Goal: Task Accomplishment & Management: Manage account settings

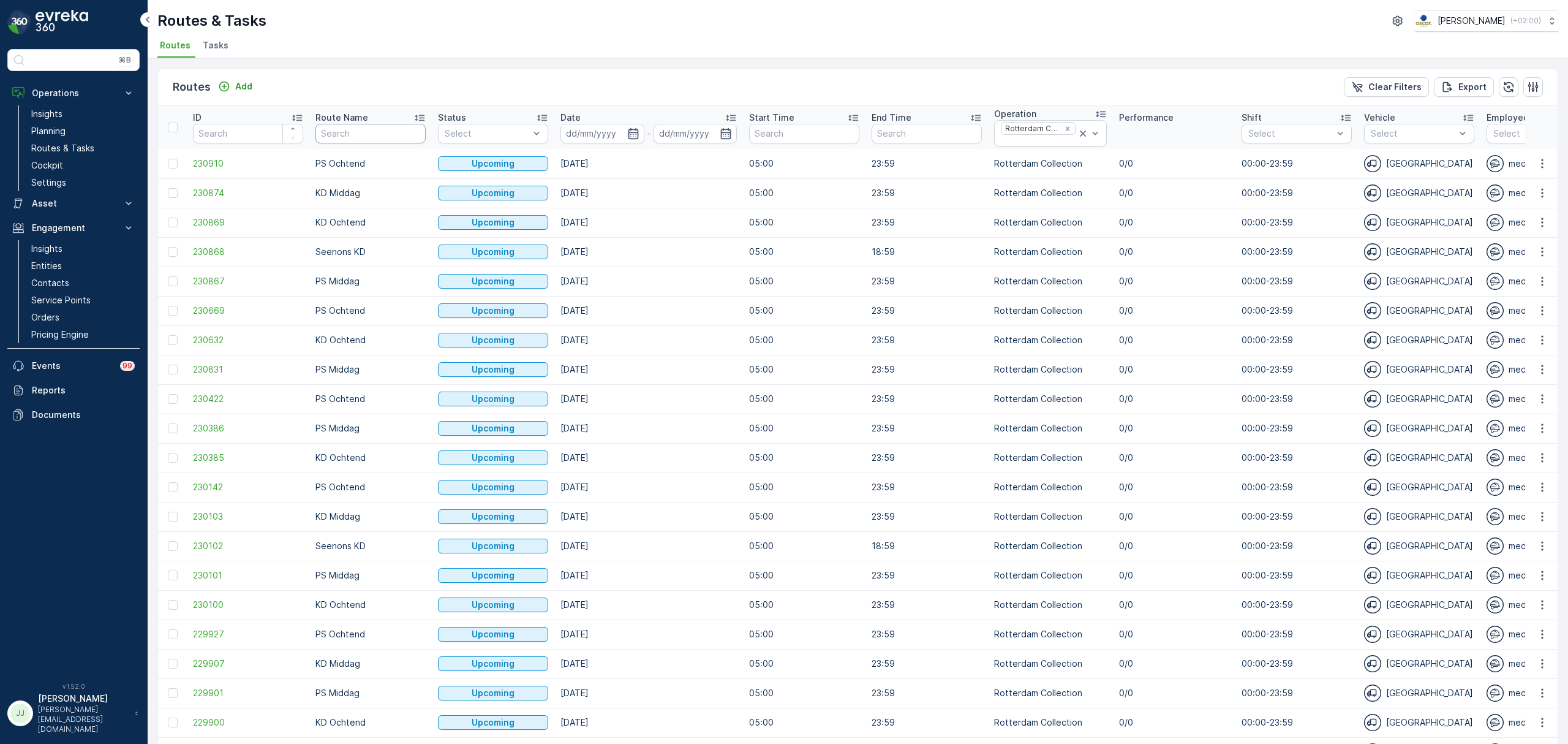
click at [380, 133] on input "text" at bounding box center [370, 133] width 110 height 20
type input "overvec"
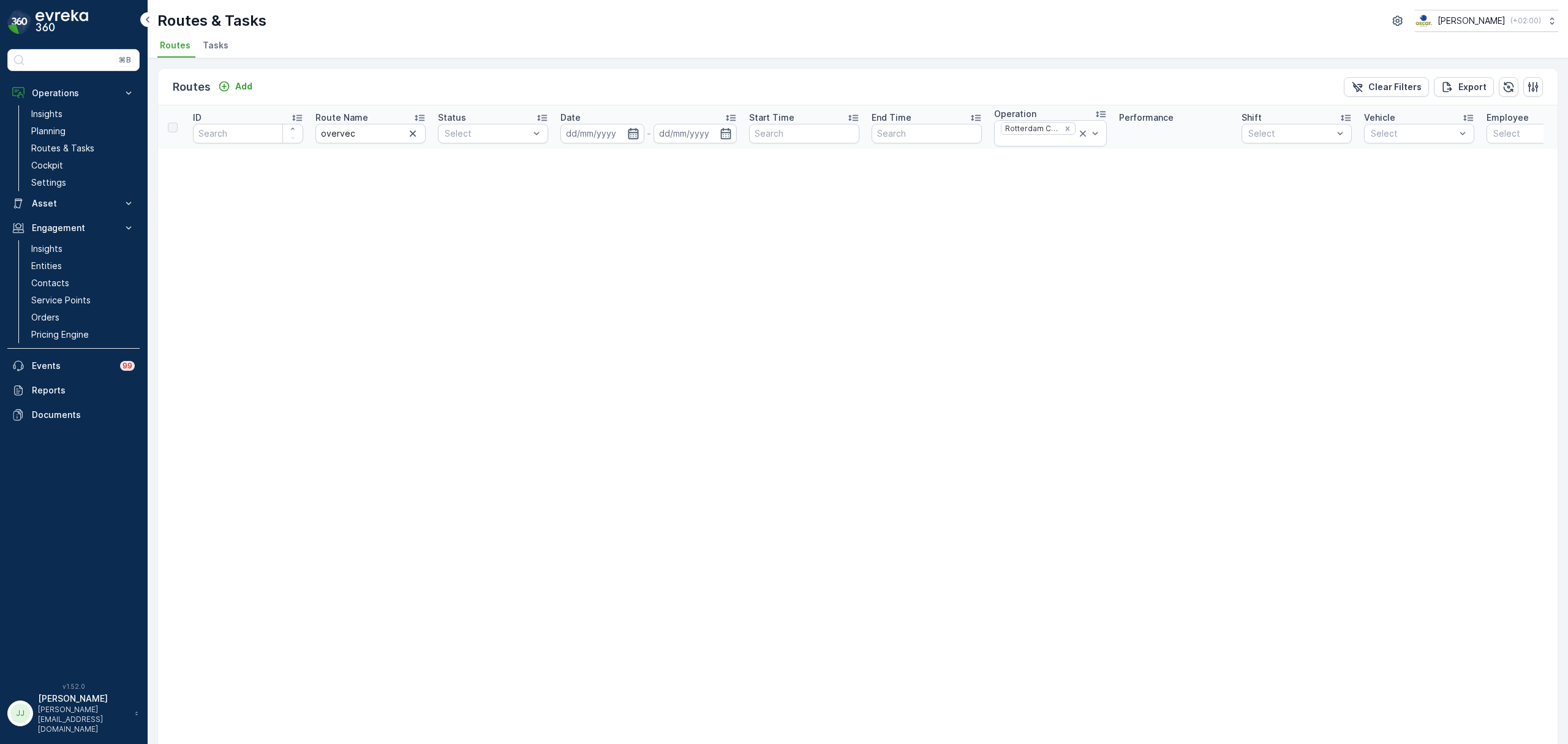
click at [639, 131] on input at bounding box center [602, 133] width 84 height 20
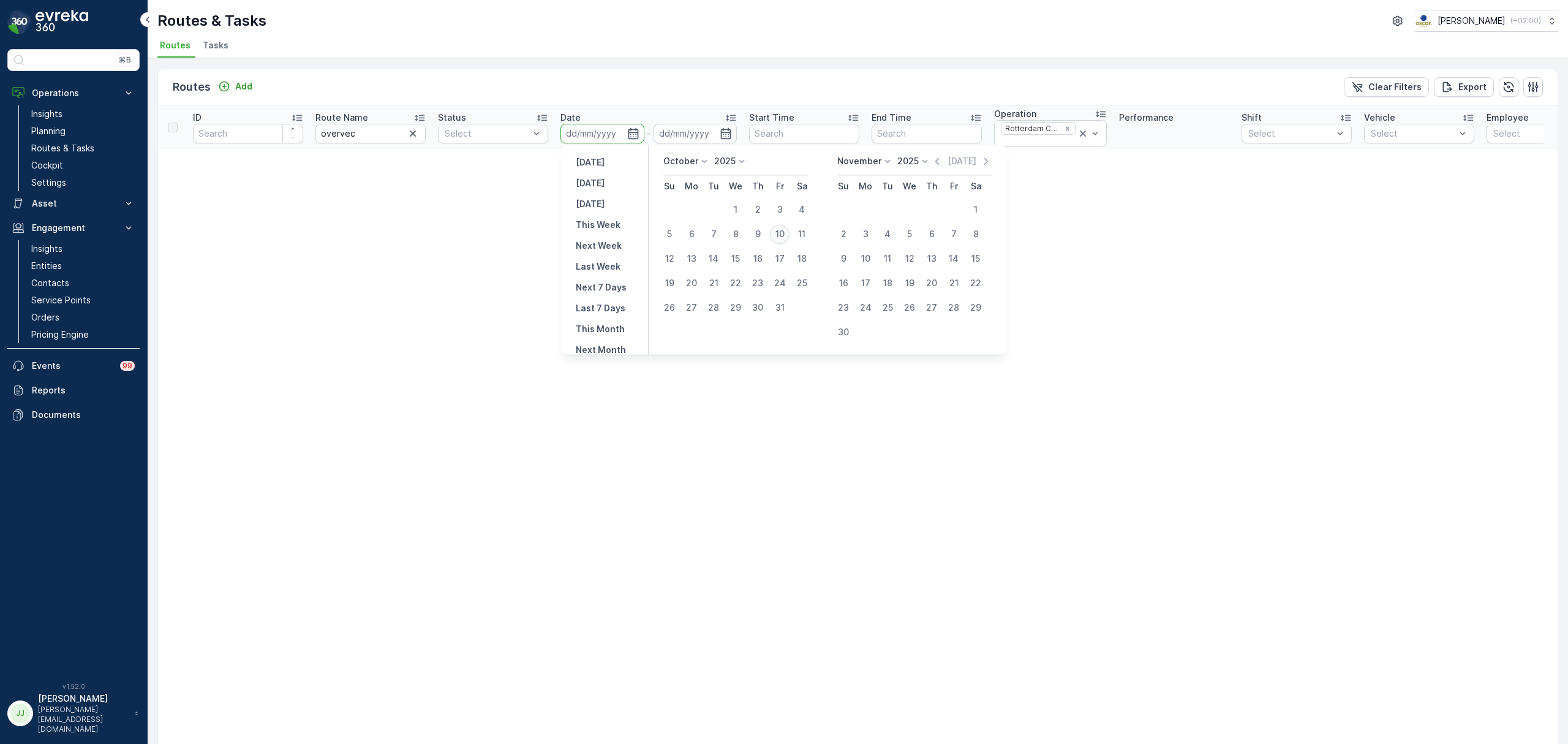
click at [782, 229] on div "10" at bounding box center [779, 234] width 20 height 20
type input "[DATE]"
click at [782, 229] on div "10" at bounding box center [779, 234] width 20 height 20
type input "[DATE]"
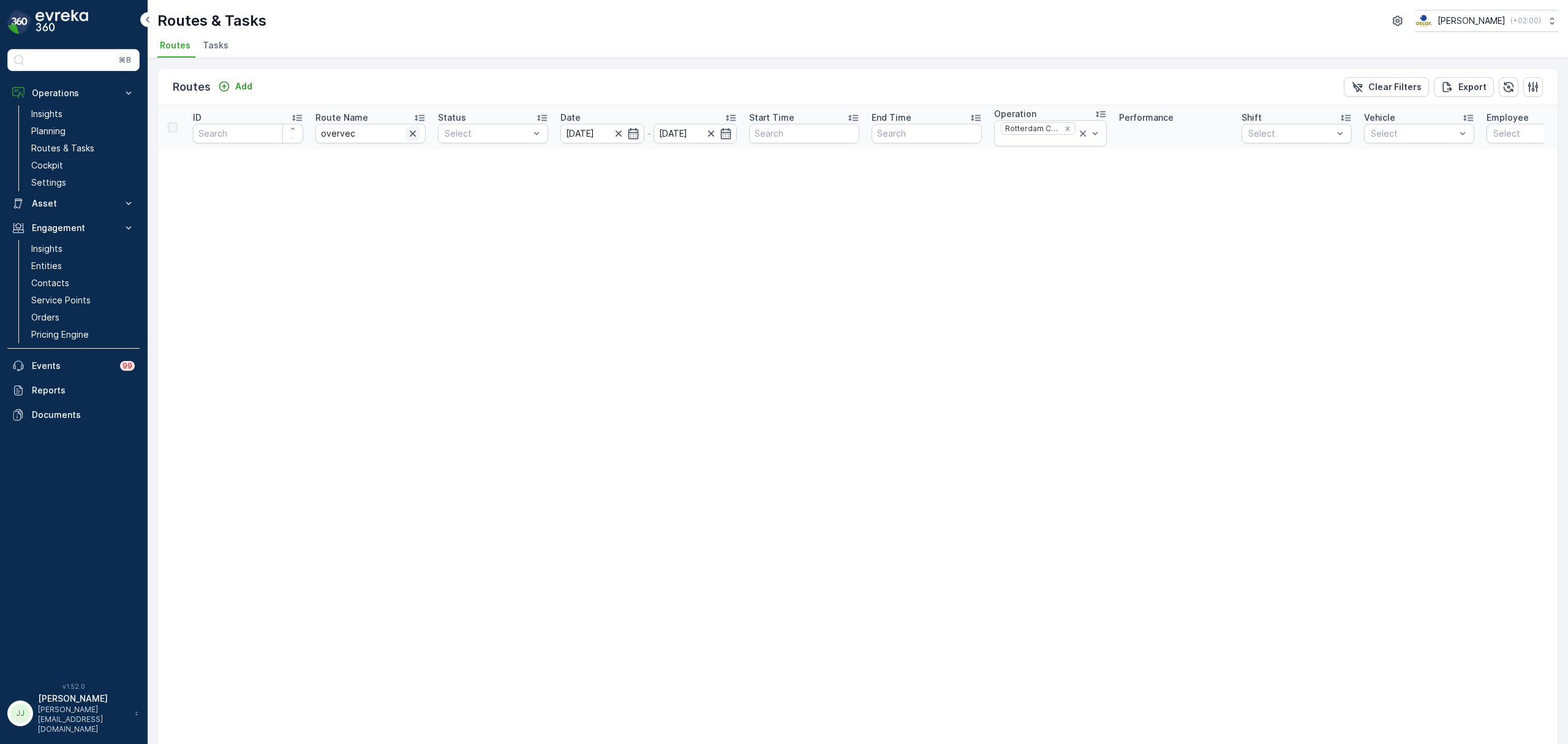
click at [410, 135] on icon "button" at bounding box center [412, 133] width 12 height 12
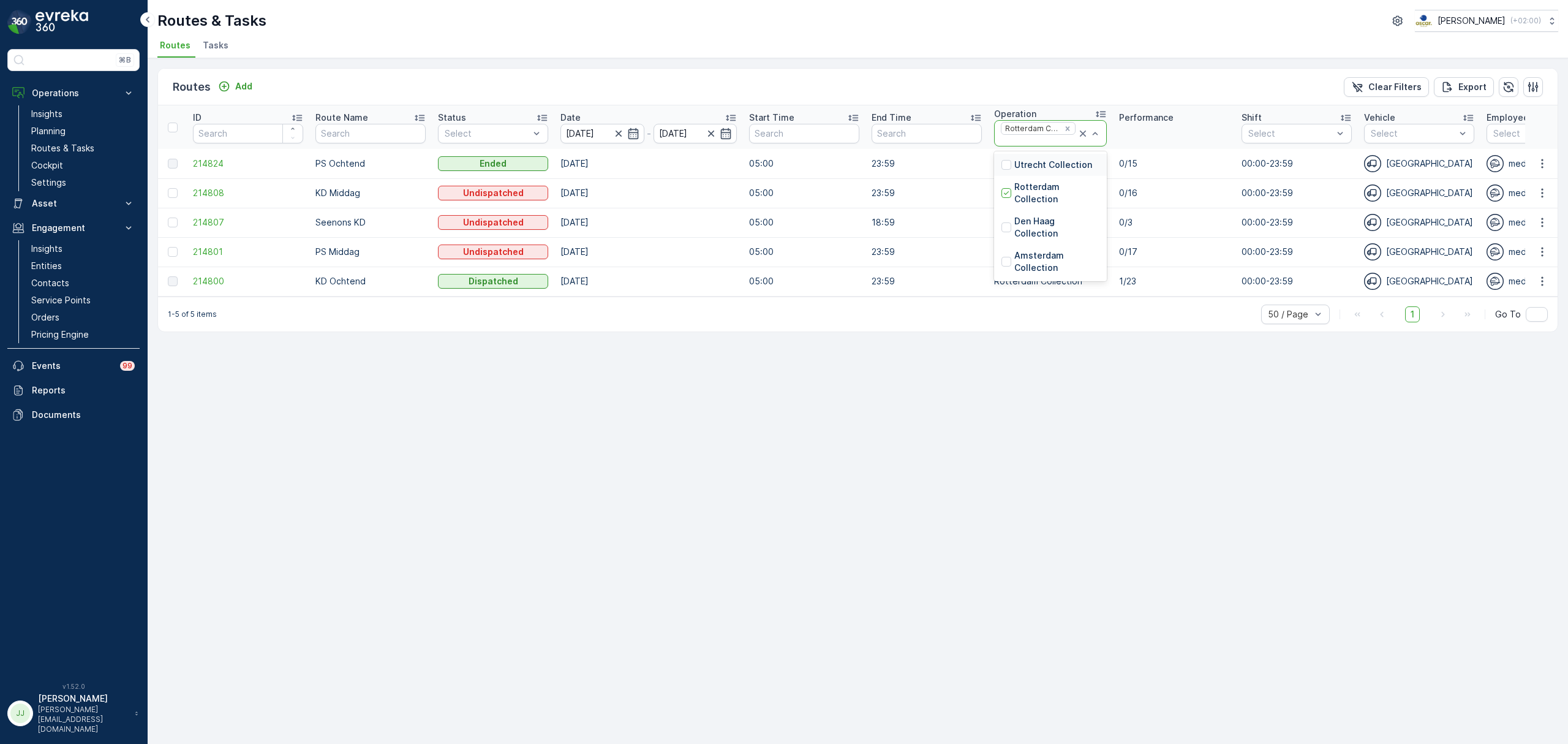
click at [1052, 171] on p "Utrecht Collection" at bounding box center [1052, 165] width 78 height 12
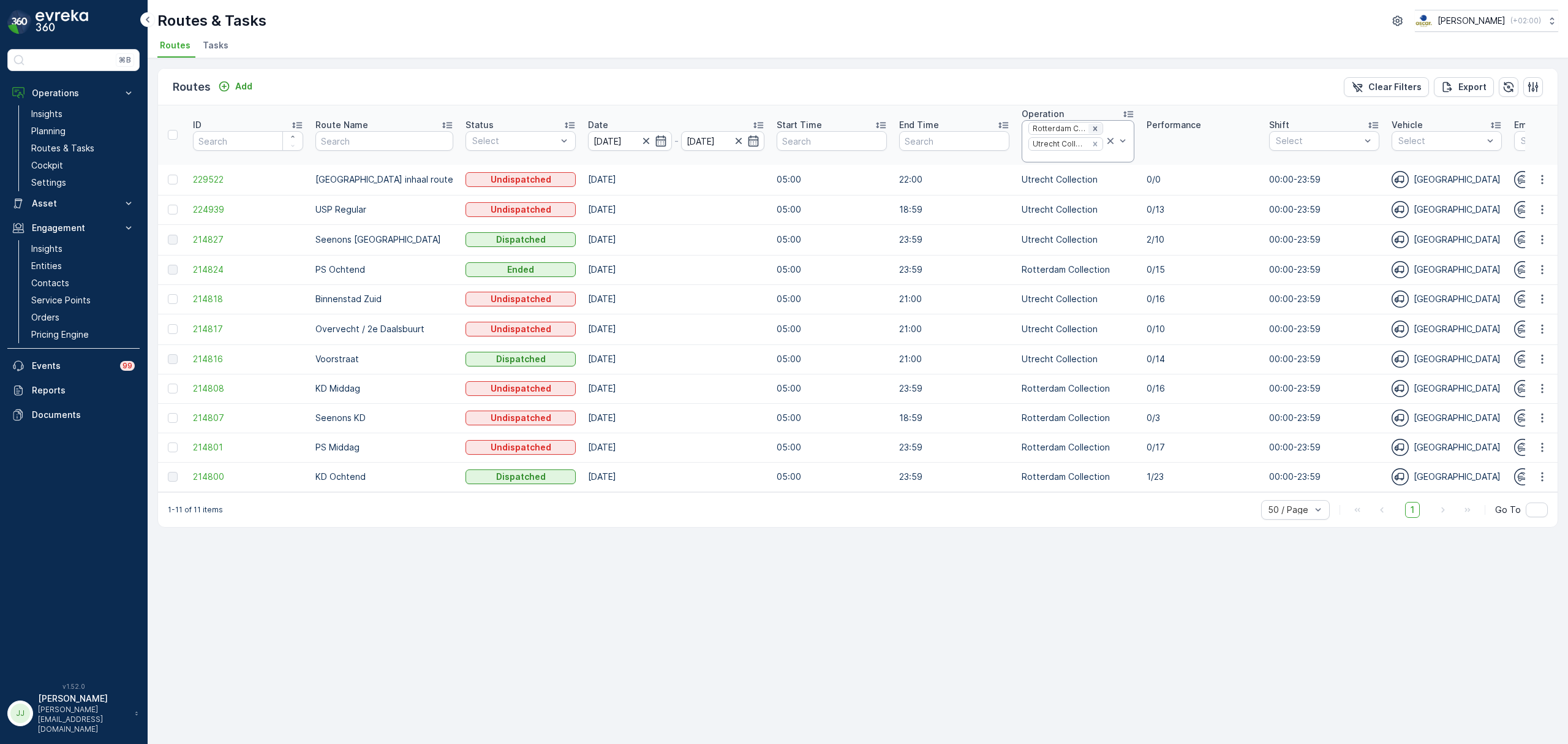
click at [1088, 130] on div "Remove Rotterdam Collection" at bounding box center [1095, 128] width 13 height 9
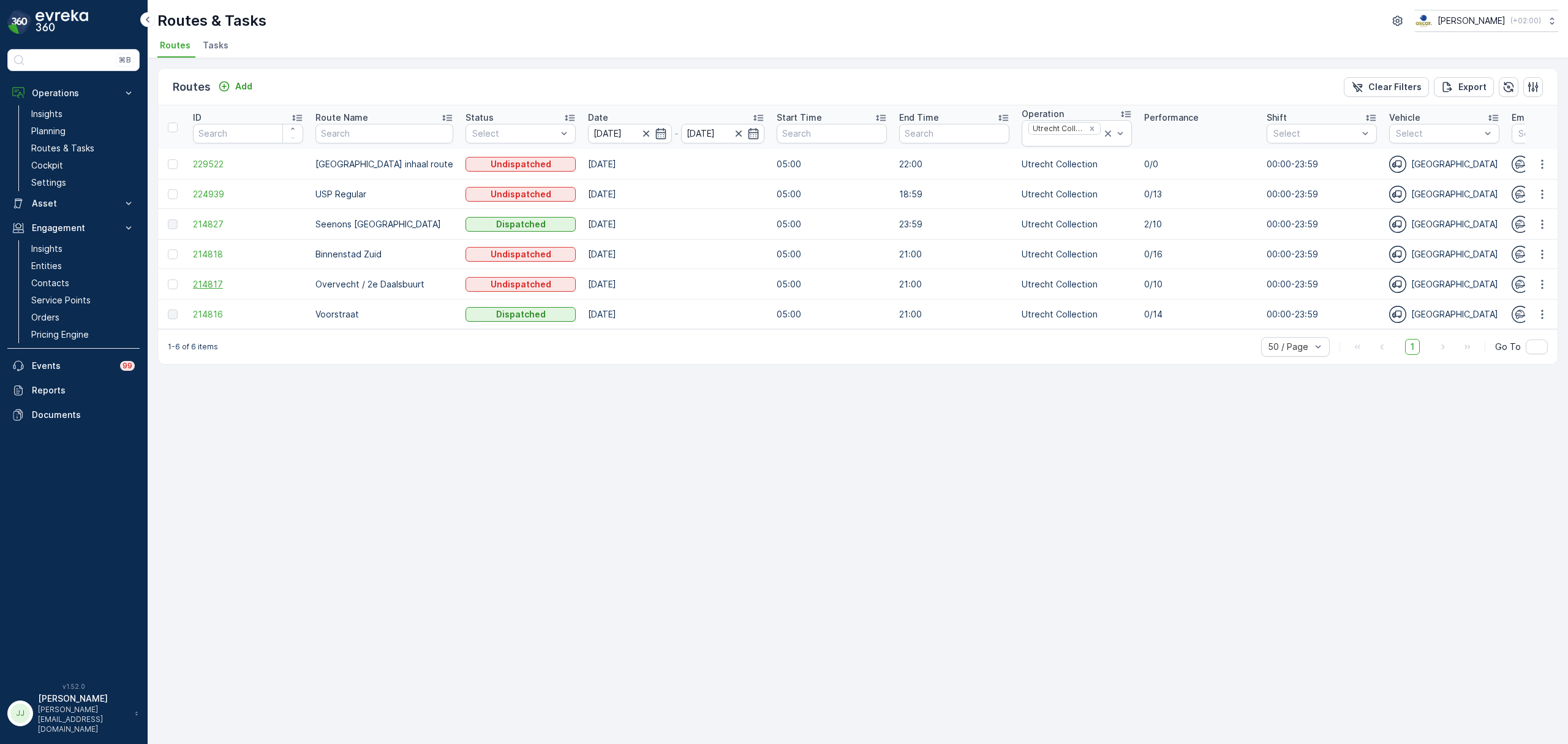
click at [204, 283] on span "214817" at bounding box center [248, 284] width 110 height 12
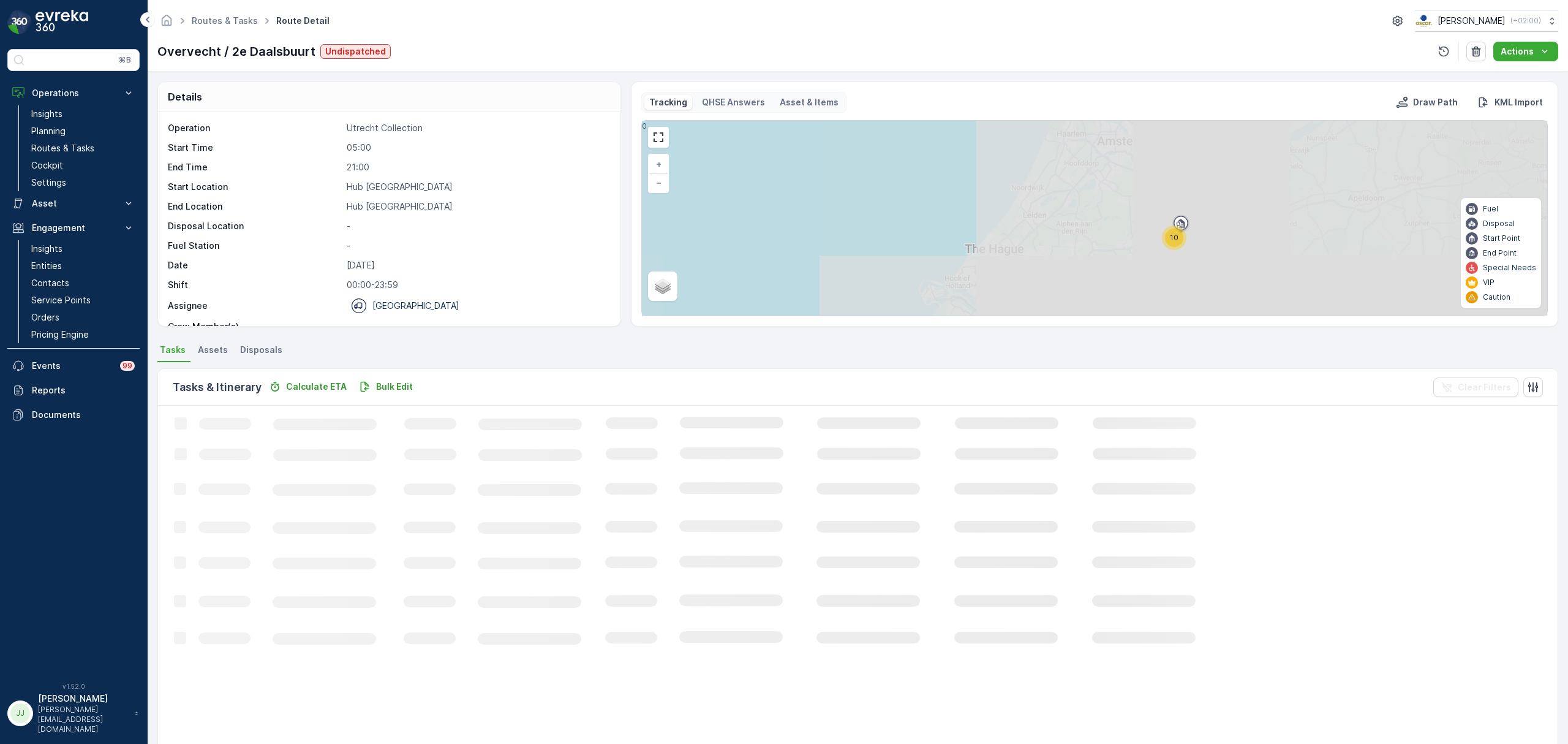
scroll to position [44, 0]
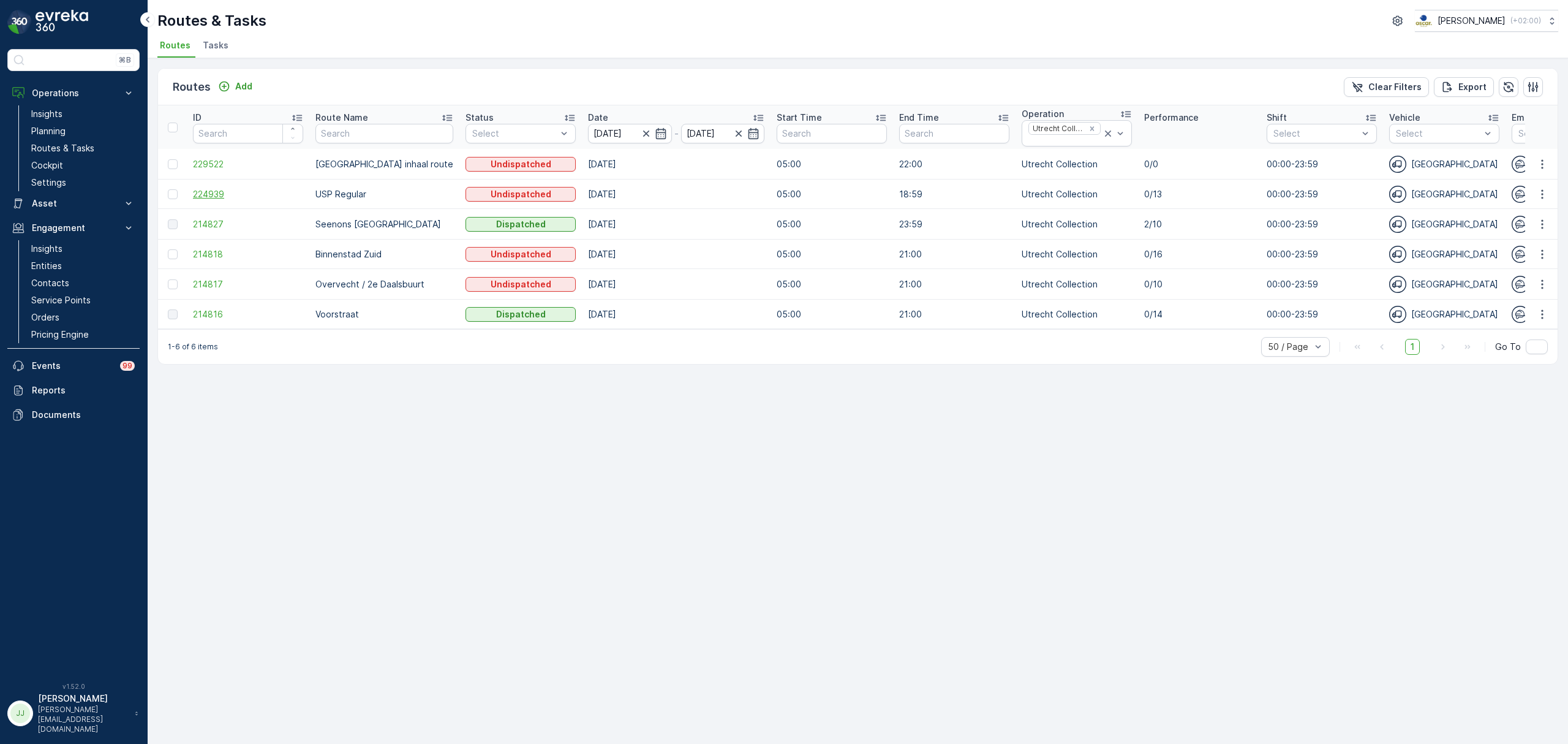
click at [221, 197] on span "224939" at bounding box center [248, 194] width 110 height 12
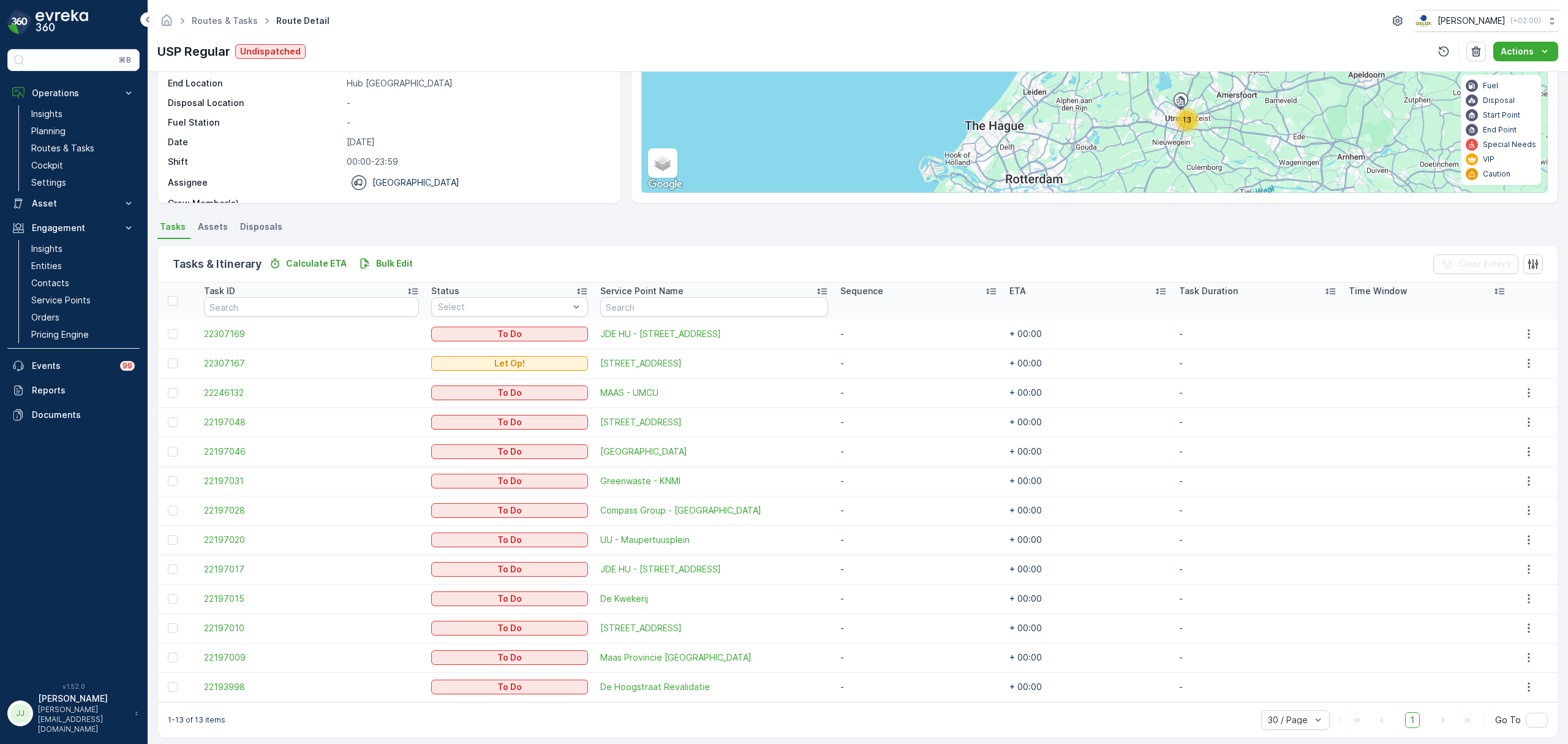
scroll to position [133, 0]
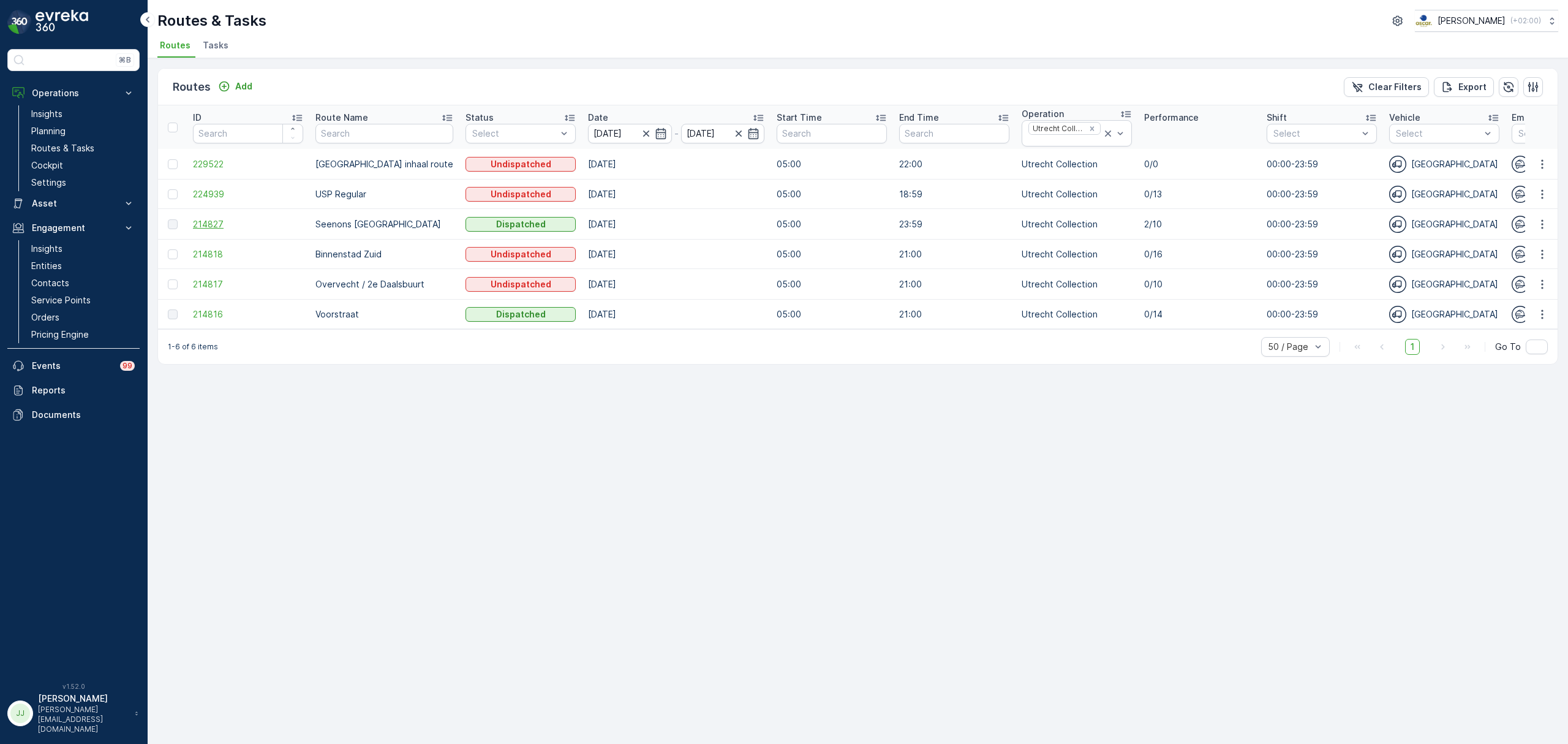
click at [219, 219] on span "214827" at bounding box center [248, 224] width 110 height 12
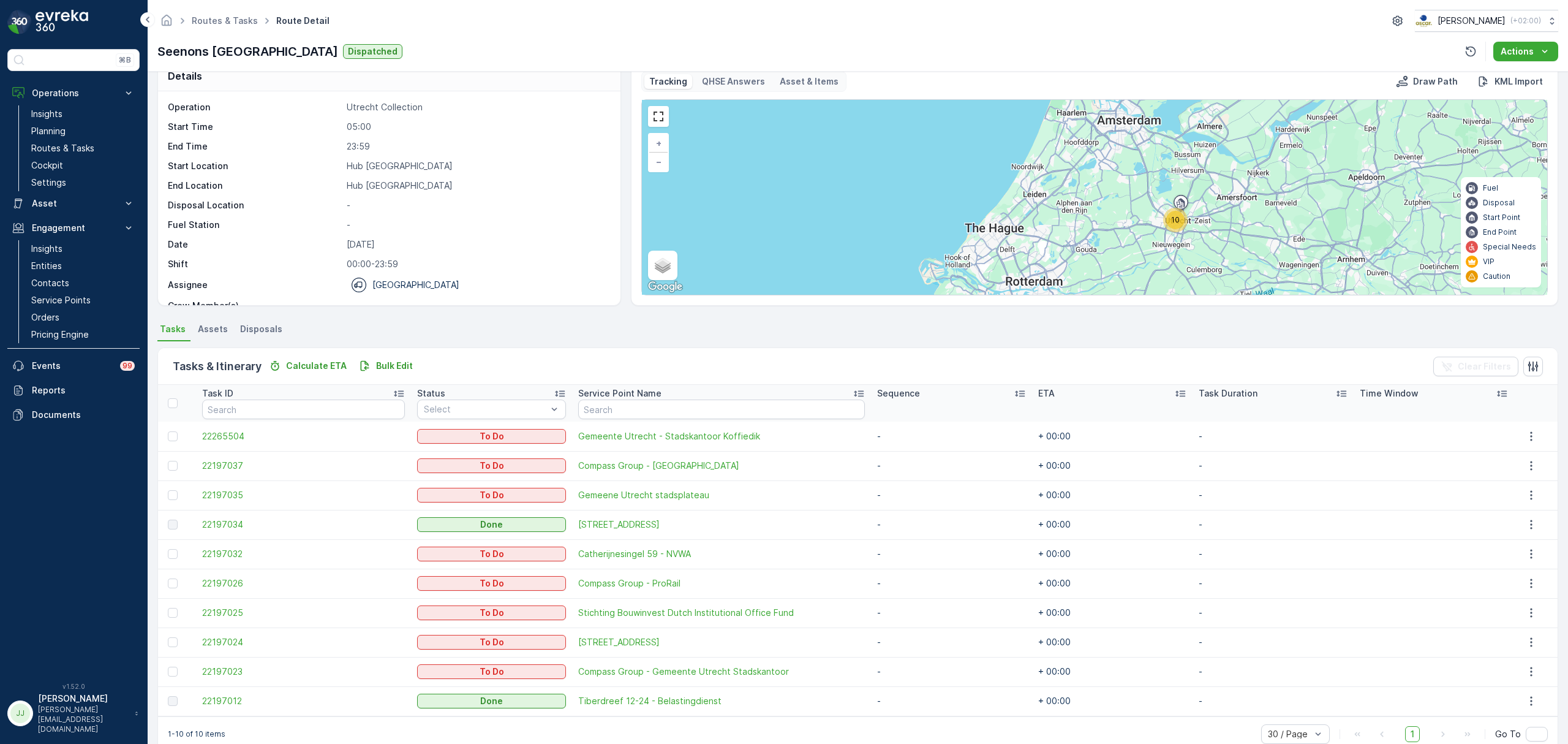
scroll to position [44, 0]
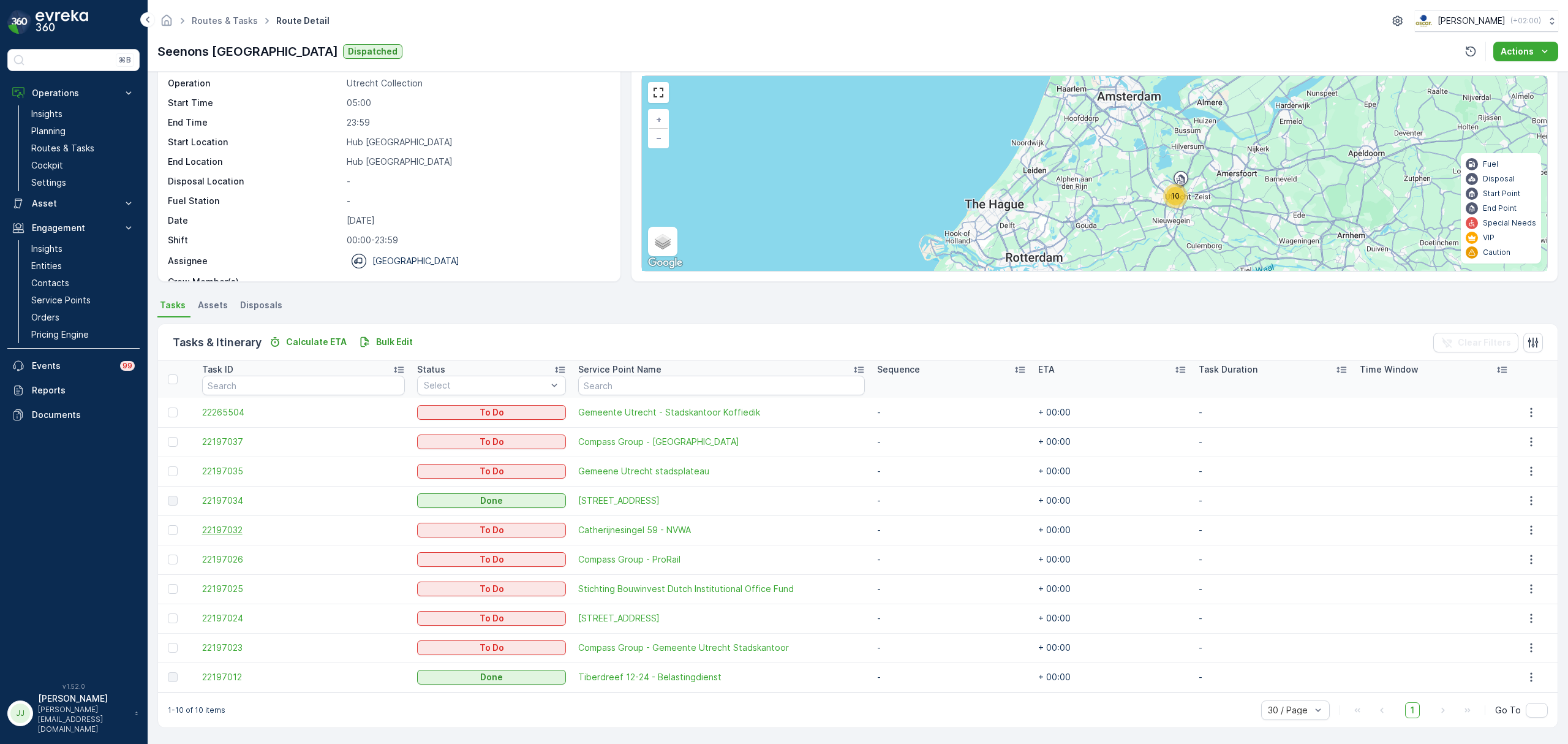
click at [224, 533] on span "22197032" at bounding box center [303, 530] width 203 height 12
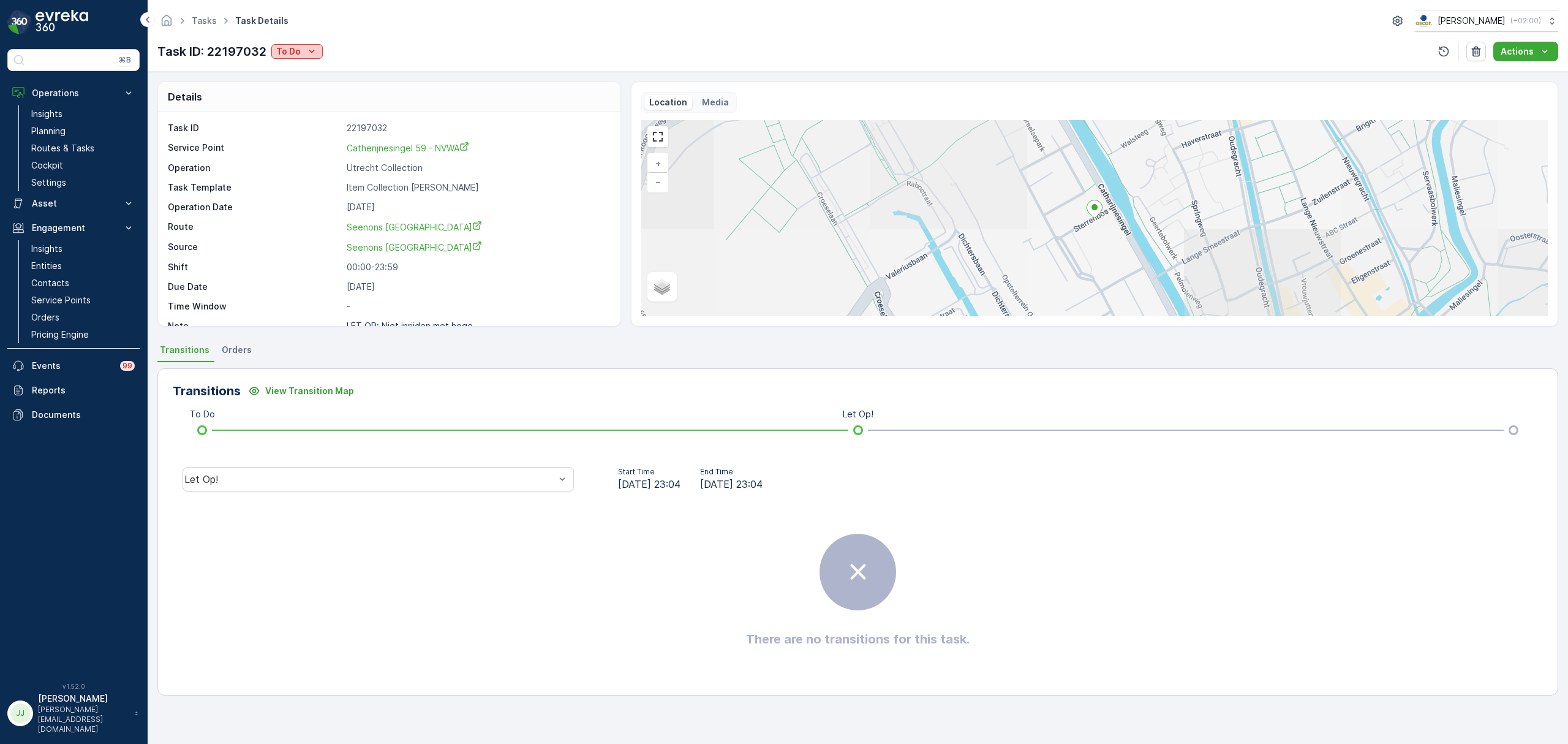
click at [287, 55] on p "To Do" at bounding box center [288, 51] width 25 height 12
click at [306, 121] on span "Cancelled" at bounding box center [299, 121] width 41 height 12
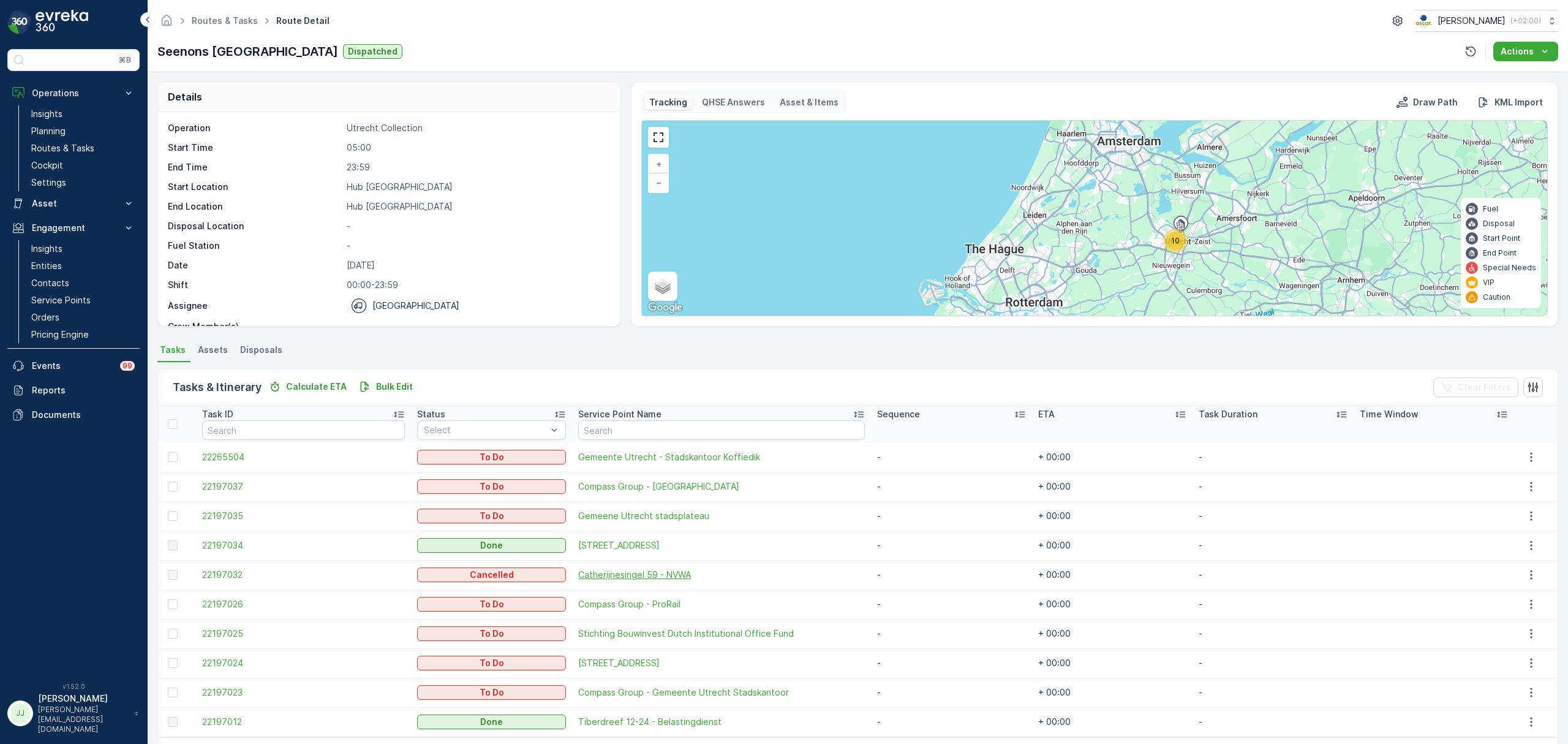
click at [636, 573] on span "Catherijnesingel 59 - NVWA" at bounding box center [722, 574] width 287 height 12
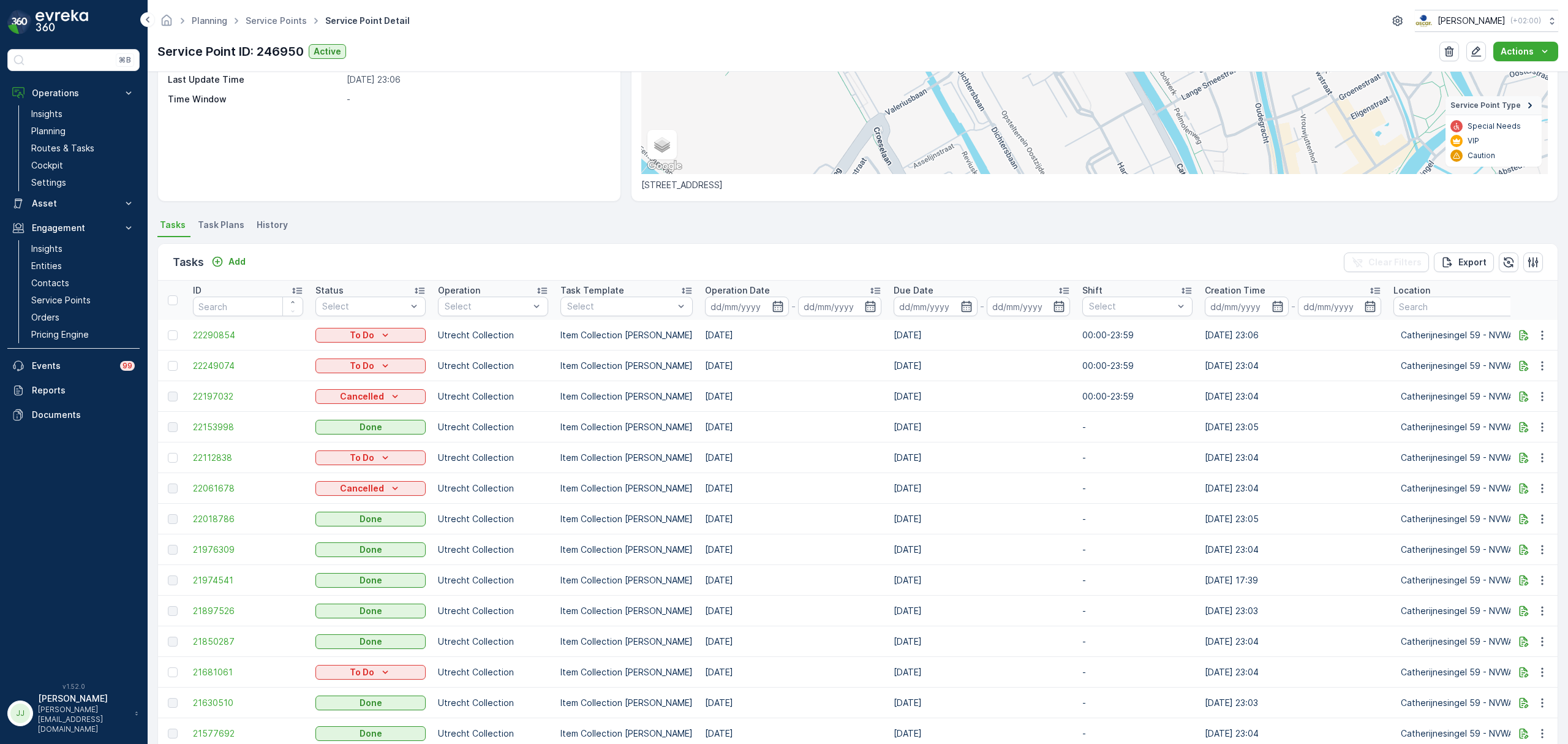
scroll to position [245, 0]
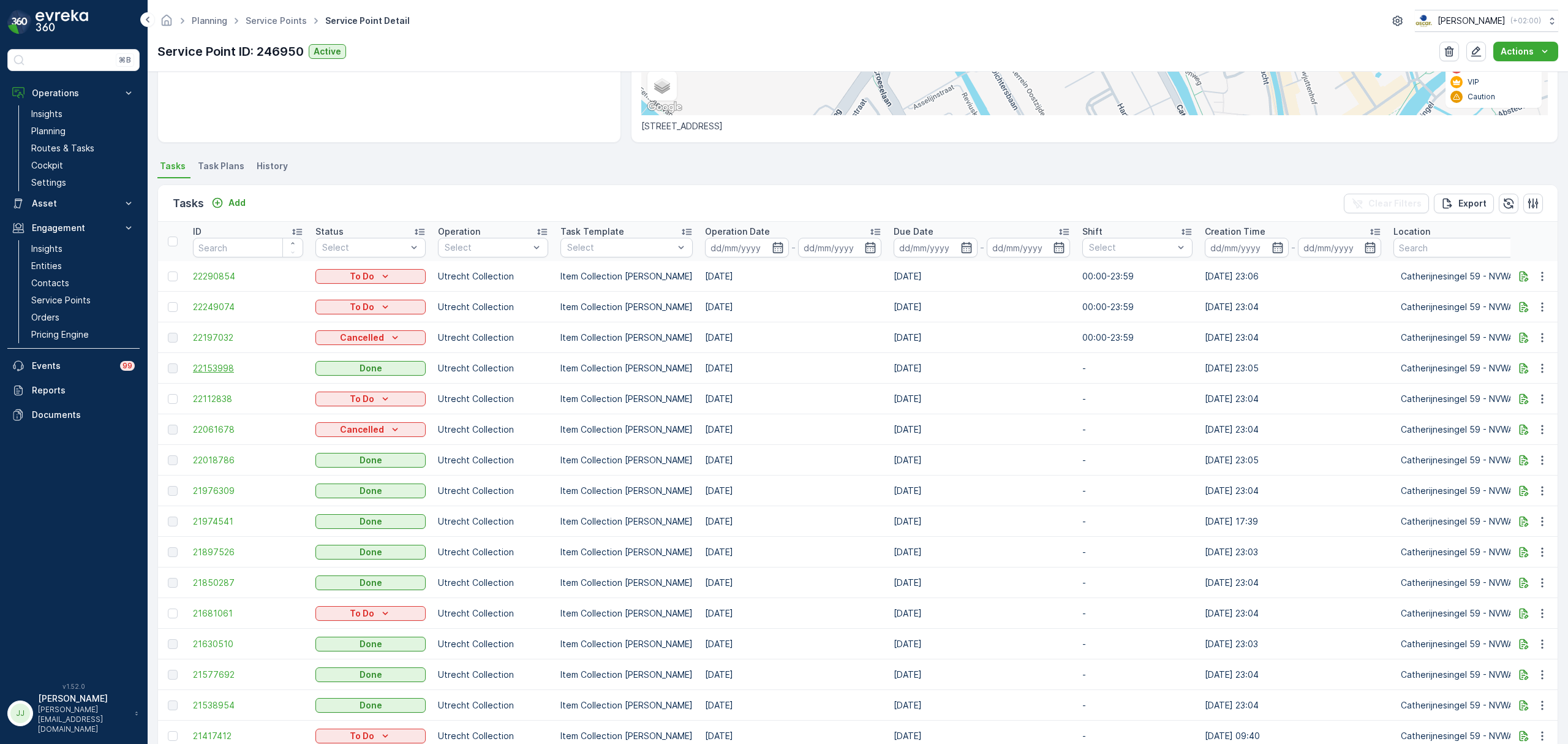
click at [202, 363] on span "22153998" at bounding box center [248, 368] width 110 height 12
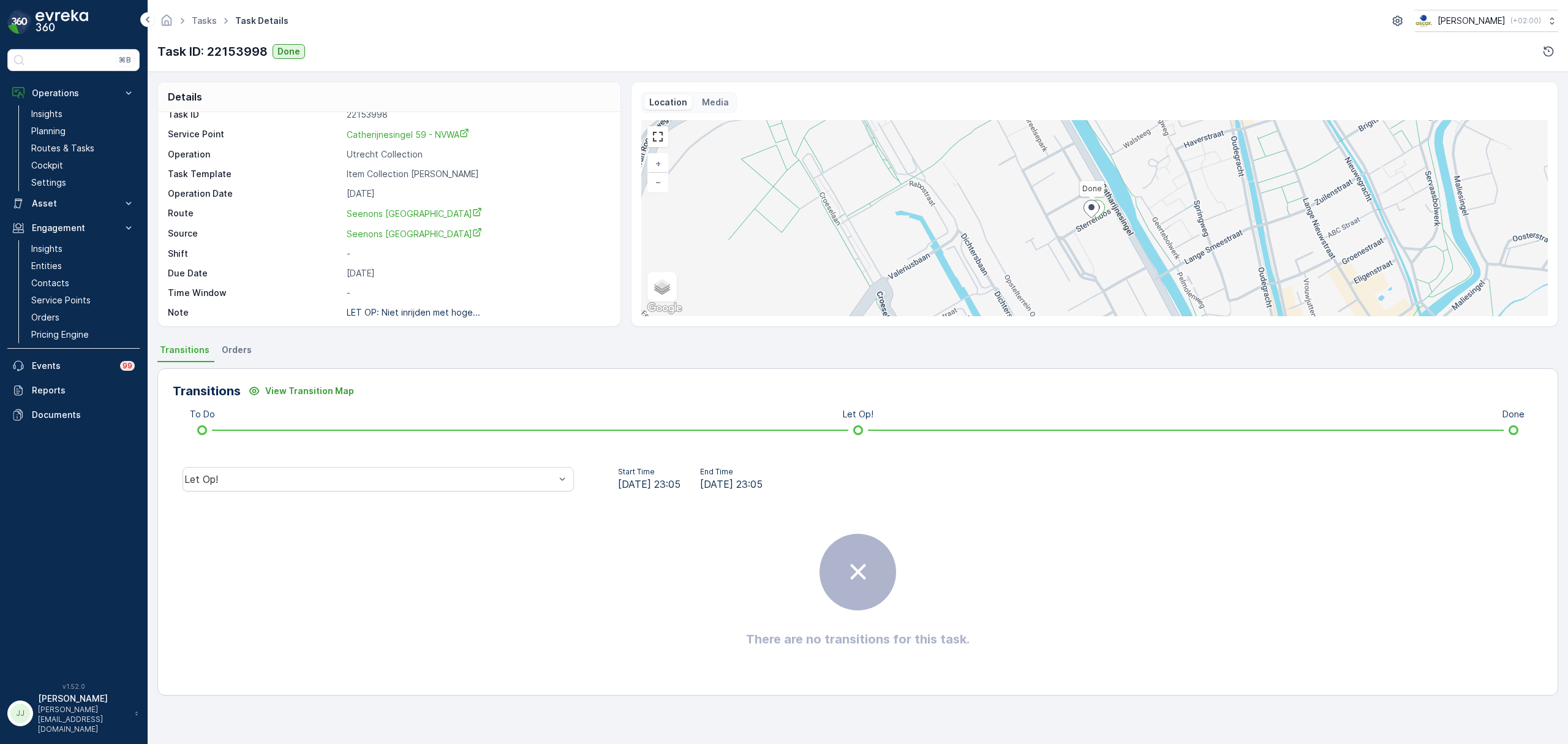
scroll to position [17, 0]
drag, startPoint x: 371, startPoint y: 483, endPoint x: 239, endPoint y: 435, distance: 140.5
click at [207, 388] on span "Done" at bounding box center [202, 386] width 25 height 11
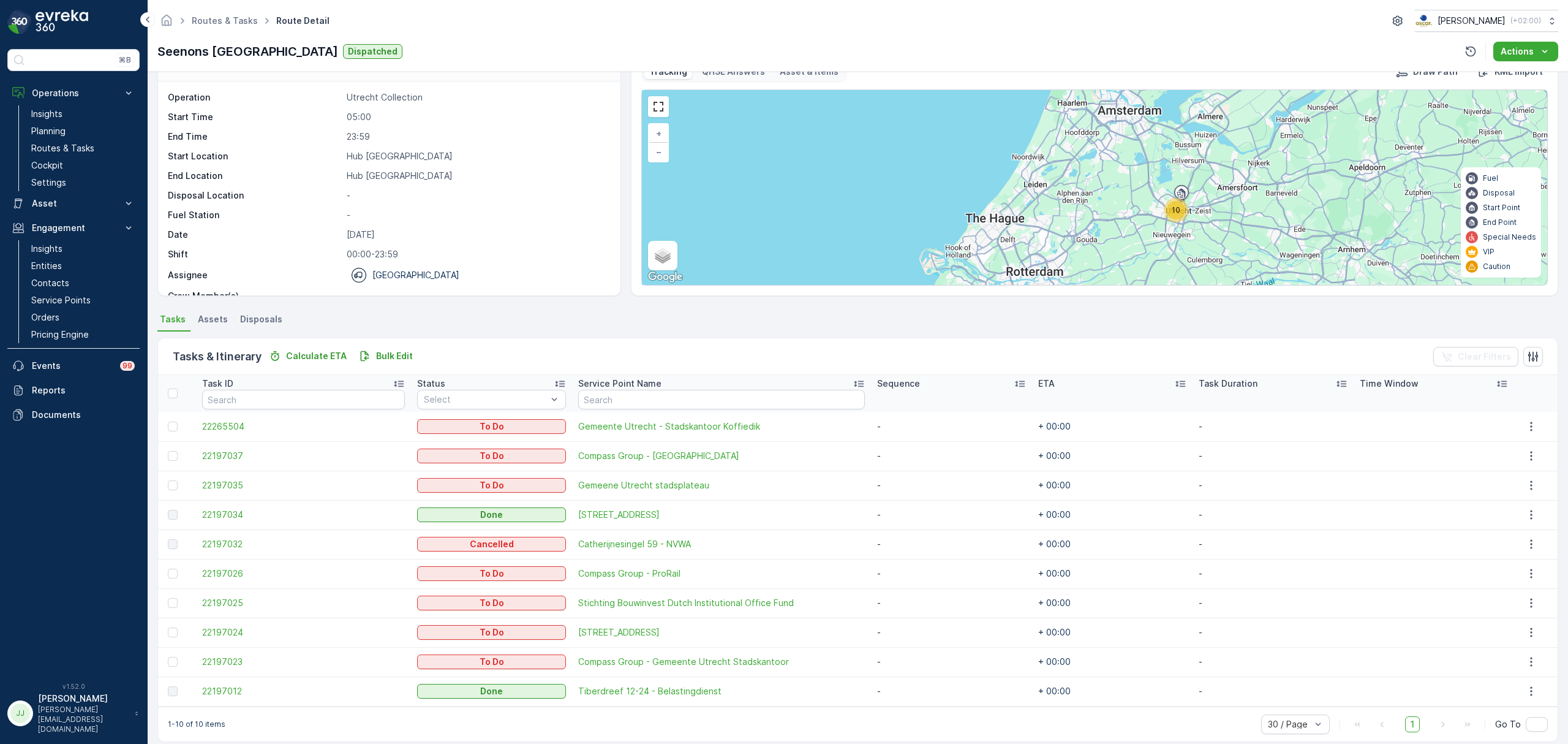
scroll to position [44, 0]
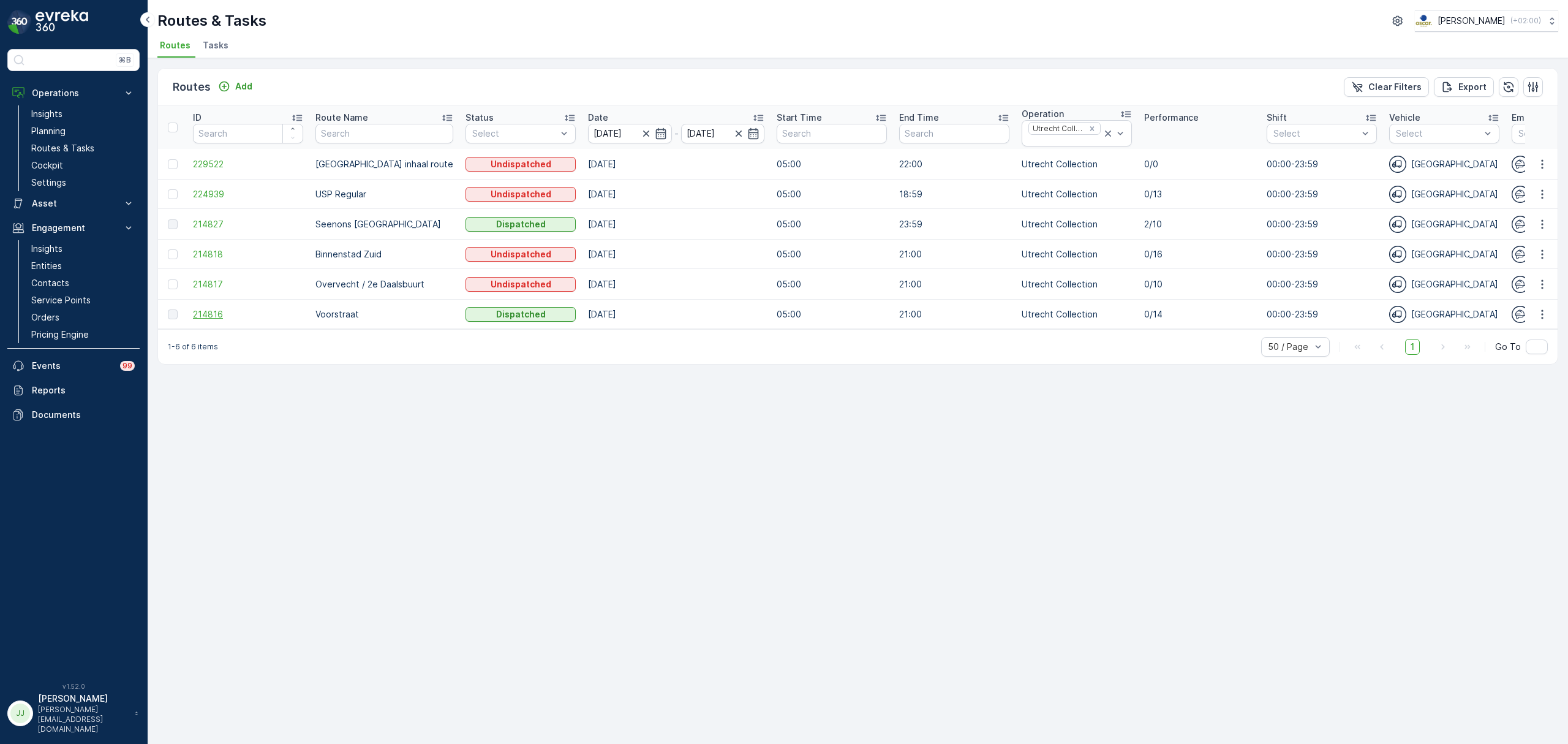
click at [218, 315] on span "214816" at bounding box center [248, 314] width 110 height 12
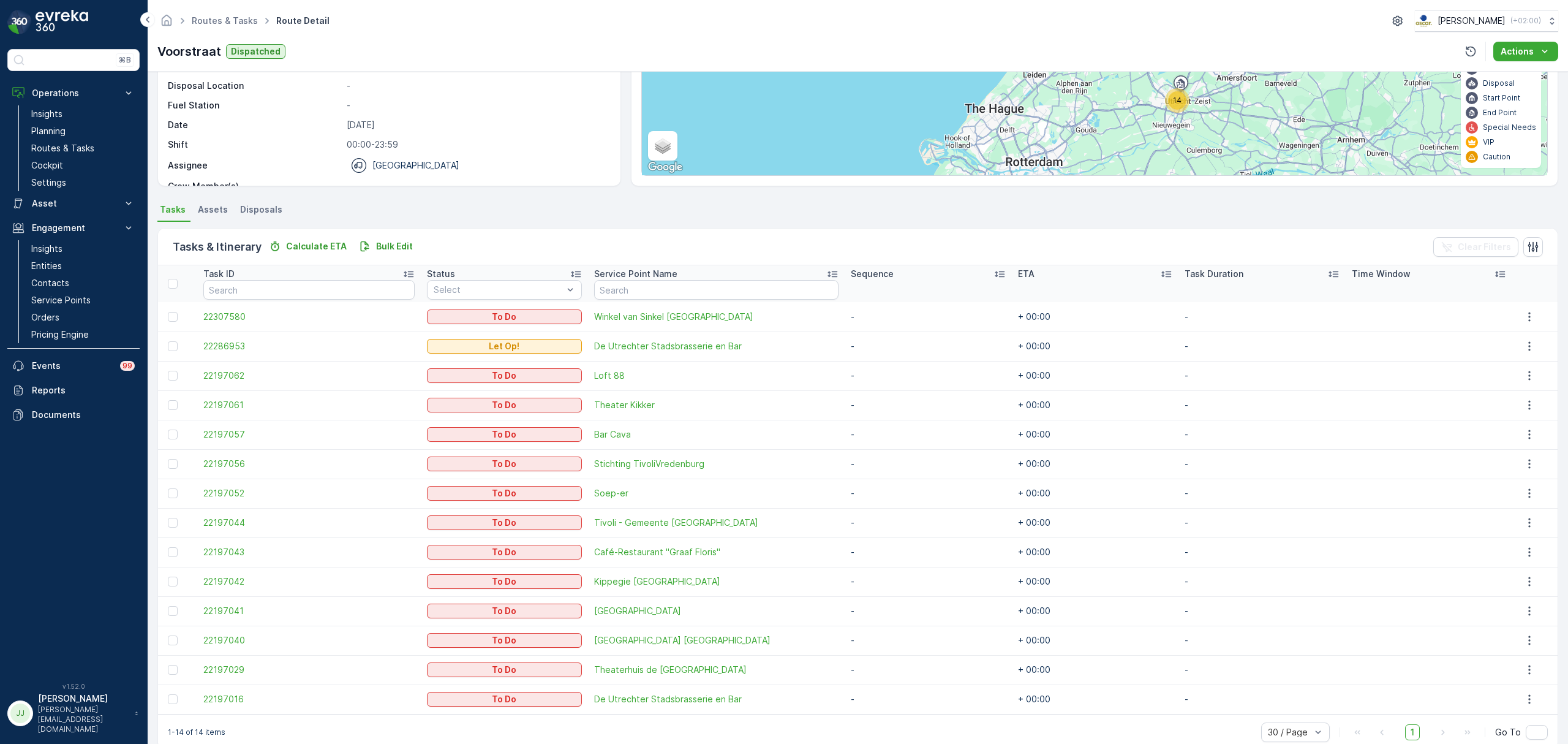
scroll to position [162, 0]
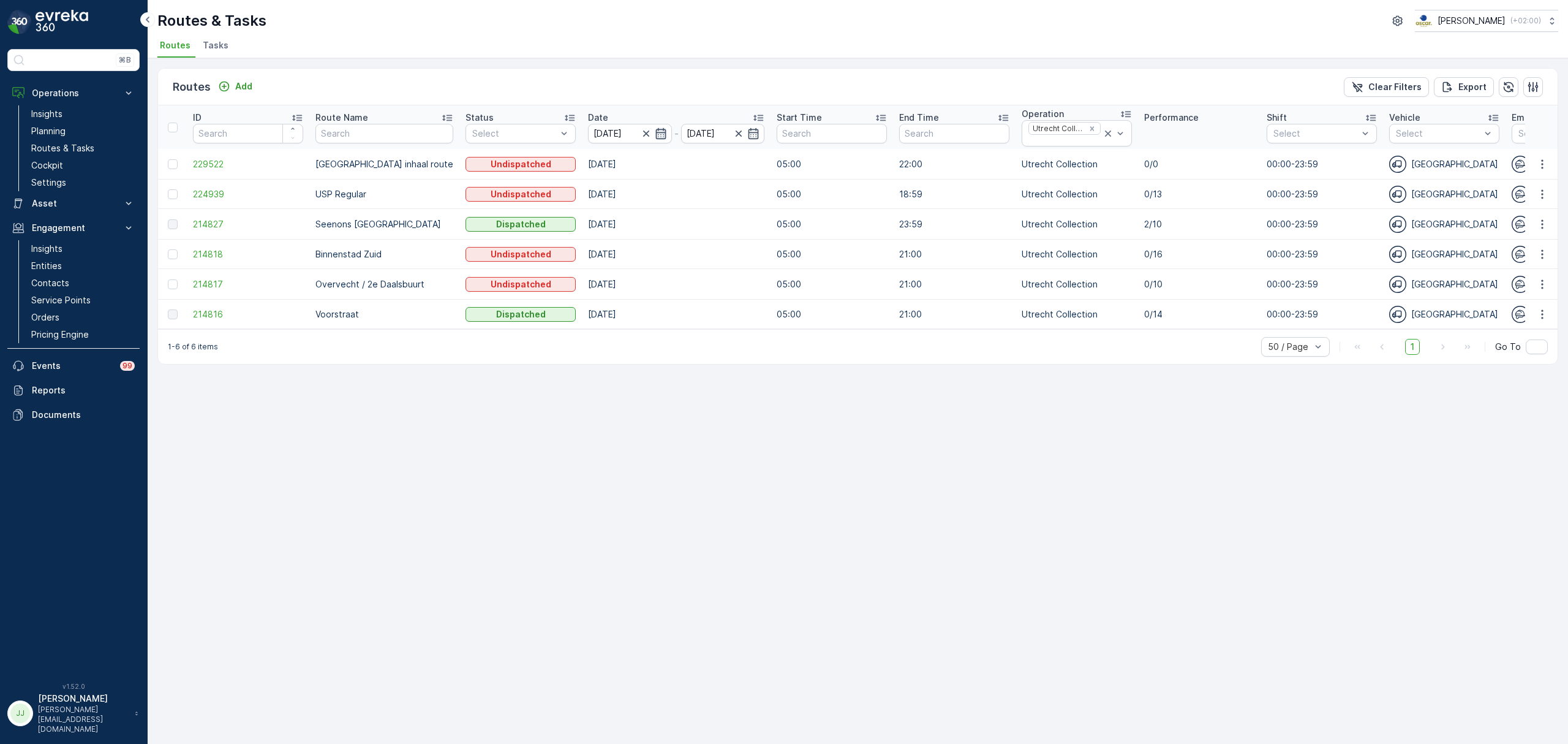
click at [655, 133] on icon "button" at bounding box center [661, 133] width 10 height 11
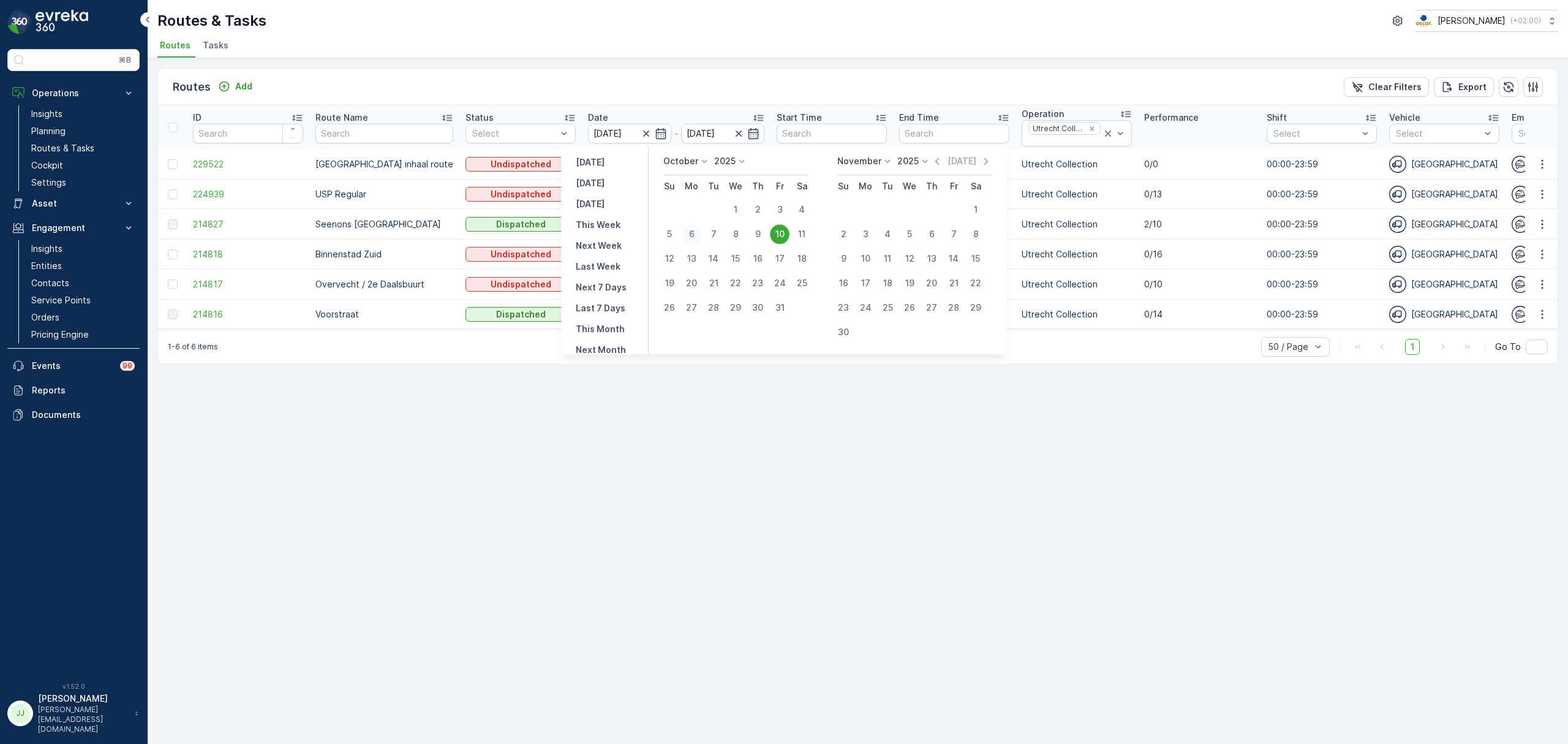
click at [697, 230] on div "6" at bounding box center [691, 234] width 20 height 20
type input "[DATE]"
click at [776, 236] on div "10" at bounding box center [779, 234] width 20 height 20
type input "[DATE]"
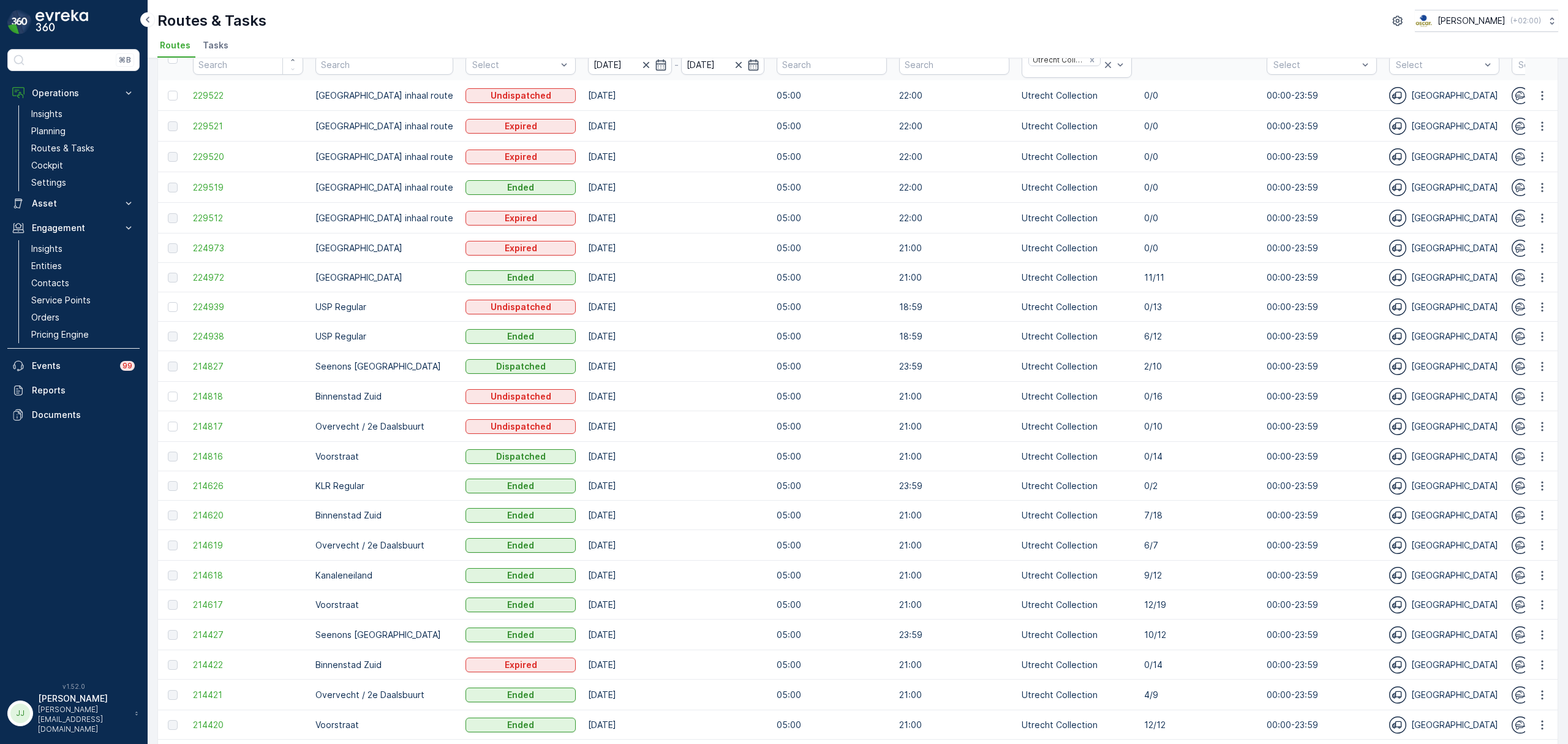
scroll to position [52, 0]
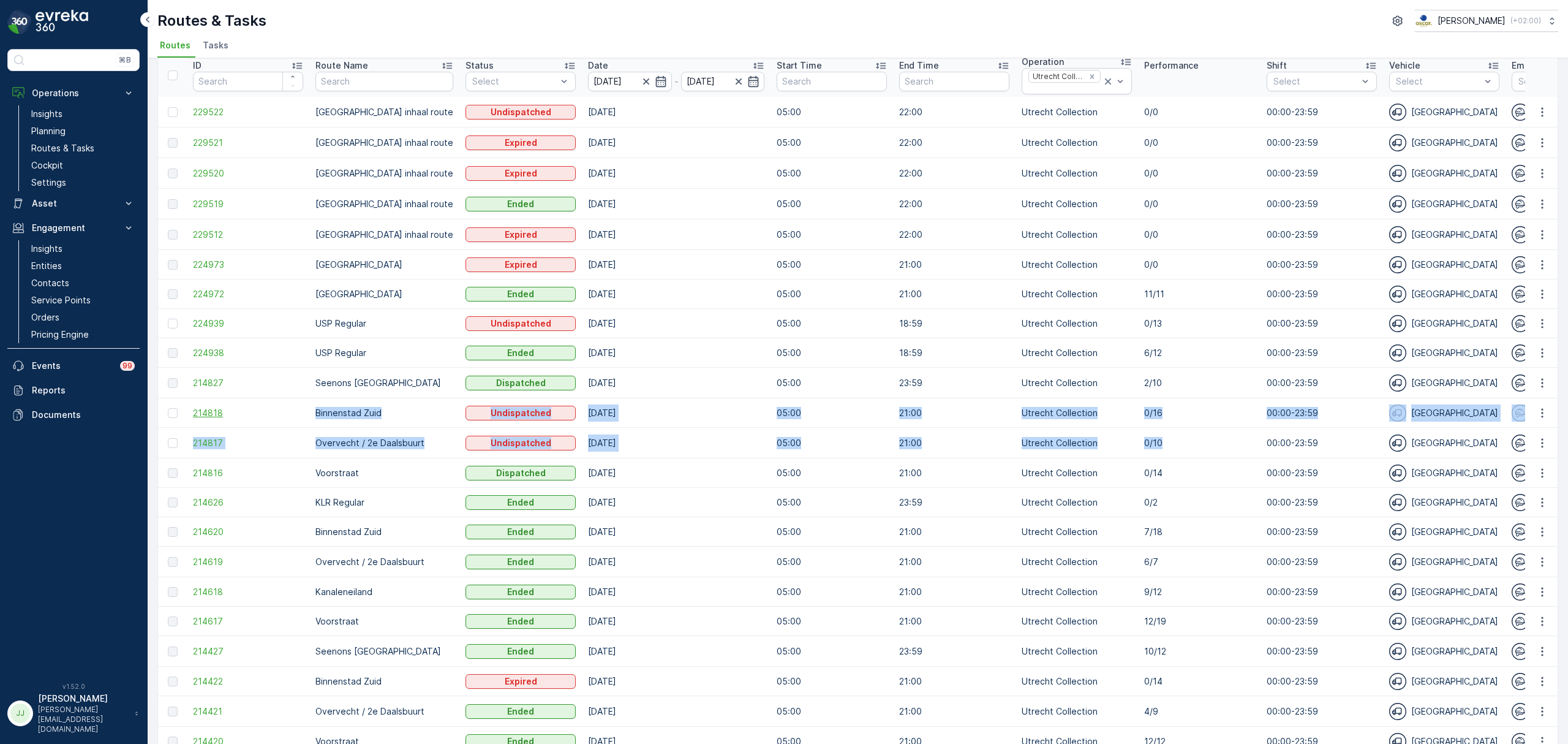
drag, startPoint x: 1146, startPoint y: 432, endPoint x: 292, endPoint y: 401, distance: 854.6
click at [292, 401] on tbody "229522 [GEOGRAPHIC_DATA] inhaal route Undispatched [DATE] 05:00 22:00 Utrecht C…" at bounding box center [1399, 560] width 2483 height 928
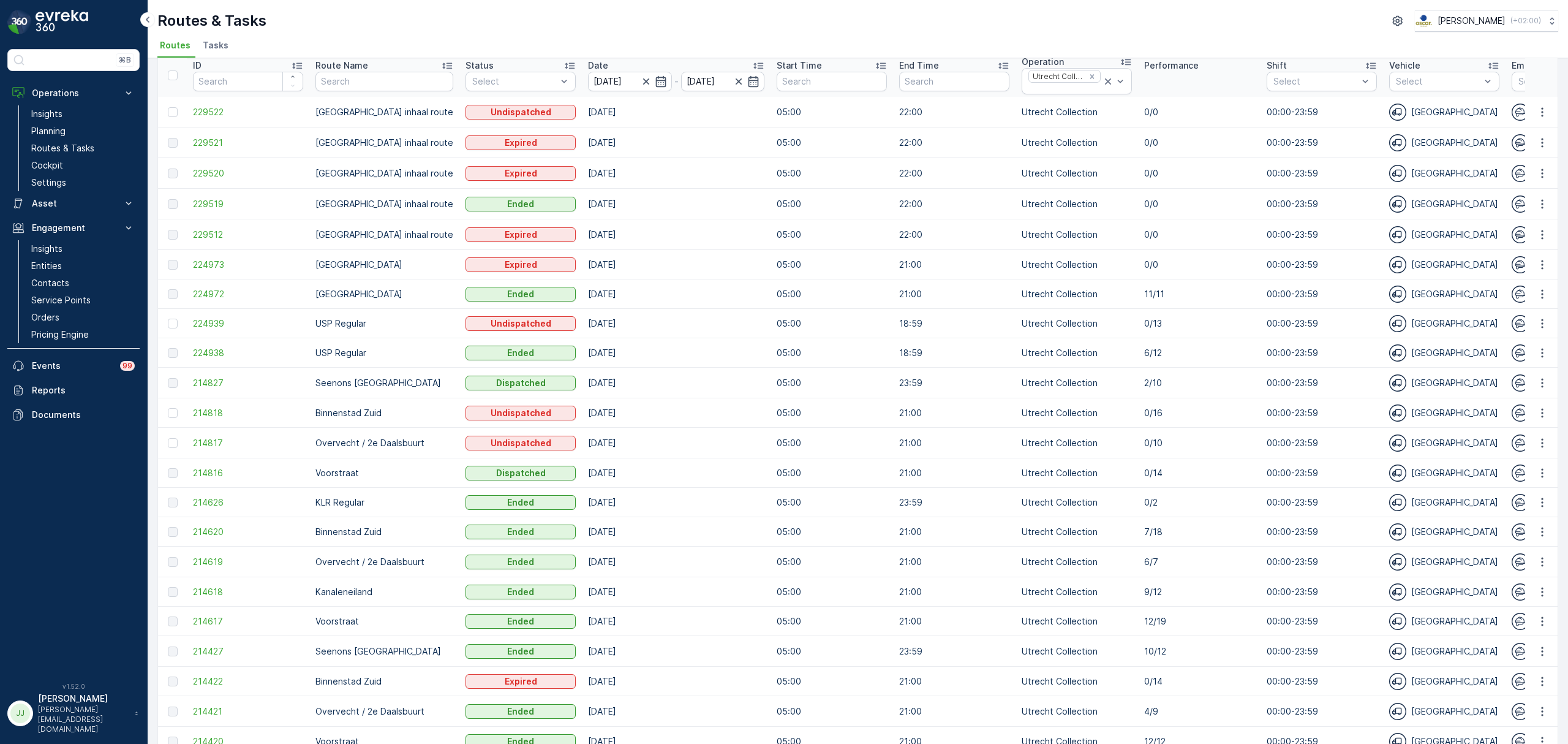
click at [743, 15] on div "Routes & Tasks [PERSON_NAME] ( +02:00 )" at bounding box center [857, 20] width 1400 height 22
click at [752, 67] on icon at bounding box center [758, 66] width 12 height 12
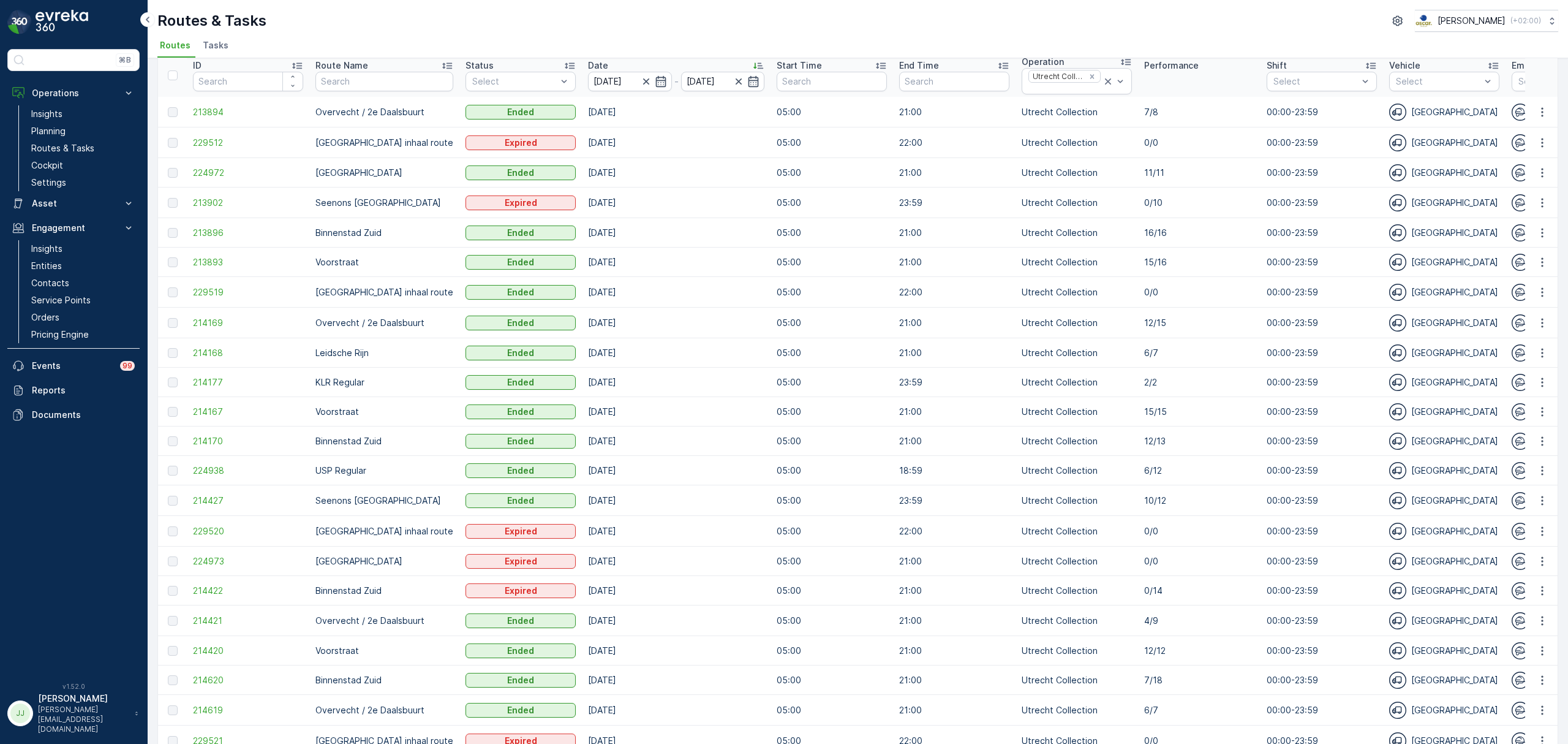
click at [753, 66] on icon at bounding box center [757, 66] width 9 height 6
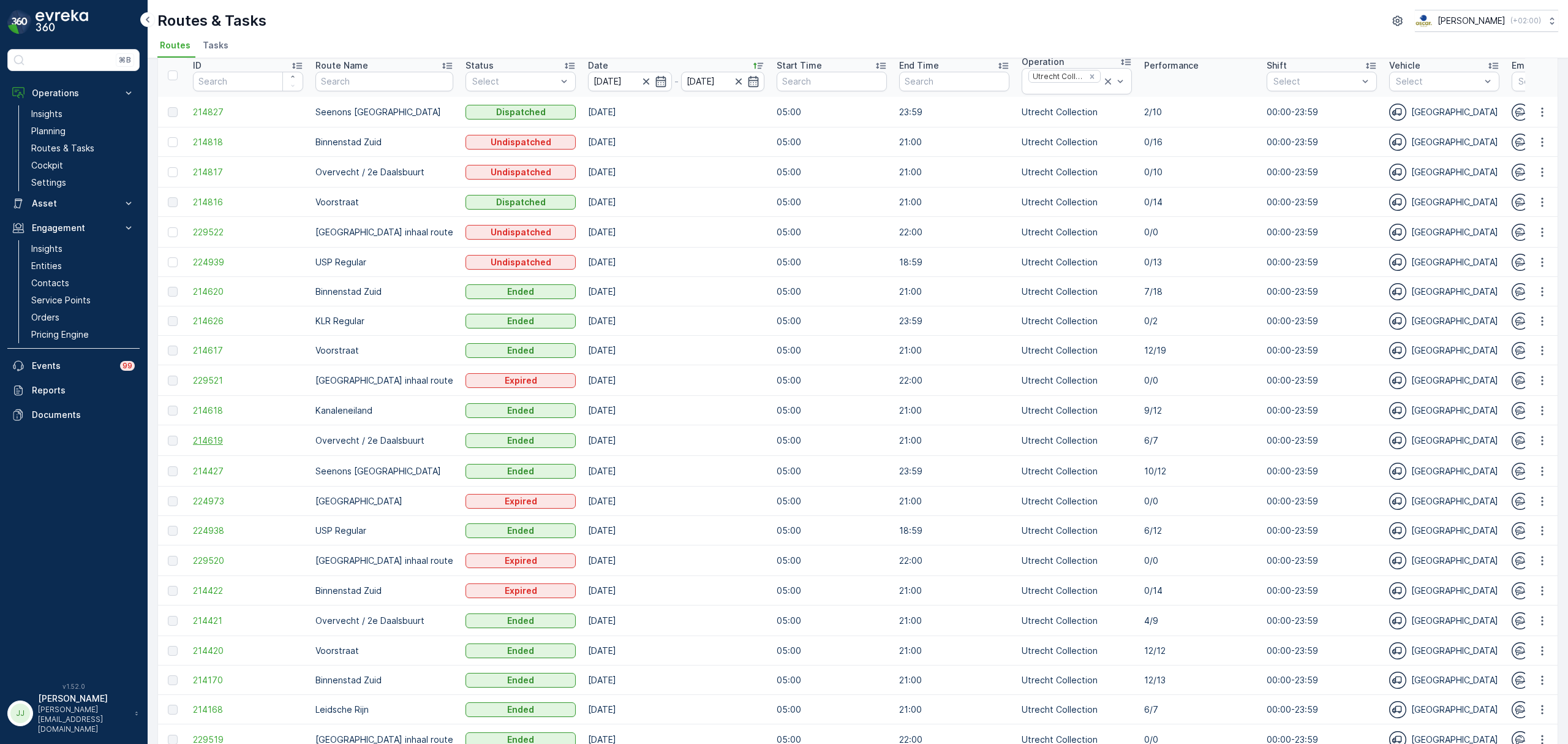
click at [229, 436] on span "214619" at bounding box center [248, 440] width 110 height 12
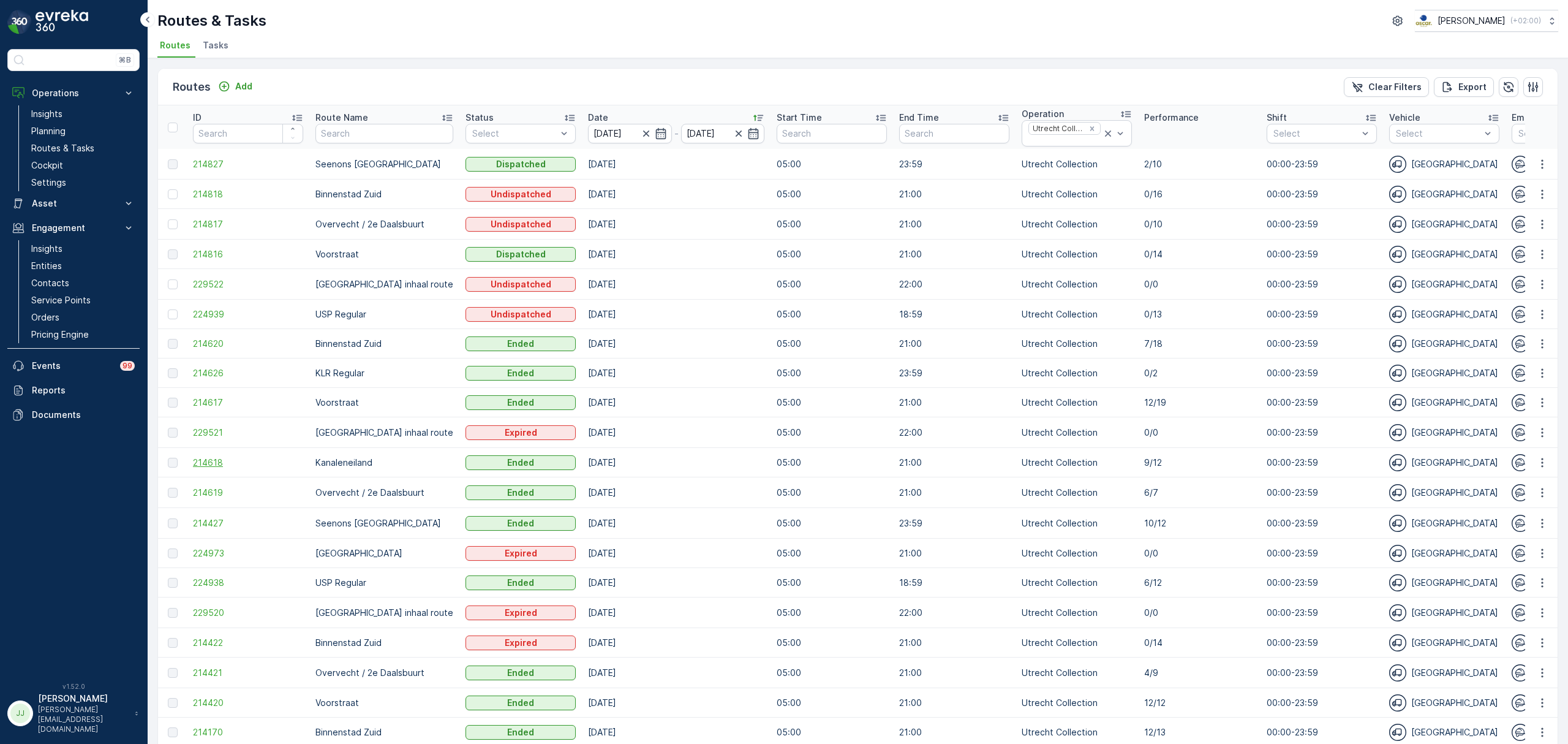
click at [207, 458] on span "214618" at bounding box center [248, 462] width 110 height 12
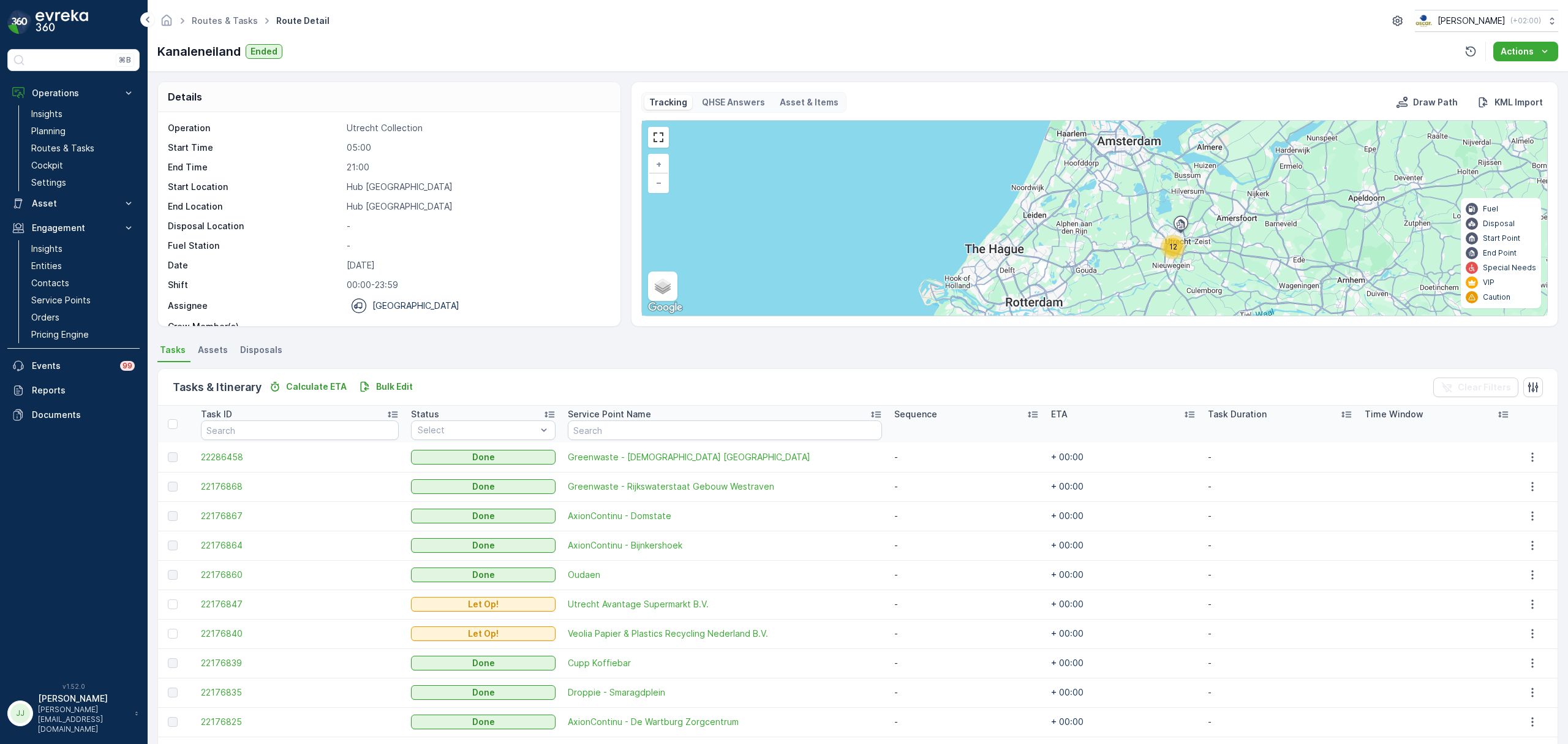
scroll to position [103, 0]
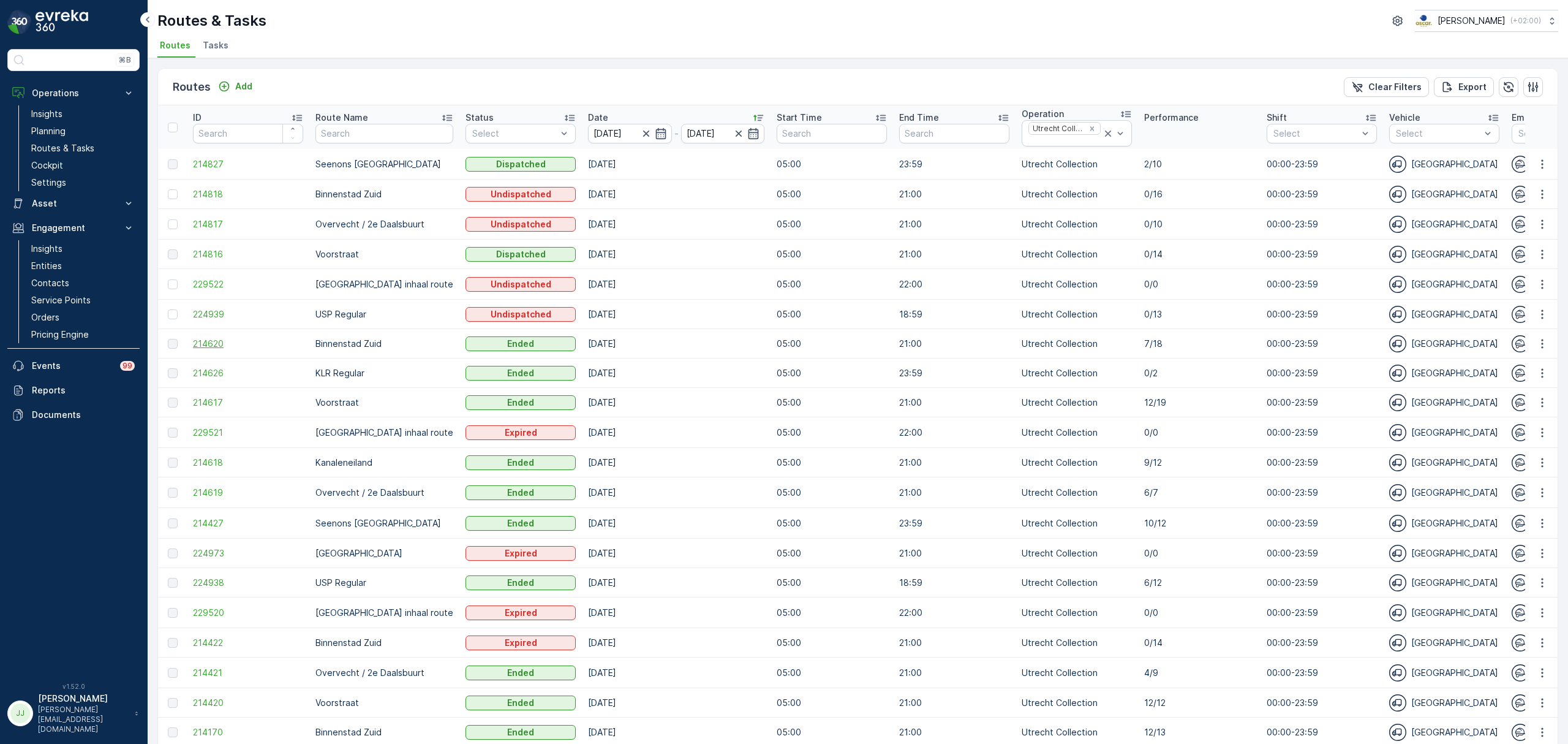
click at [209, 345] on span "214620" at bounding box center [248, 343] width 110 height 12
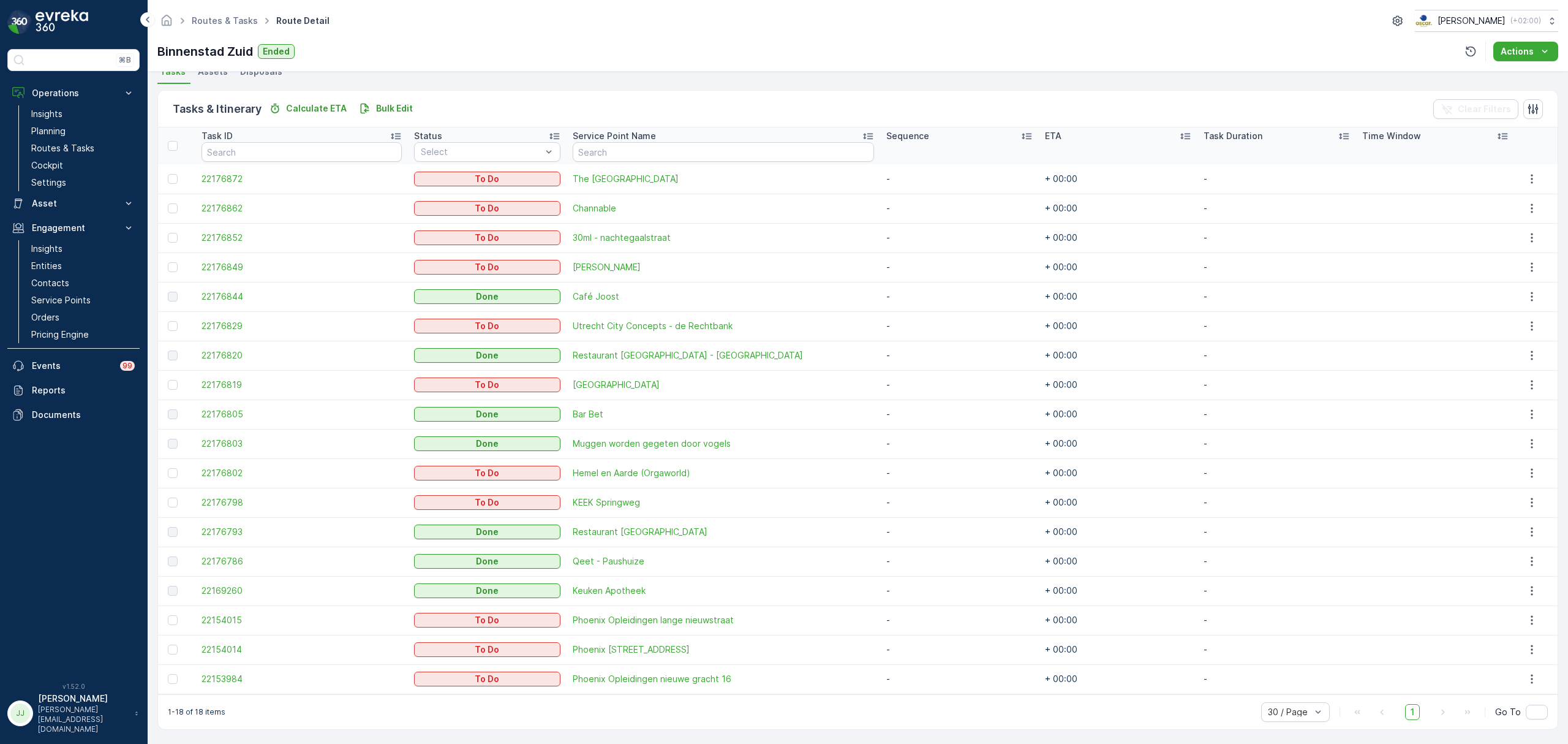
scroll to position [280, 0]
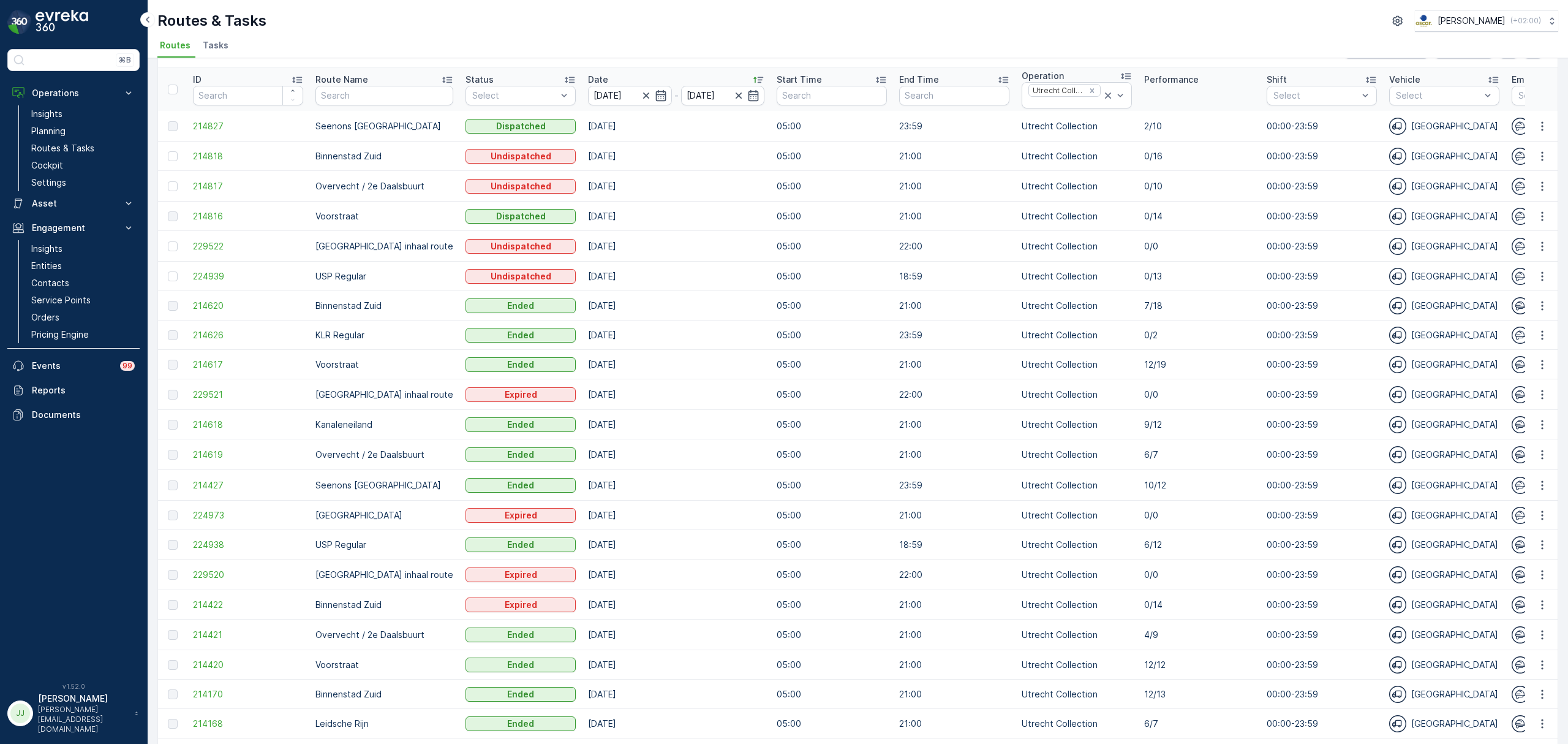
scroll to position [37, 0]
click at [1537, 251] on icon "button" at bounding box center [1542, 246] width 12 height 12
click at [1505, 346] on div "Delete" at bounding box center [1519, 340] width 94 height 17
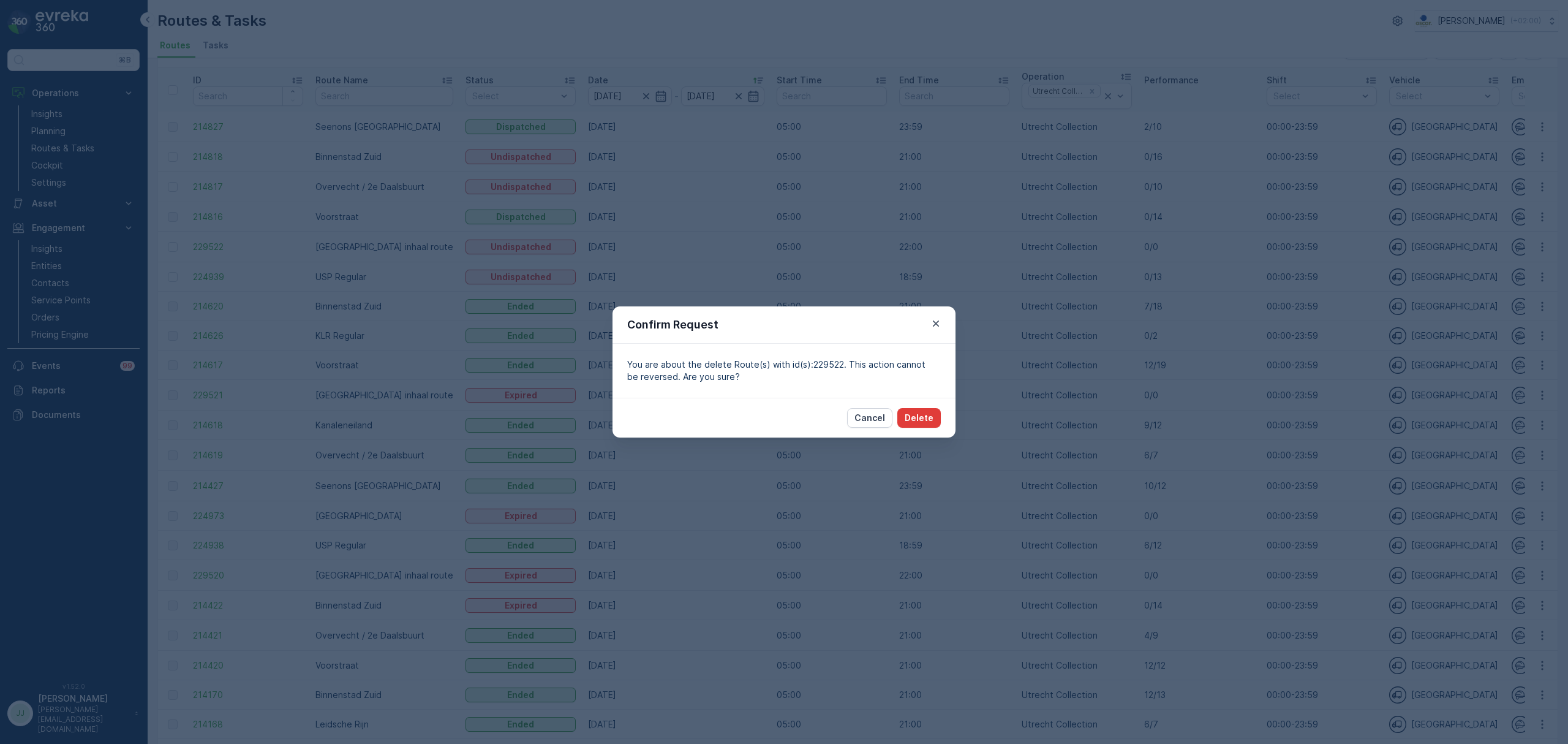
click at [913, 410] on button "Delete" at bounding box center [919, 418] width 44 height 20
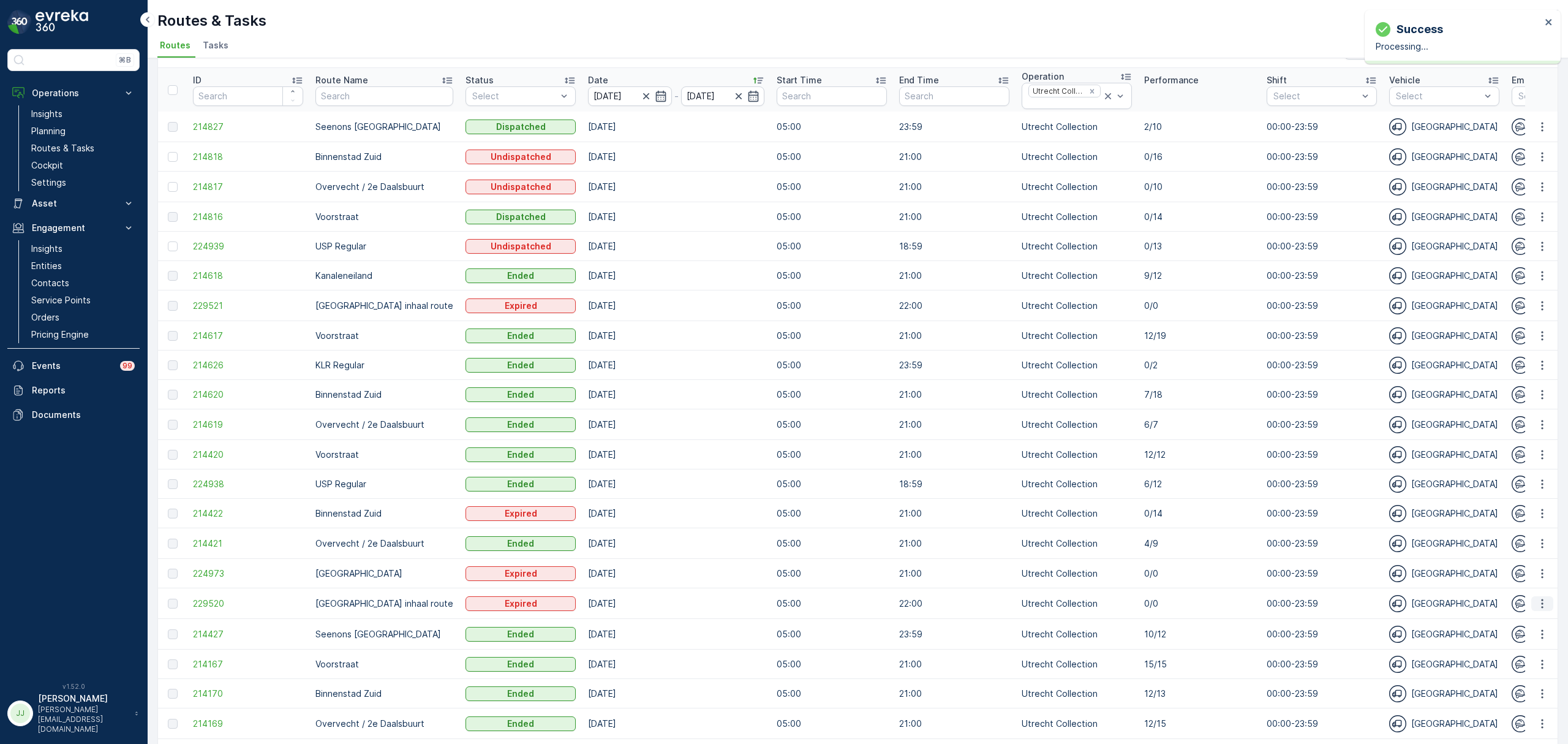
click at [1537, 600] on icon "button" at bounding box center [1542, 603] width 12 height 12
click at [1502, 621] on span "See More Details" at bounding box center [1513, 622] width 71 height 12
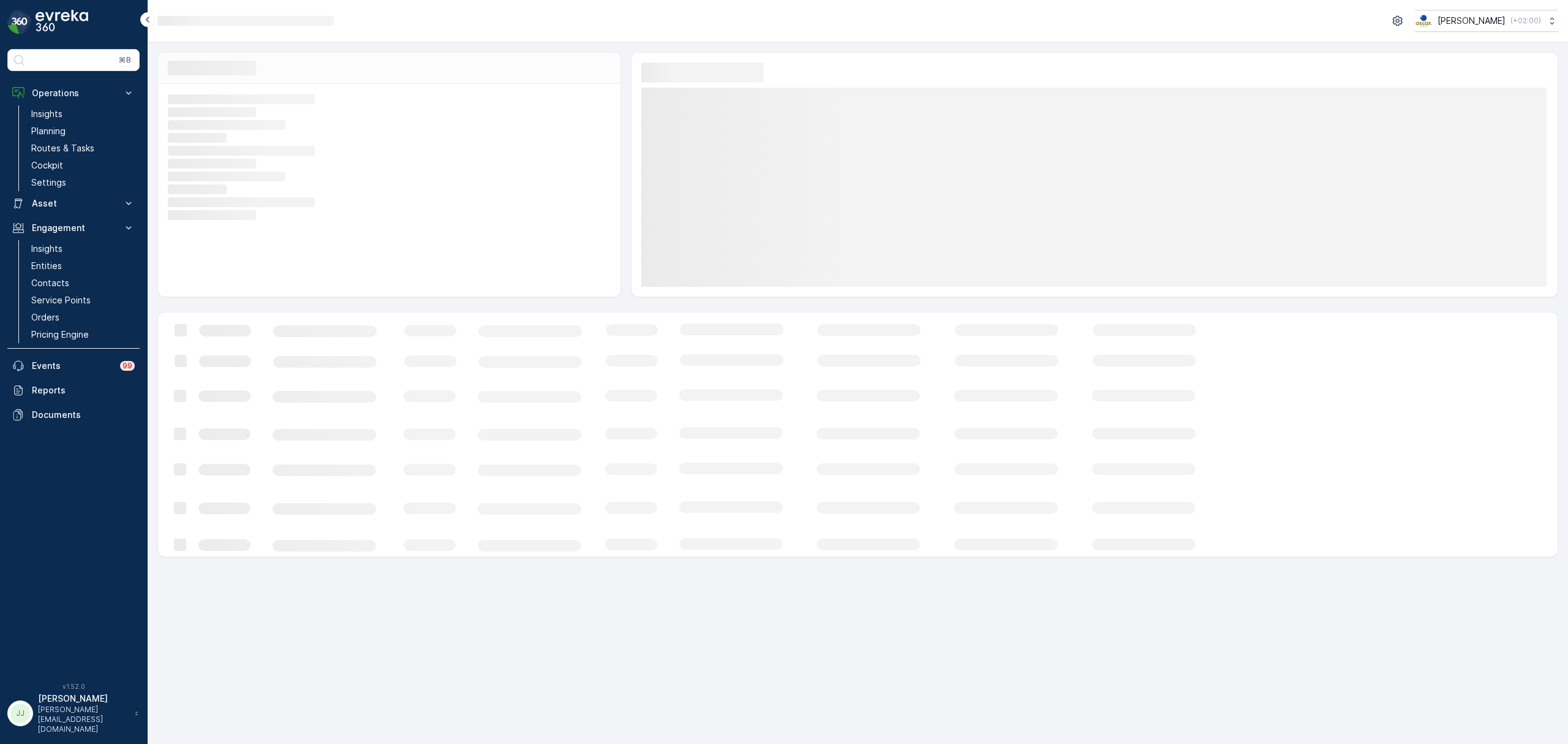
drag, startPoint x: 1348, startPoint y: 566, endPoint x: 1336, endPoint y: 564, distance: 12.2
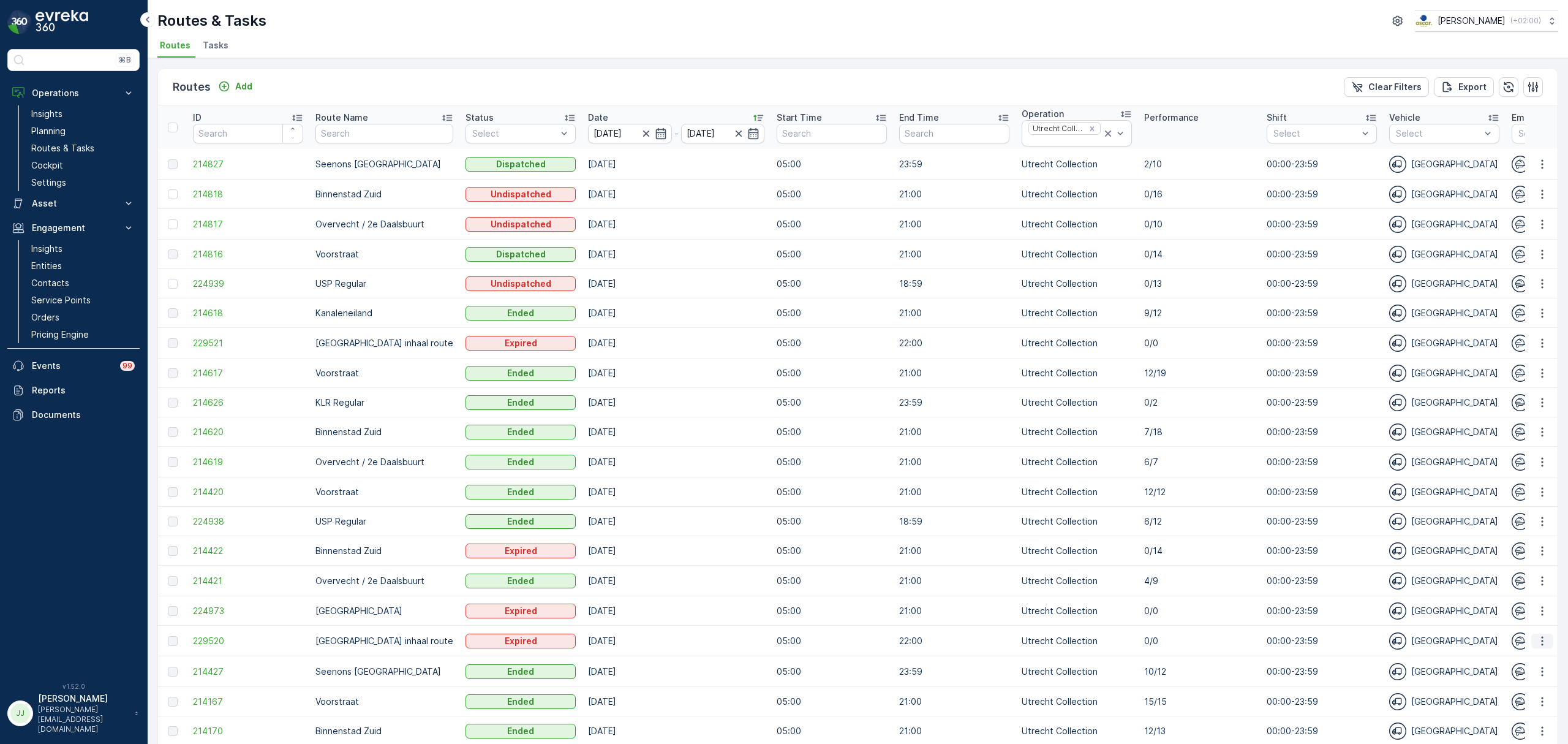
click at [1542, 638] on icon "button" at bounding box center [1542, 641] width 12 height 12
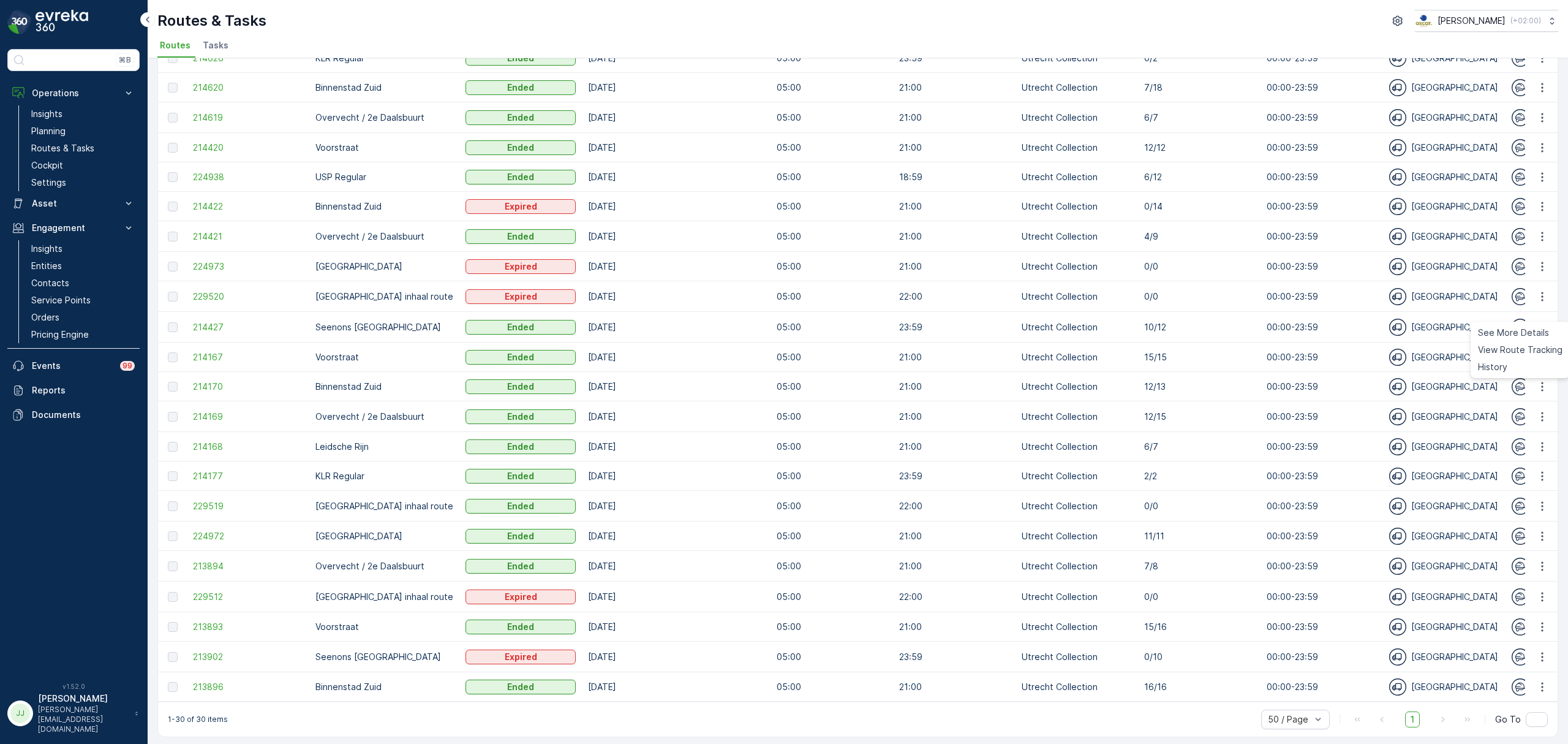
scroll to position [348, 0]
click at [1536, 528] on icon "button" at bounding box center [1542, 533] width 12 height 12
click at [1545, 595] on button "button" at bounding box center [1542, 594] width 22 height 15
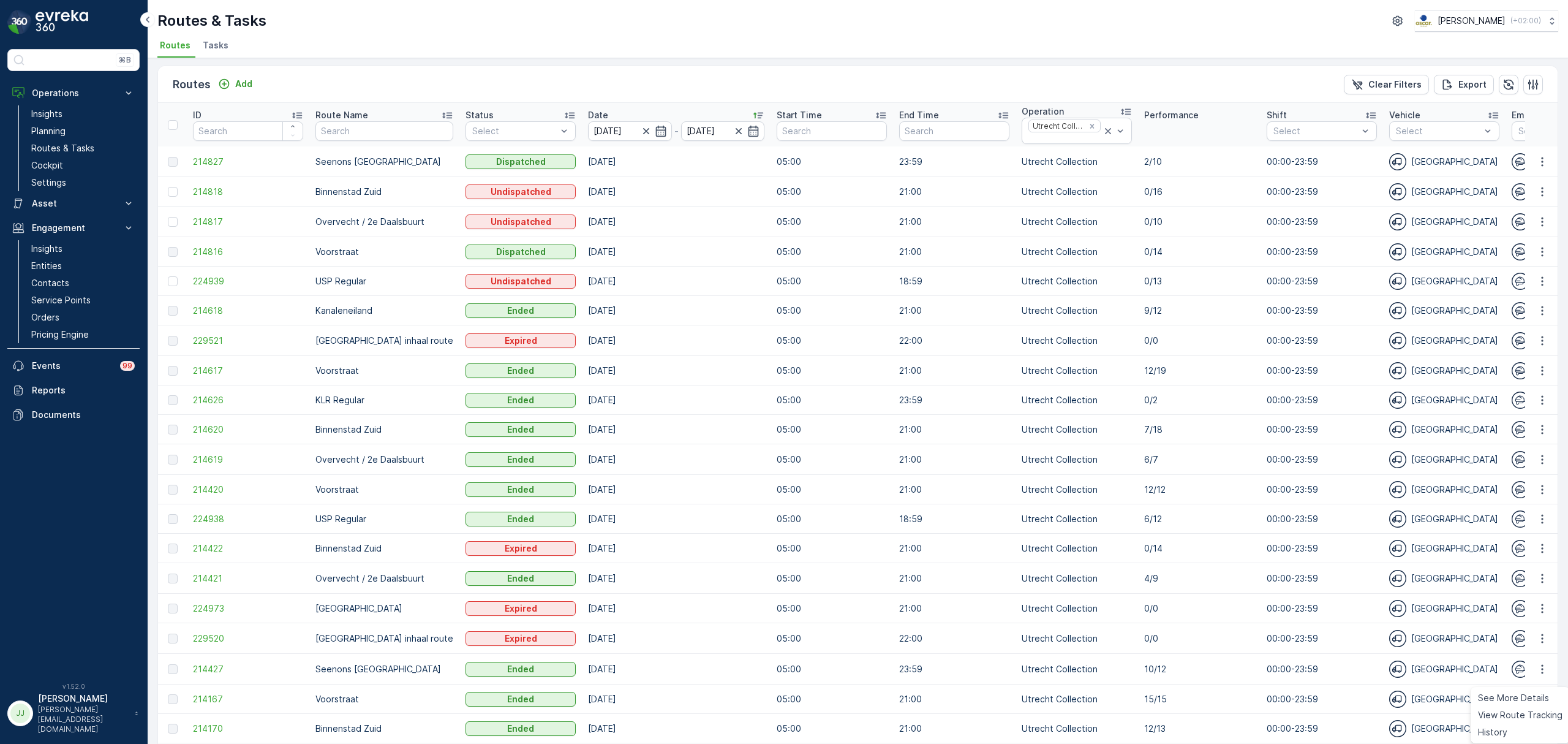
scroll to position [0, 0]
click at [200, 228] on span "214817" at bounding box center [248, 224] width 110 height 12
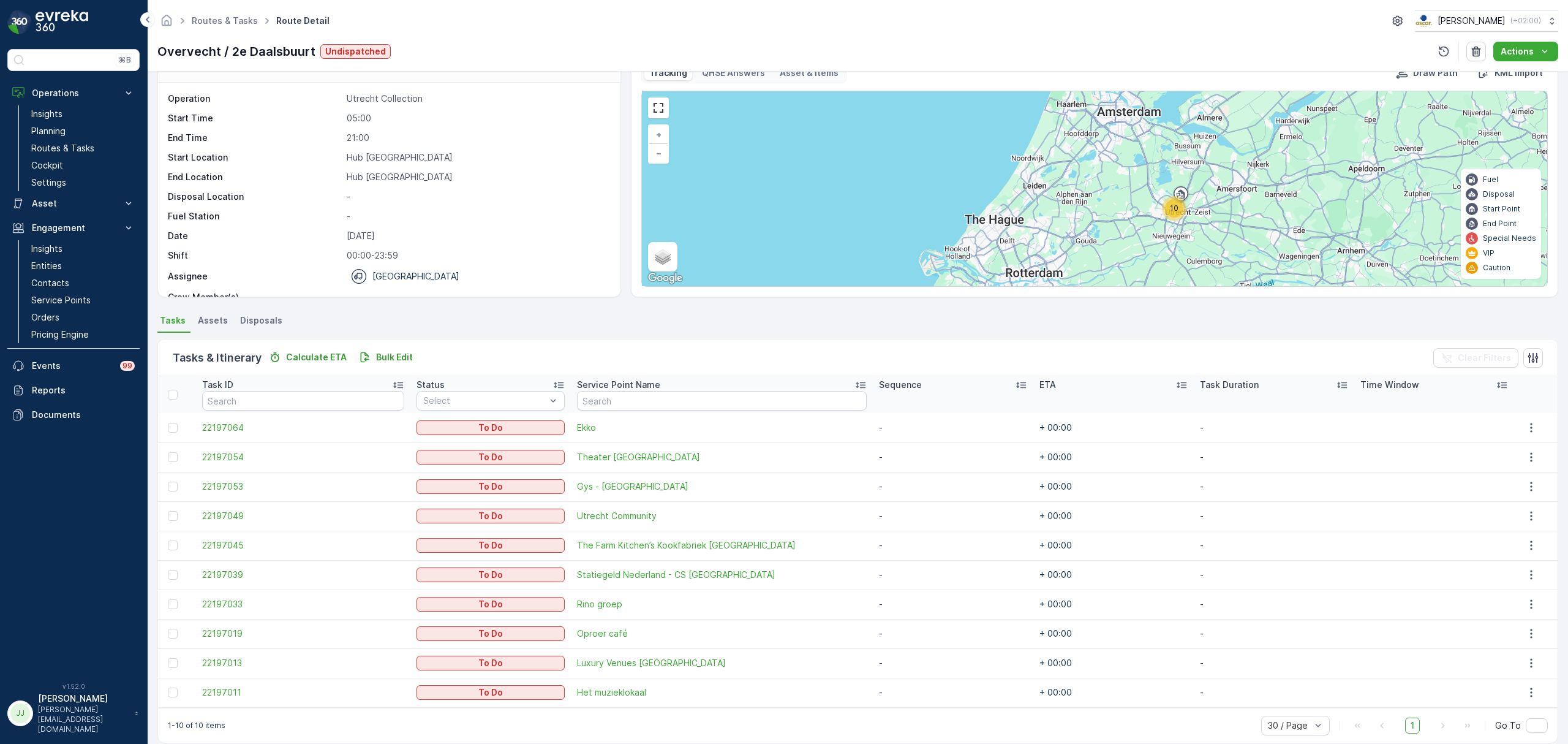
scroll to position [44, 0]
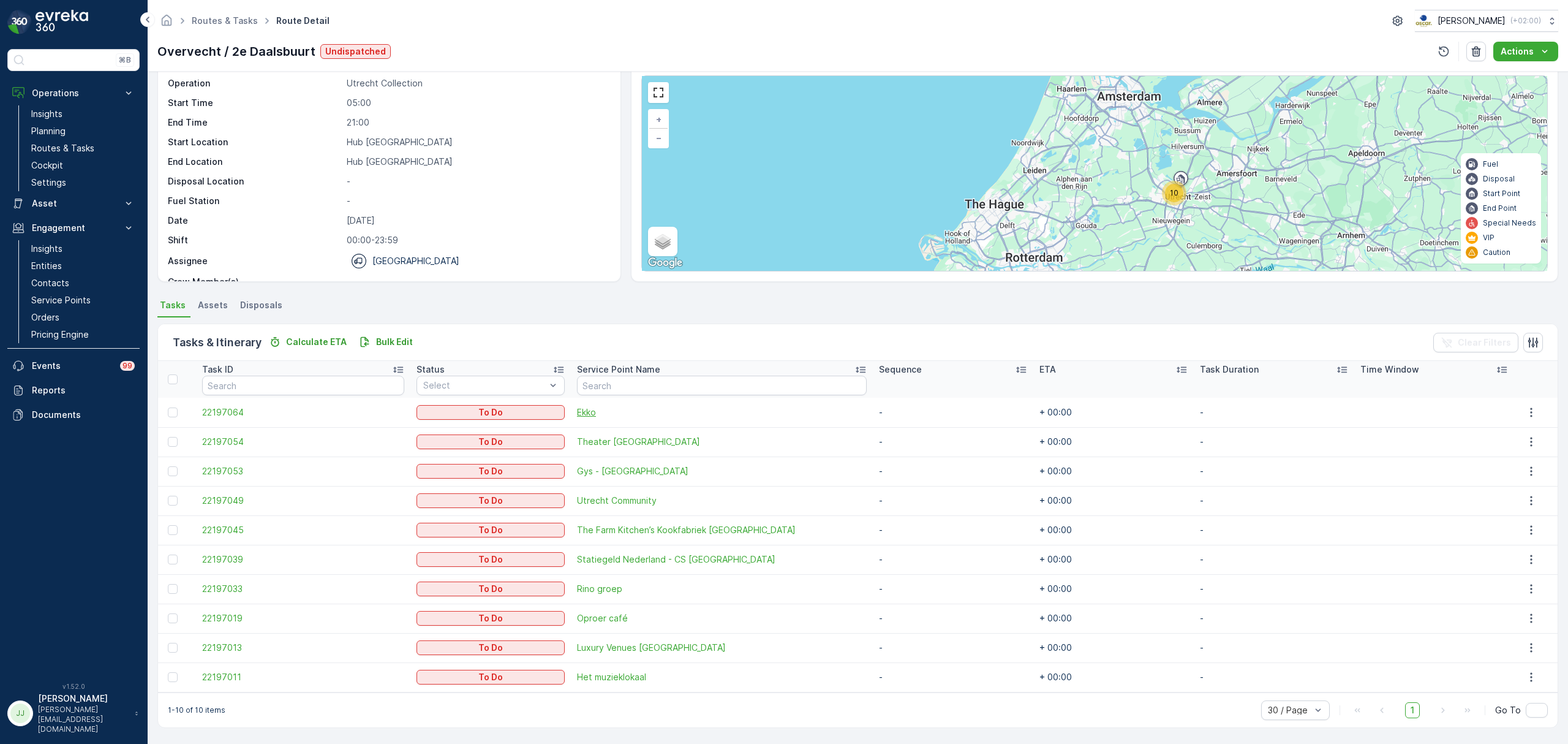
click at [601, 417] on span "Ekko" at bounding box center [722, 412] width 290 height 12
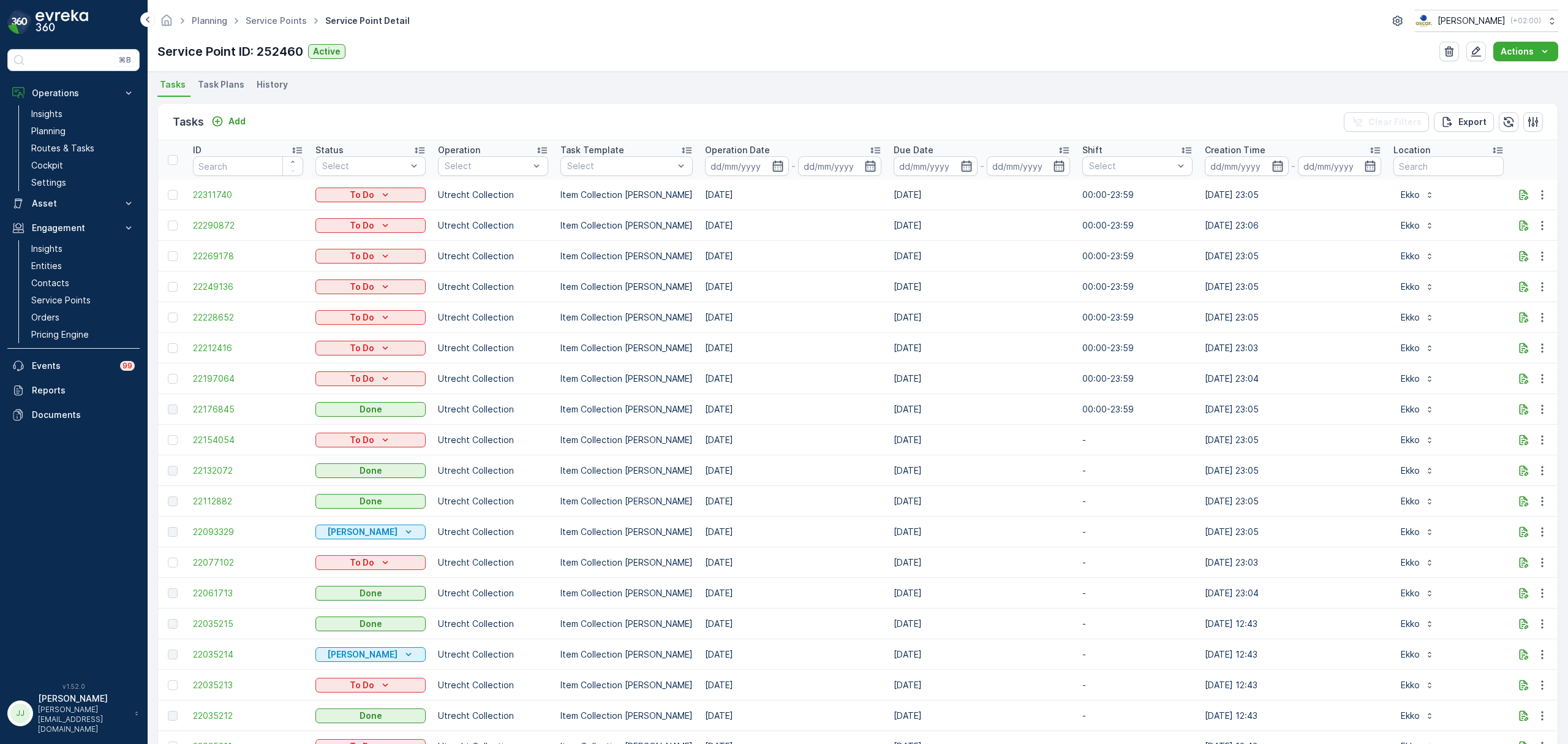
scroll to position [359, 0]
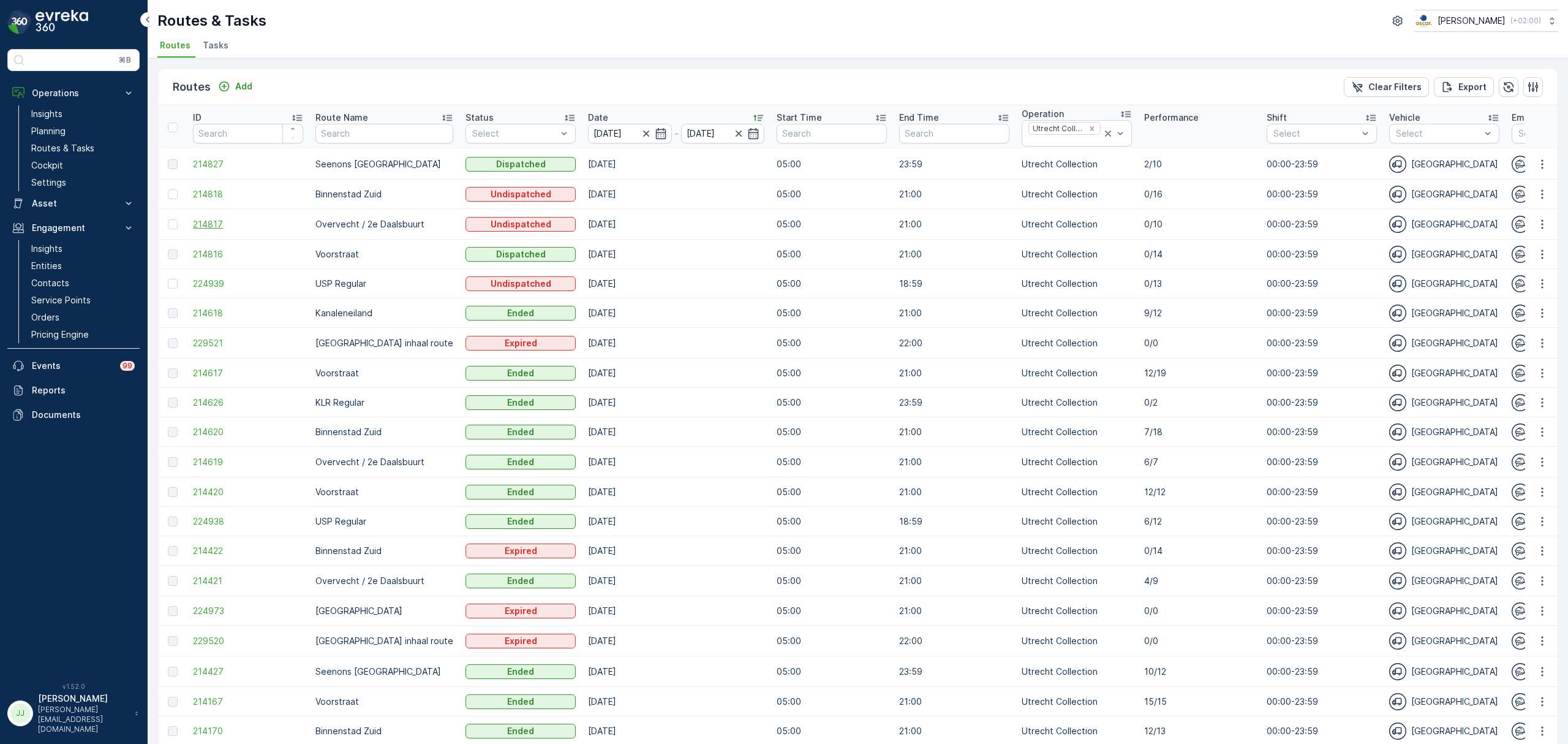
click at [221, 224] on span "214817" at bounding box center [248, 224] width 110 height 12
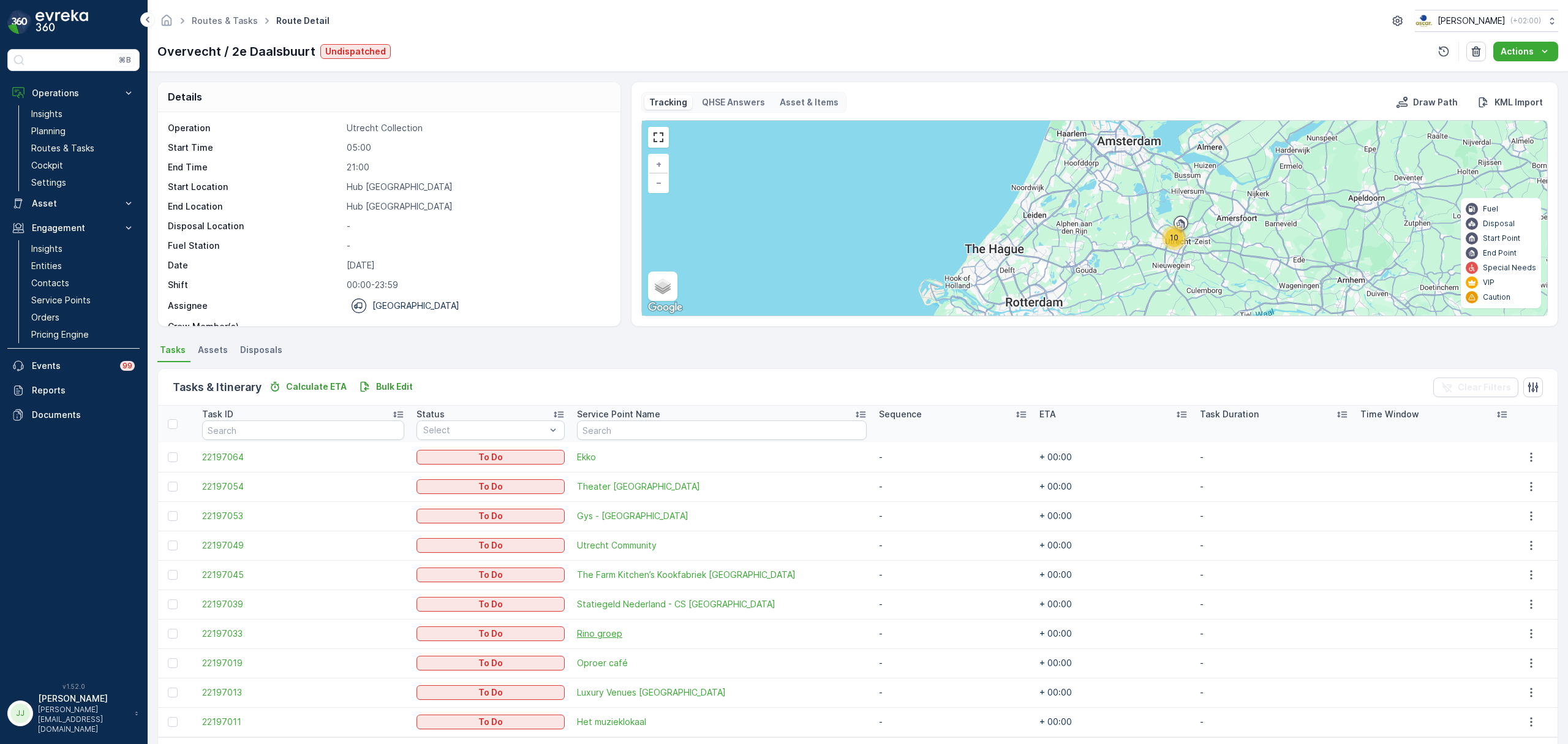
scroll to position [44, 0]
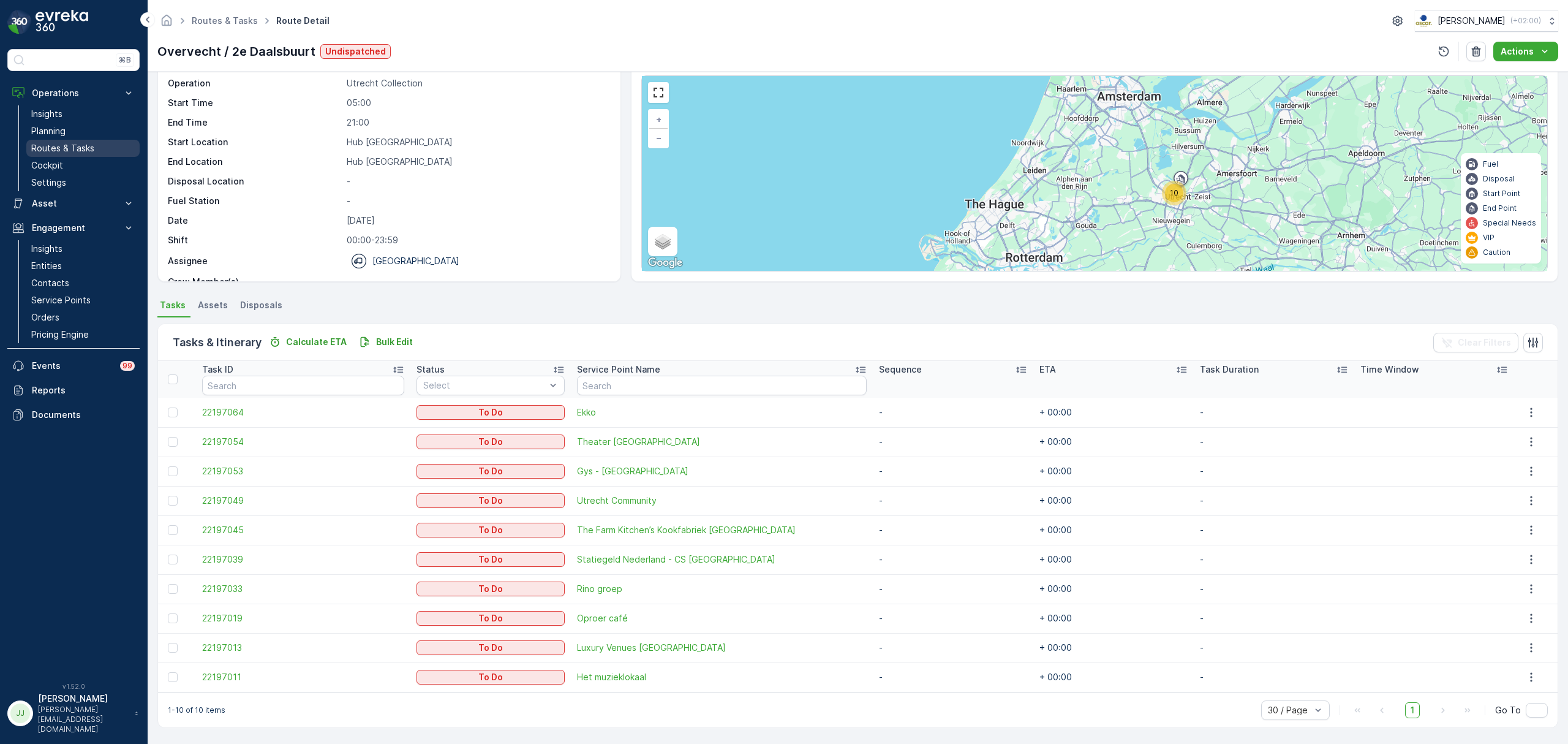
click at [56, 144] on p "Routes & Tasks" at bounding box center [63, 148] width 63 height 12
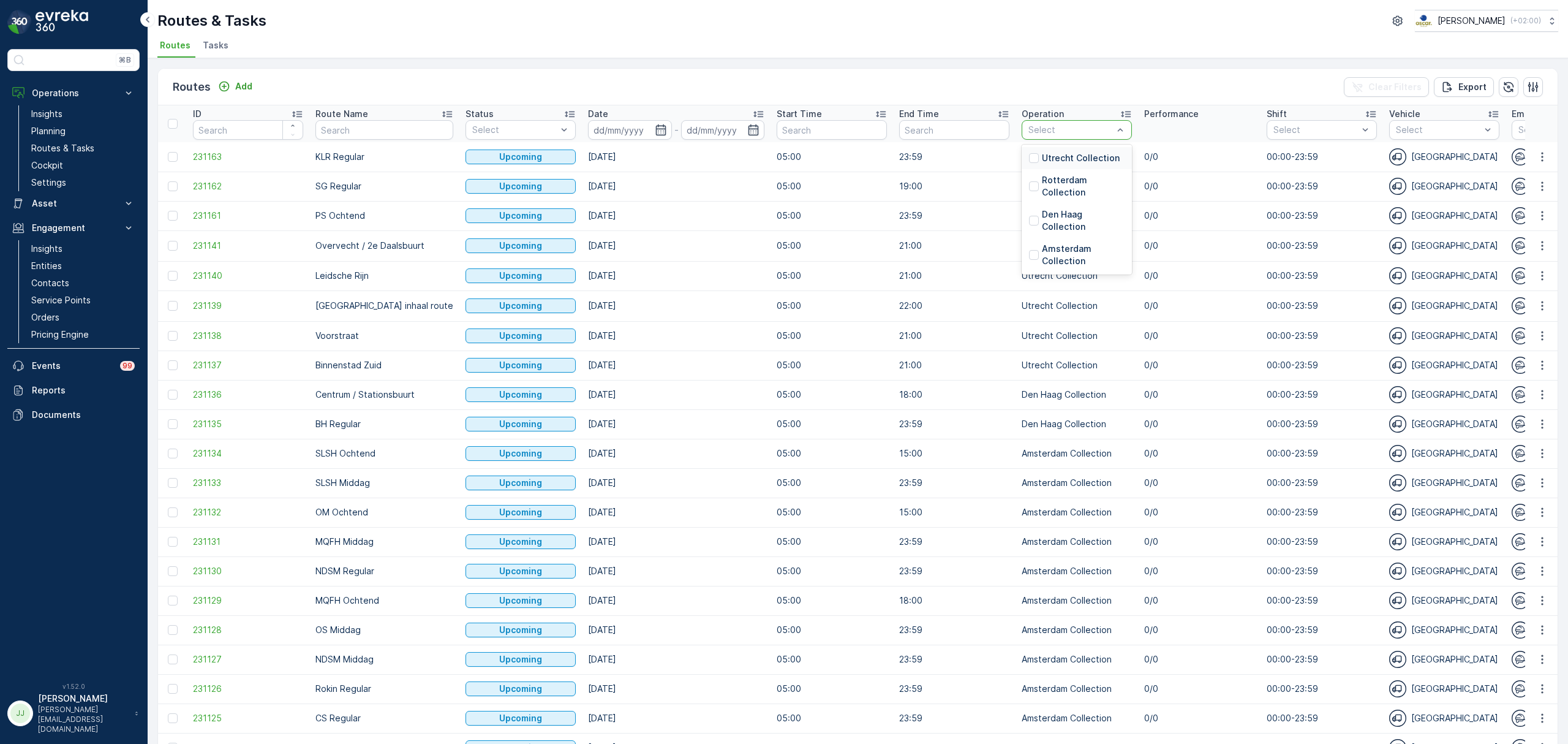
click at [1042, 152] on p "Utrecht Collection" at bounding box center [1080, 158] width 78 height 12
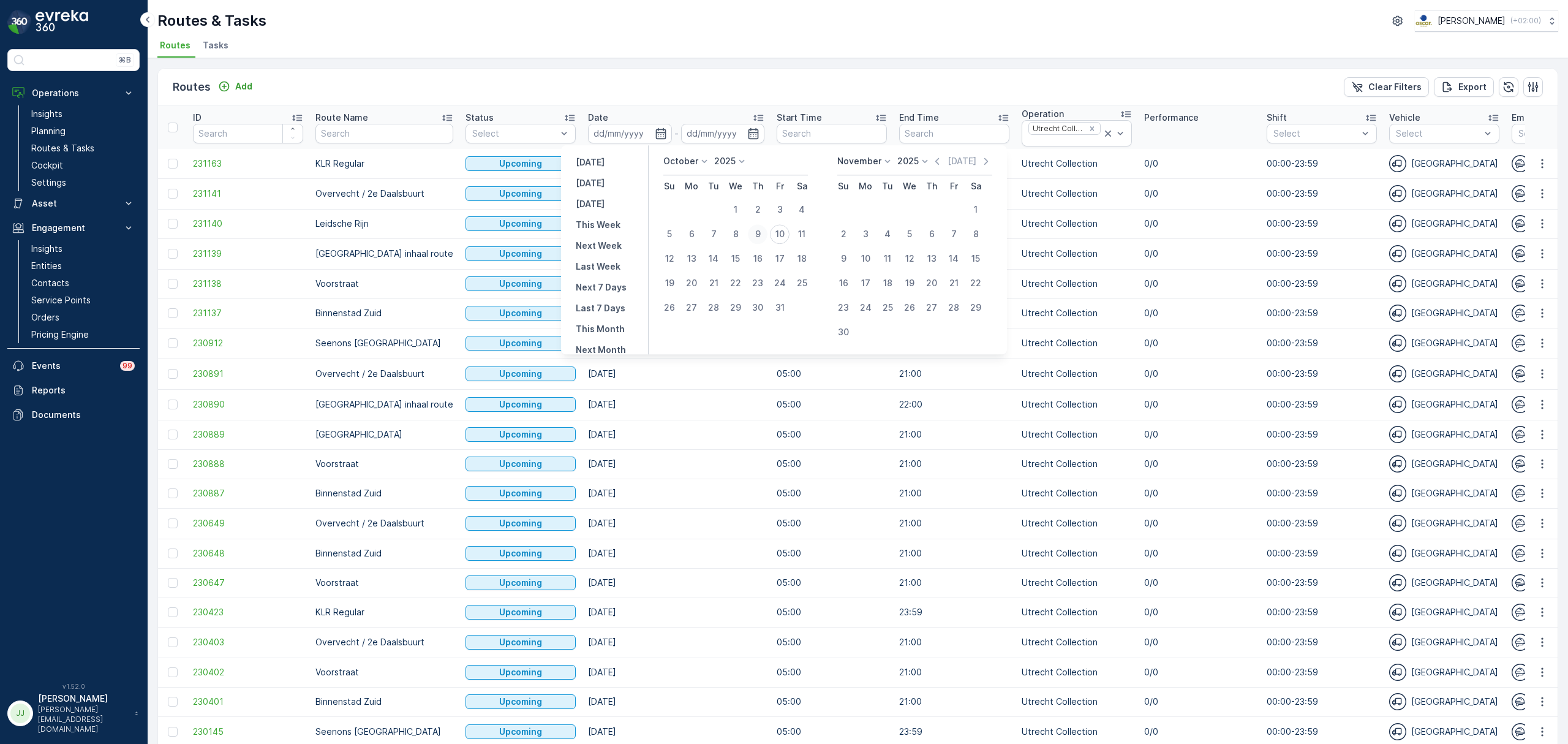
click at [762, 230] on div "9" at bounding box center [757, 234] width 20 height 20
type input "[DATE]"
click at [780, 230] on div "10" at bounding box center [779, 234] width 20 height 20
type input "[DATE]"
click at [765, 234] on div "9" at bounding box center [757, 234] width 20 height 20
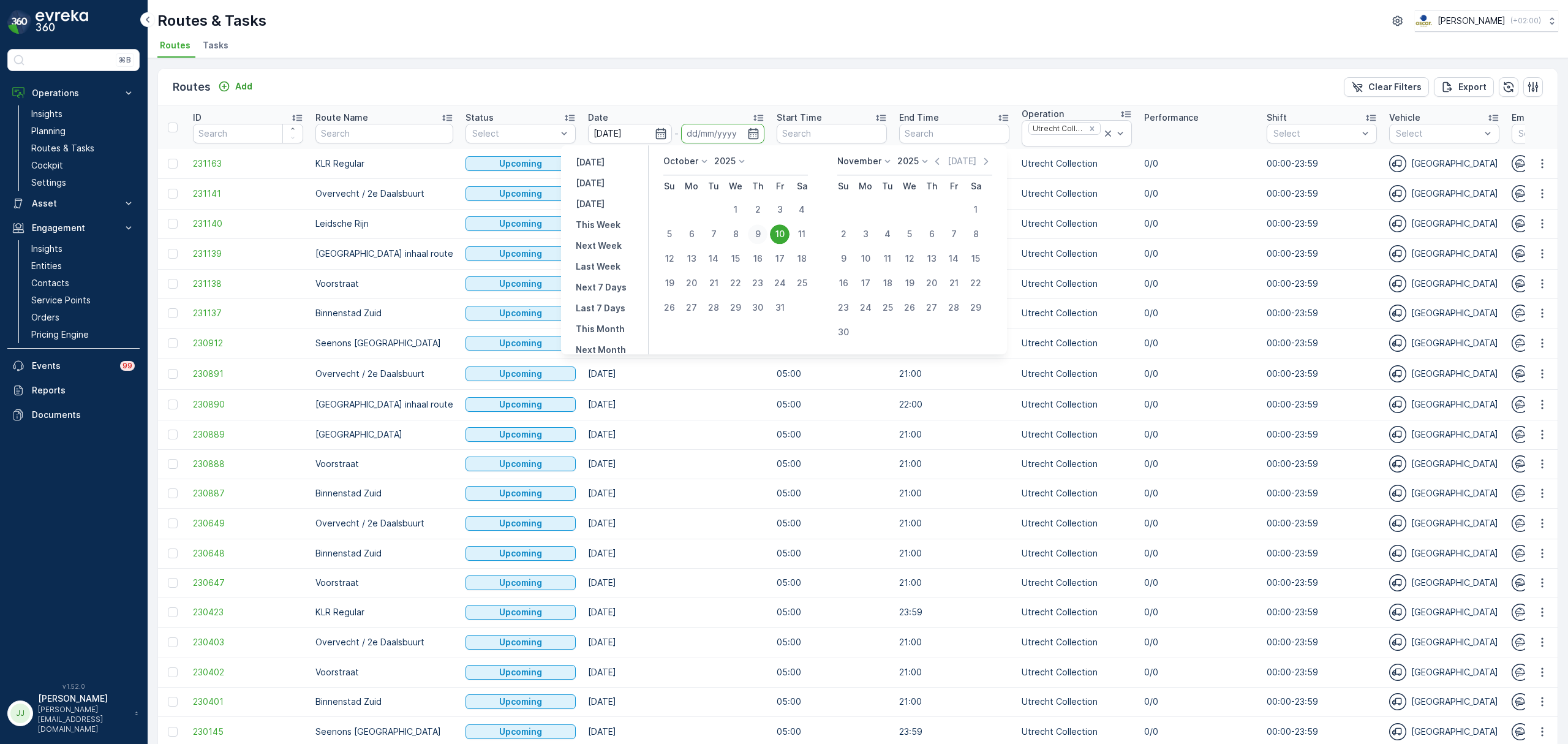
type input "[DATE]"
click at [779, 234] on div "10" at bounding box center [779, 234] width 20 height 20
type input "[DATE]"
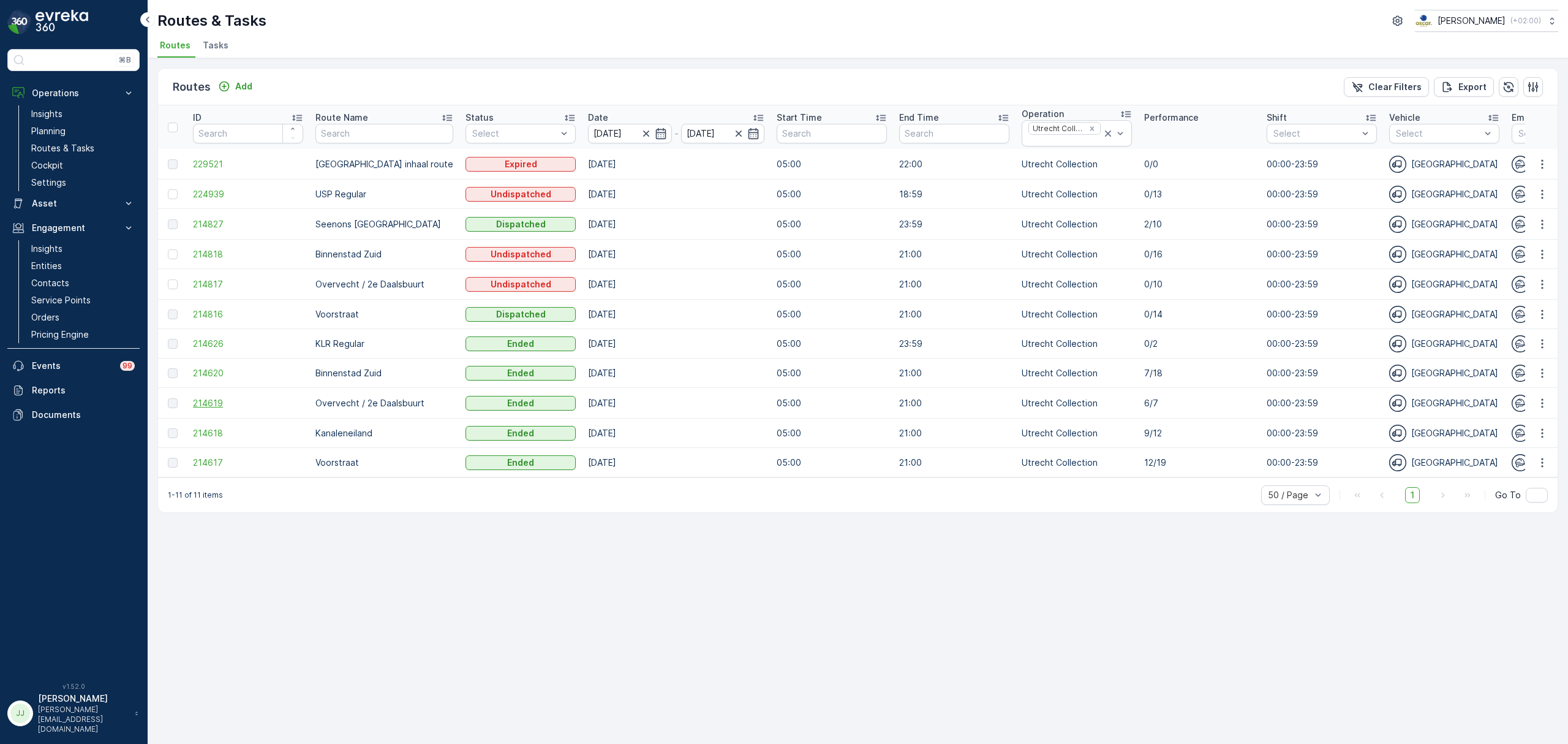
click at [194, 404] on span "214619" at bounding box center [248, 403] width 110 height 12
click at [218, 404] on span "214619" at bounding box center [248, 403] width 110 height 12
click at [221, 256] on span "214818" at bounding box center [248, 254] width 110 height 12
click at [209, 312] on span "214816" at bounding box center [248, 314] width 110 height 12
drag, startPoint x: 1146, startPoint y: 310, endPoint x: 379, endPoint y: 312, distance: 767.0
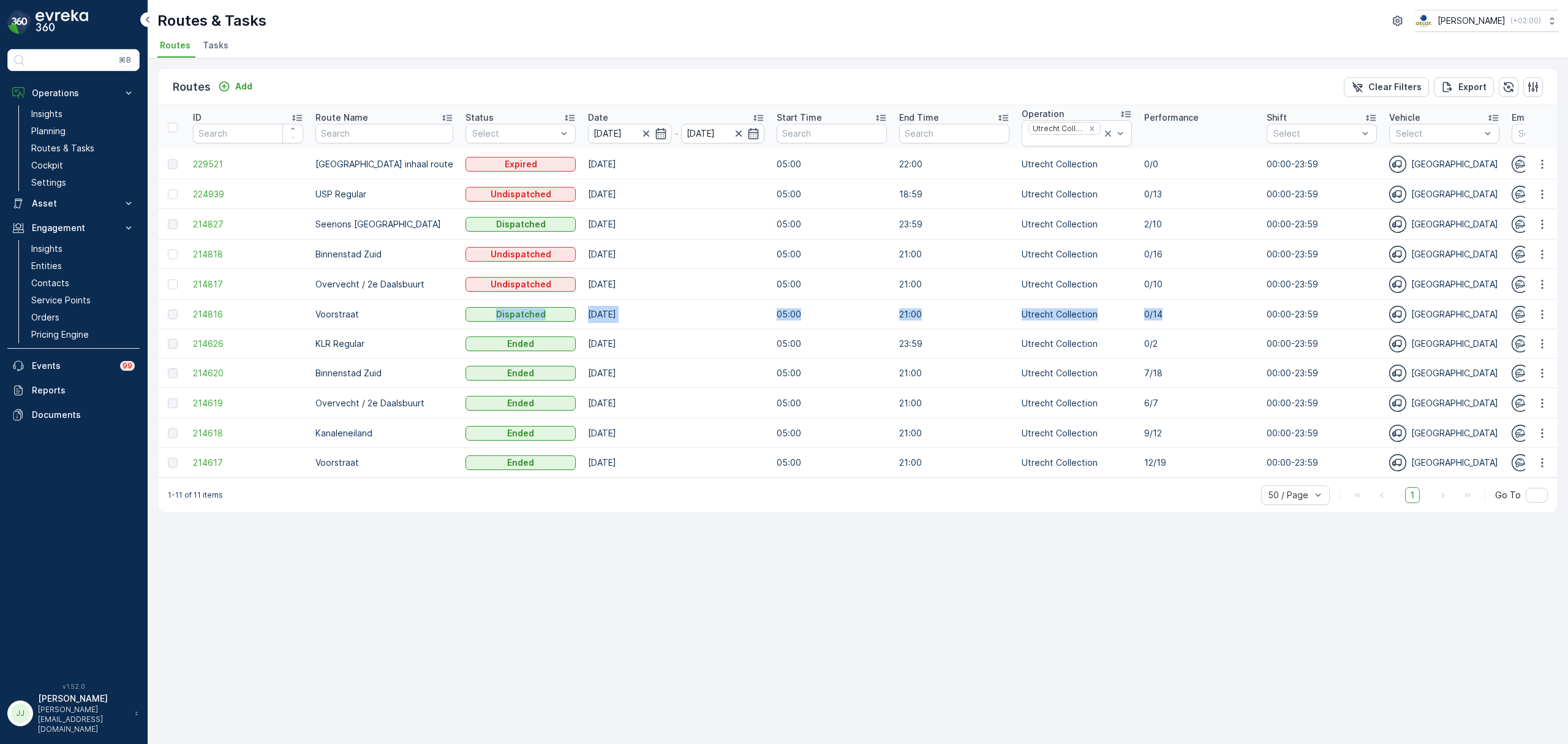
click at [379, 312] on tr "214816 Voorstraat Dispatched [DATE] 05:00 21:00 Utrecht Collection 0/14 00:00-2…" at bounding box center [1399, 314] width 2483 height 29
click at [221, 462] on span "214617" at bounding box center [248, 462] width 110 height 12
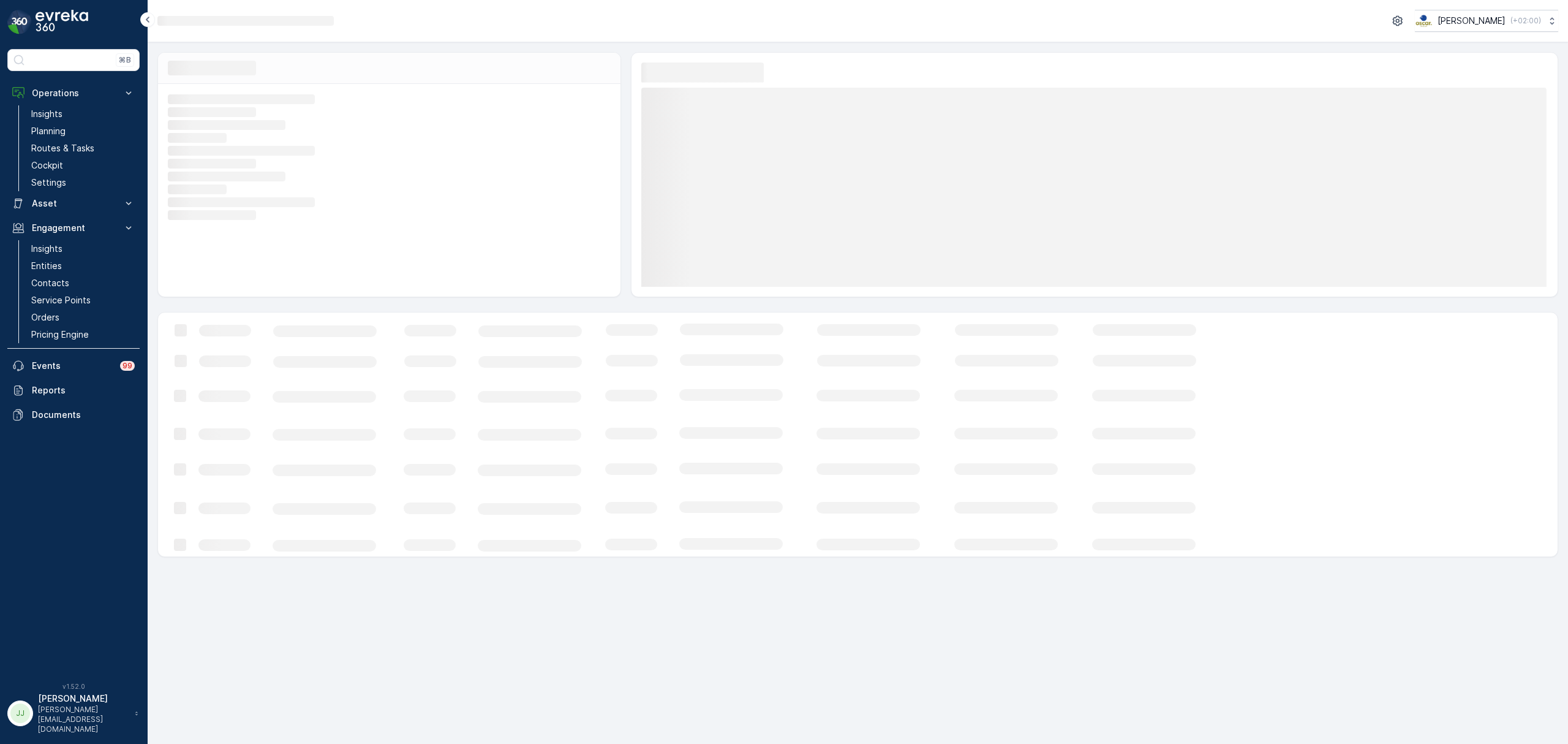
click at [201, 466] on rect at bounding box center [746, 434] width 1175 height 244
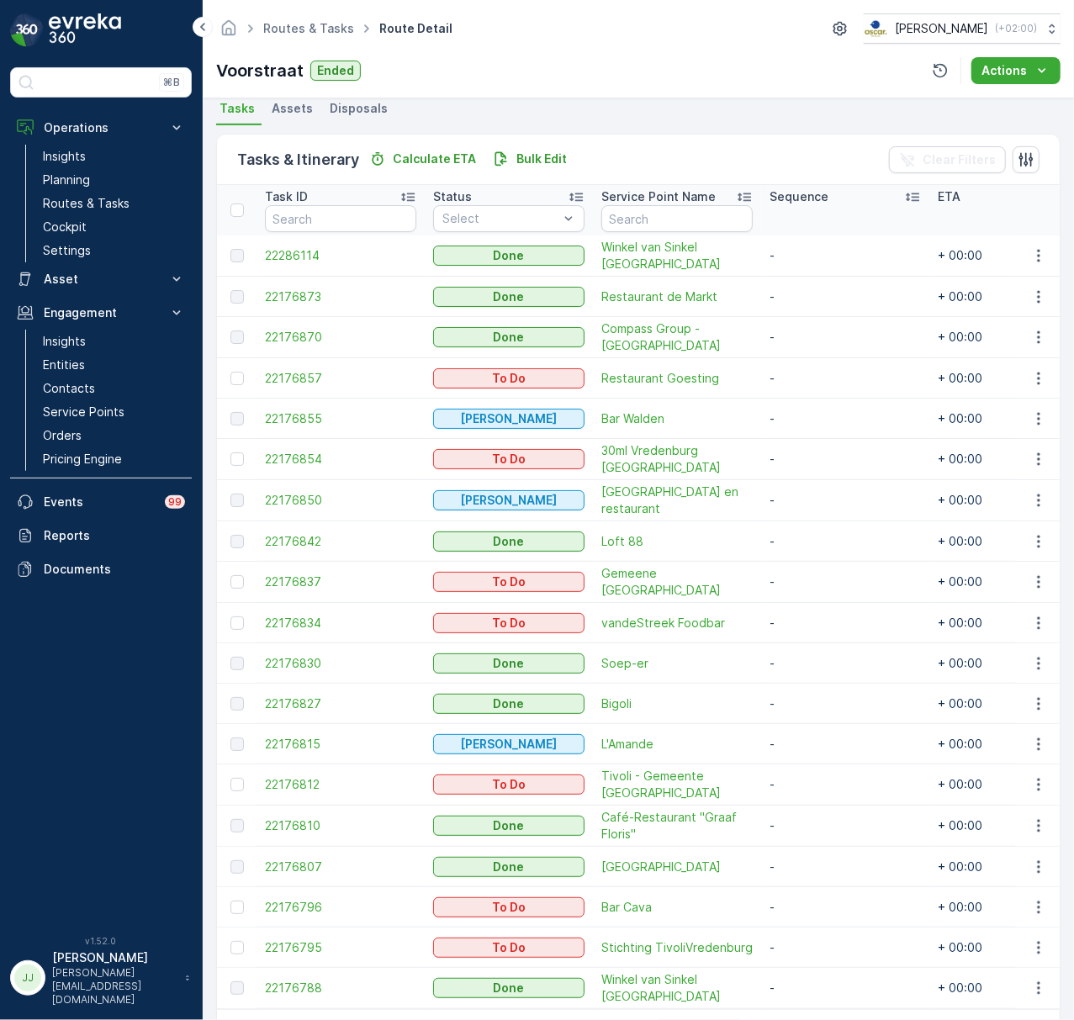
scroll to position [438, 0]
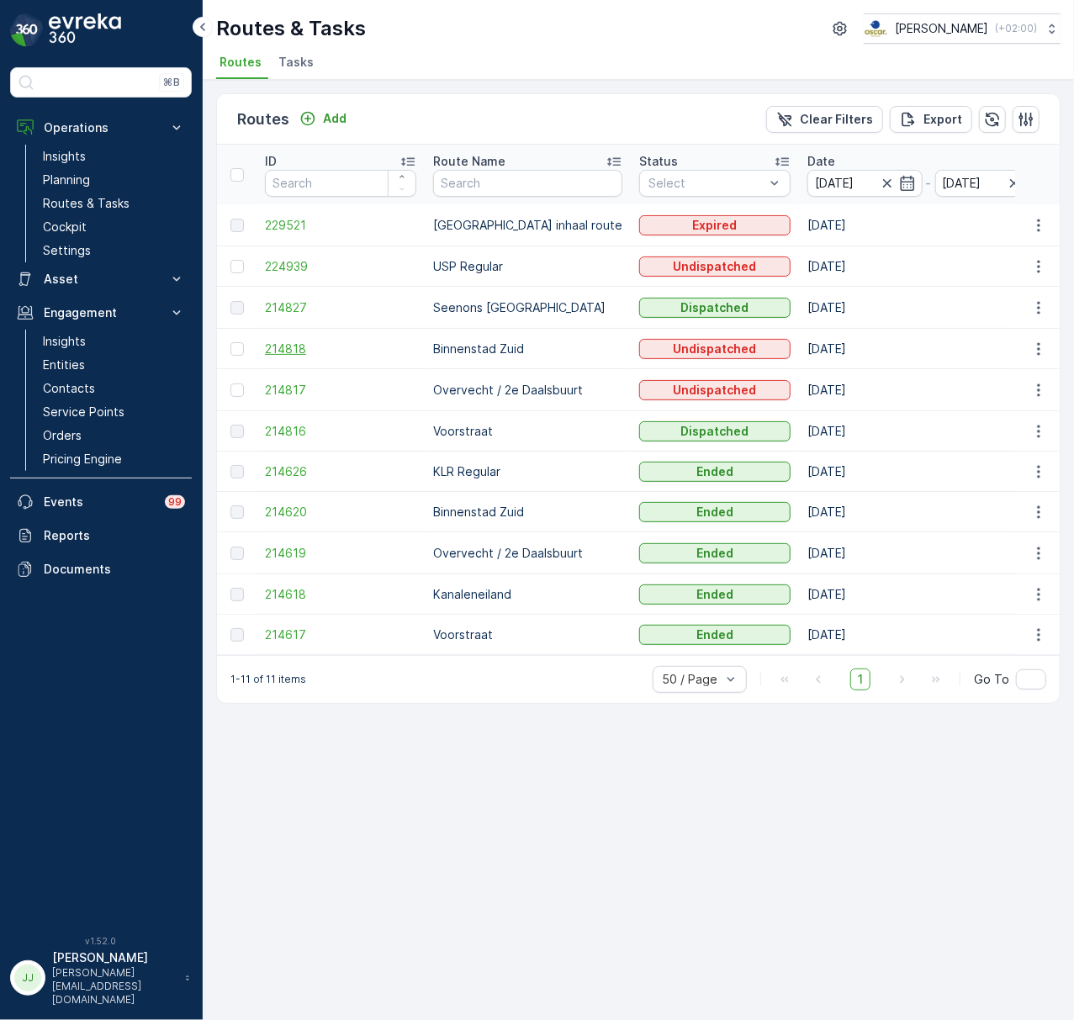
click at [293, 351] on span "214818" at bounding box center [340, 349] width 151 height 17
click at [281, 510] on span "214620" at bounding box center [340, 512] width 151 height 17
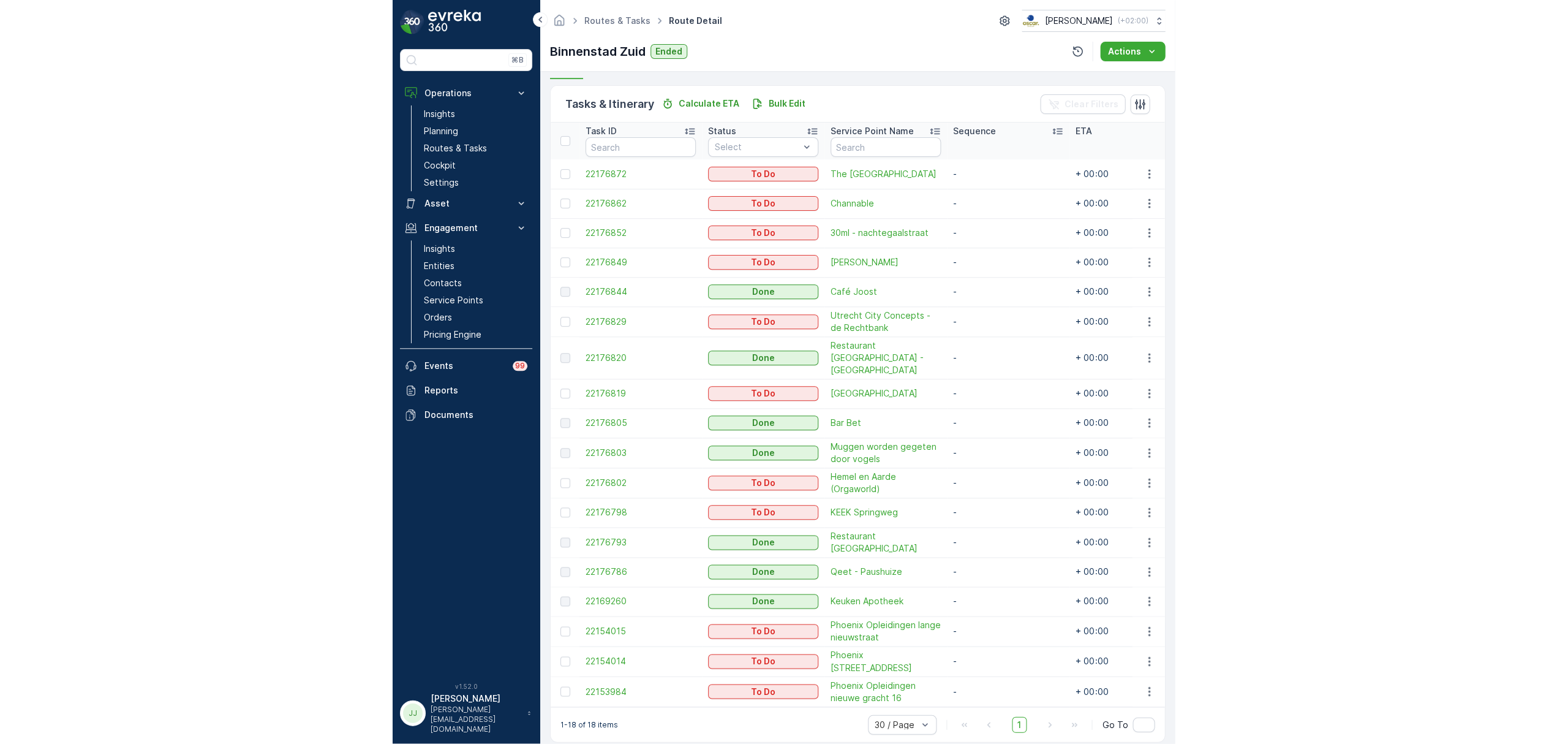
scroll to position [292, 0]
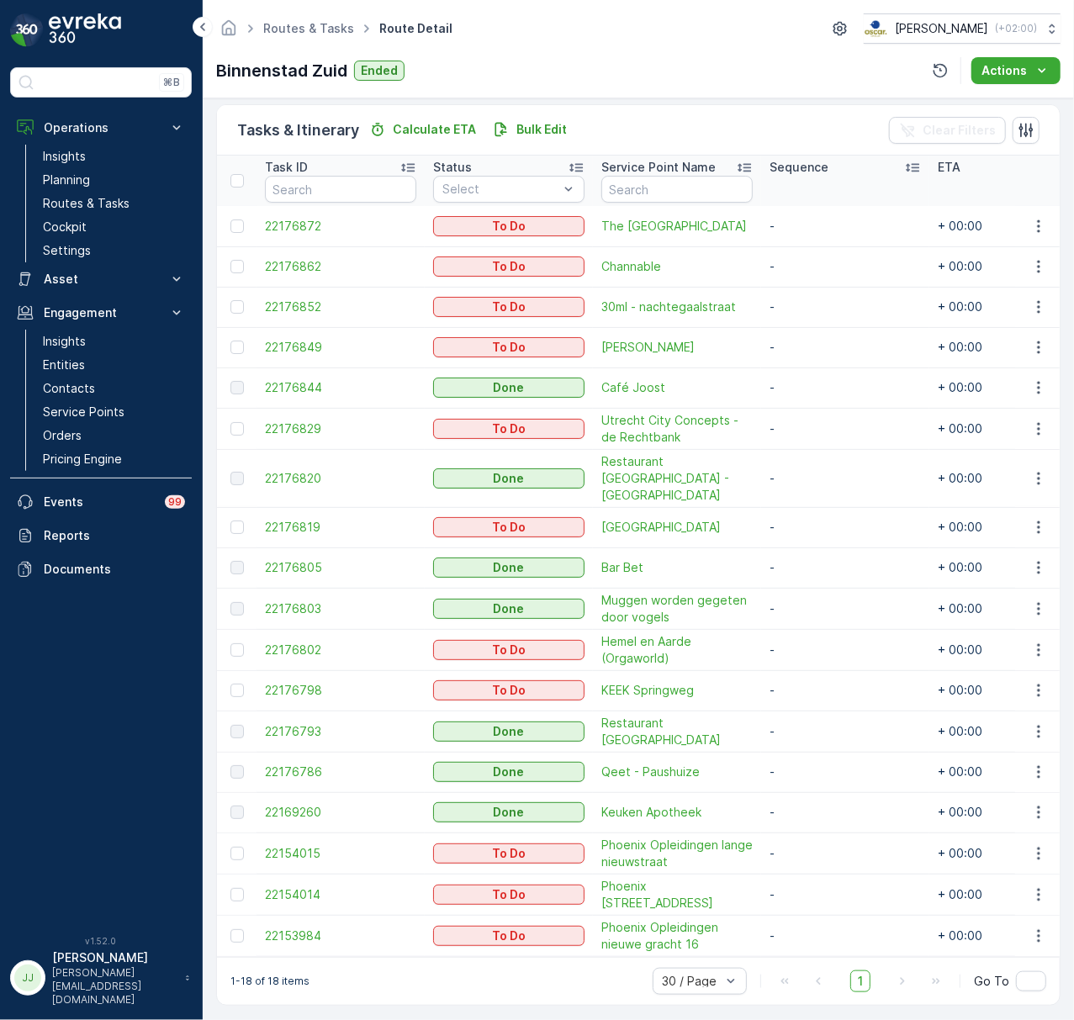
click at [162, 659] on div "⌘B Operations Insights Planning Routes & Tasks Cockpit Settings Asset Assets En…" at bounding box center [101, 491] width 182 height 848
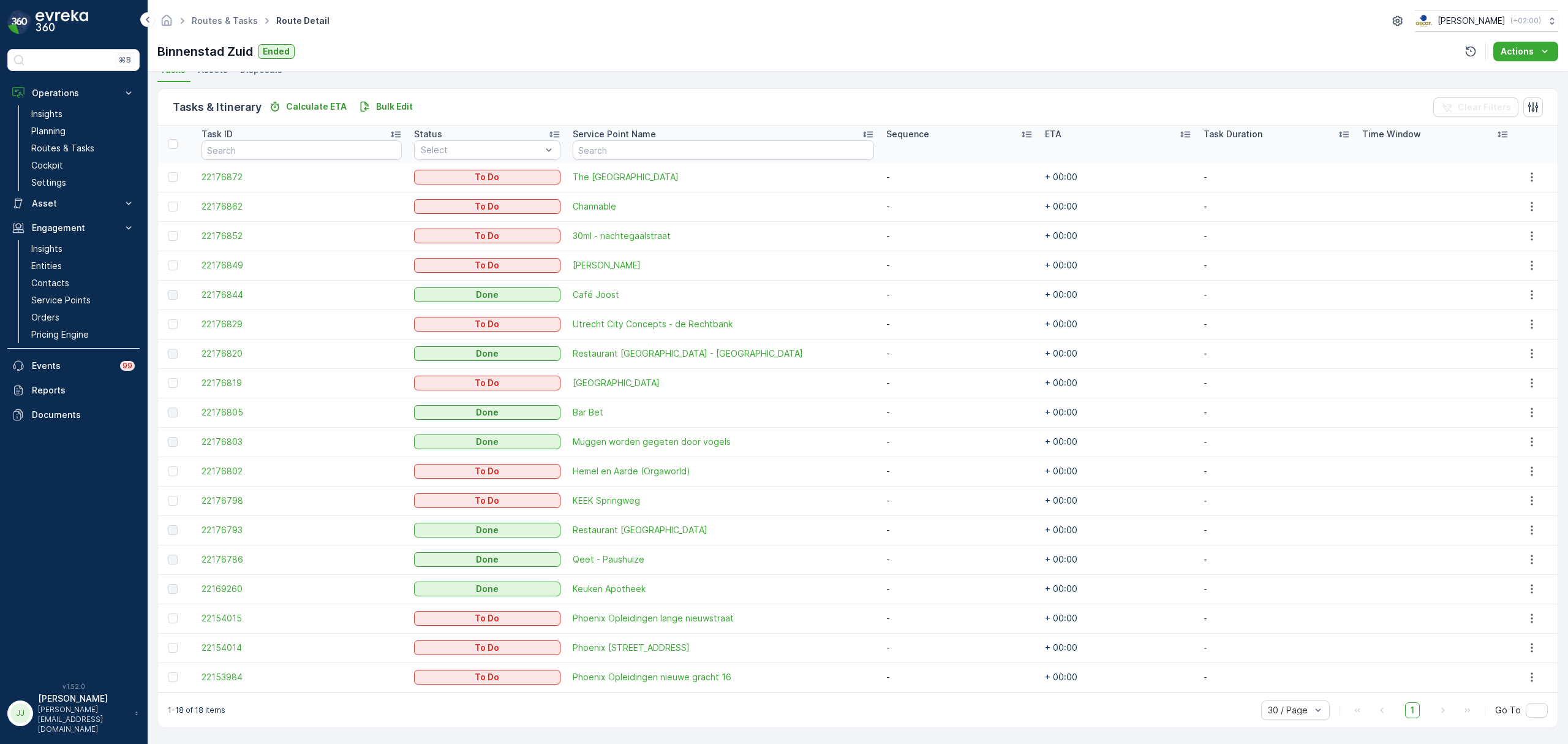
scroll to position [280, 0]
drag, startPoint x: 60, startPoint y: 133, endPoint x: 141, endPoint y: 103, distance: 86.4
click at [60, 133] on p "Planning" at bounding box center [48, 131] width 34 height 12
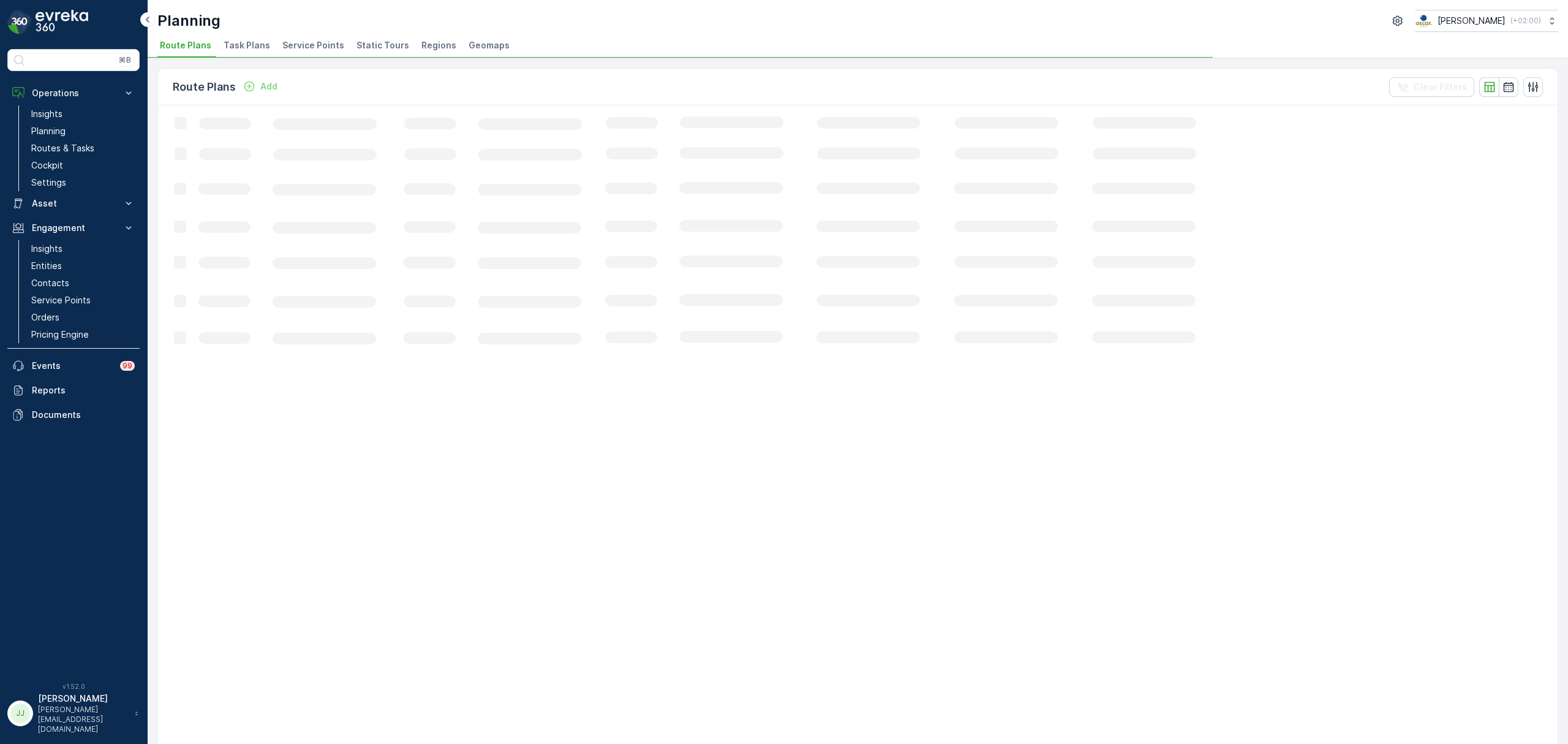
click at [236, 47] on span "Task Plans" at bounding box center [247, 45] width 47 height 12
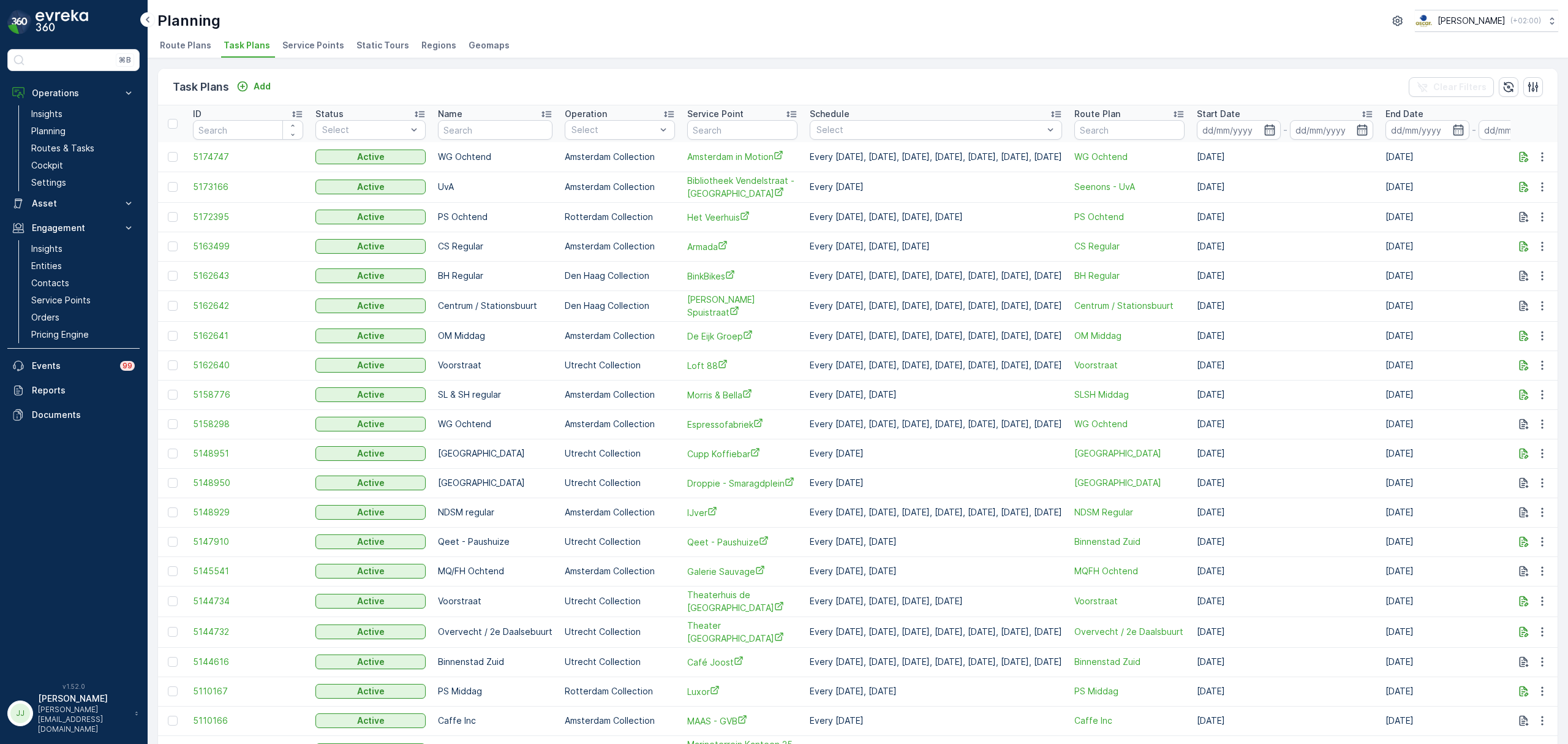
click at [737, 136] on input "text" at bounding box center [741, 130] width 110 height 20
type input "berenku"
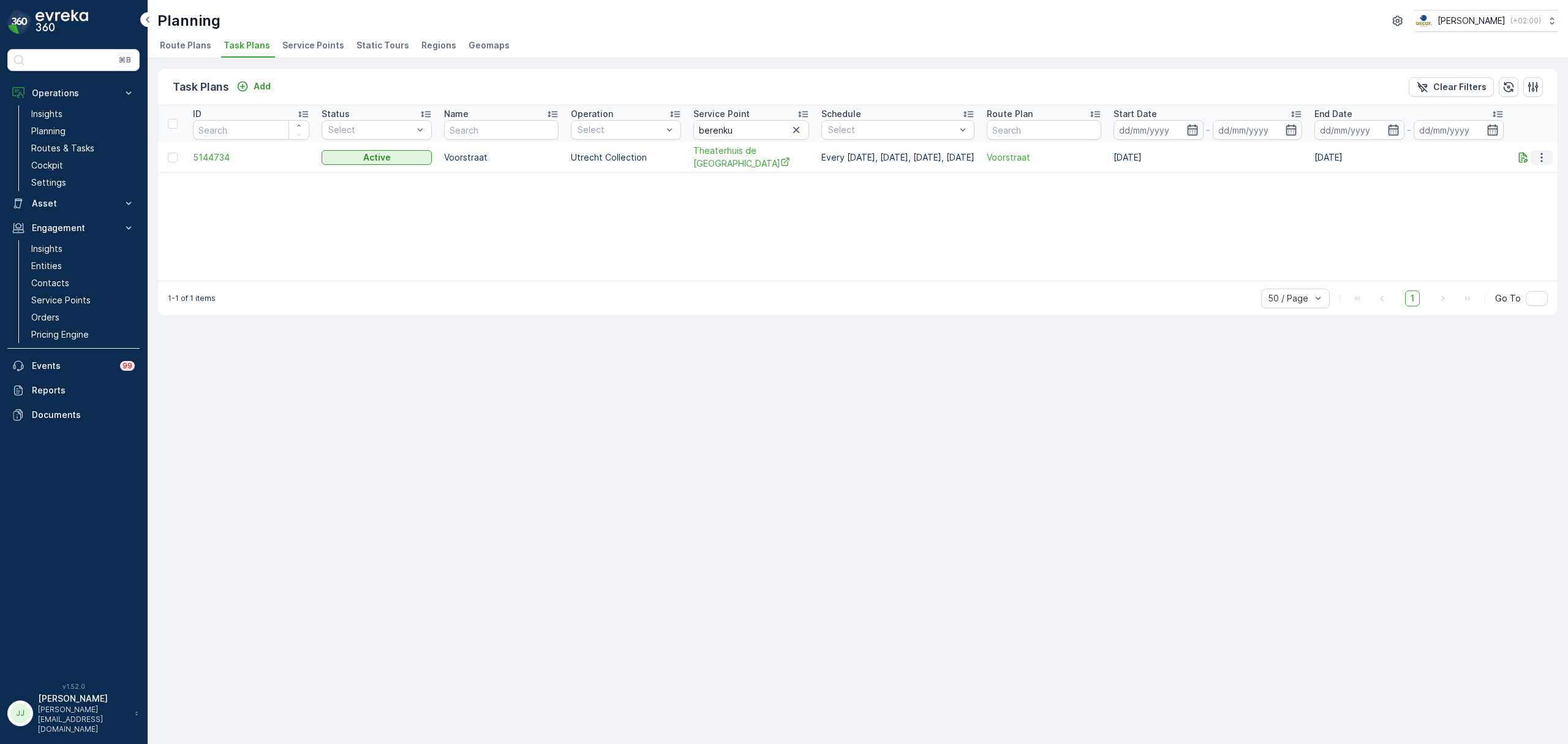
click at [1542, 162] on icon "button" at bounding box center [1541, 157] width 12 height 12
click at [1529, 189] on span "Edit Task Plan" at bounding box center [1520, 192] width 57 height 12
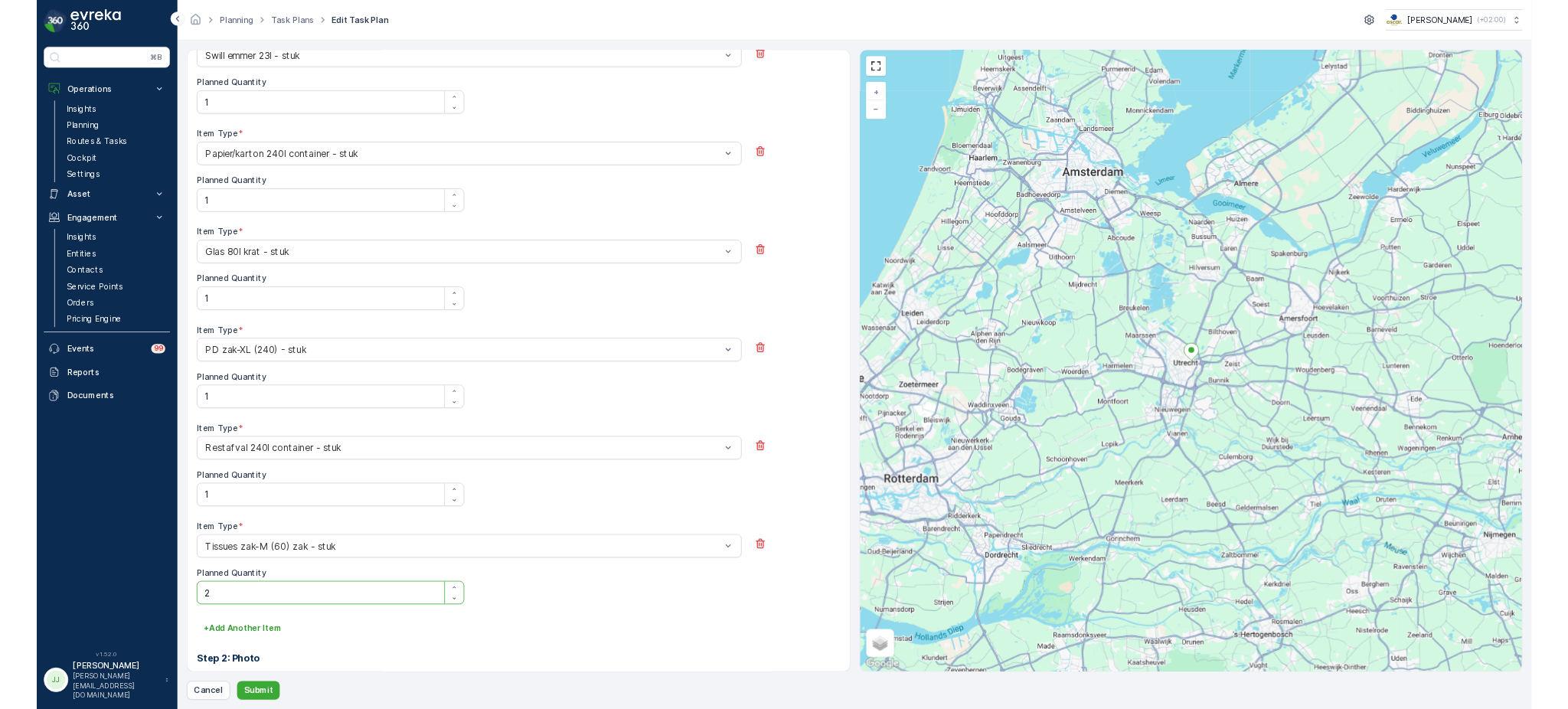
scroll to position [634, 0]
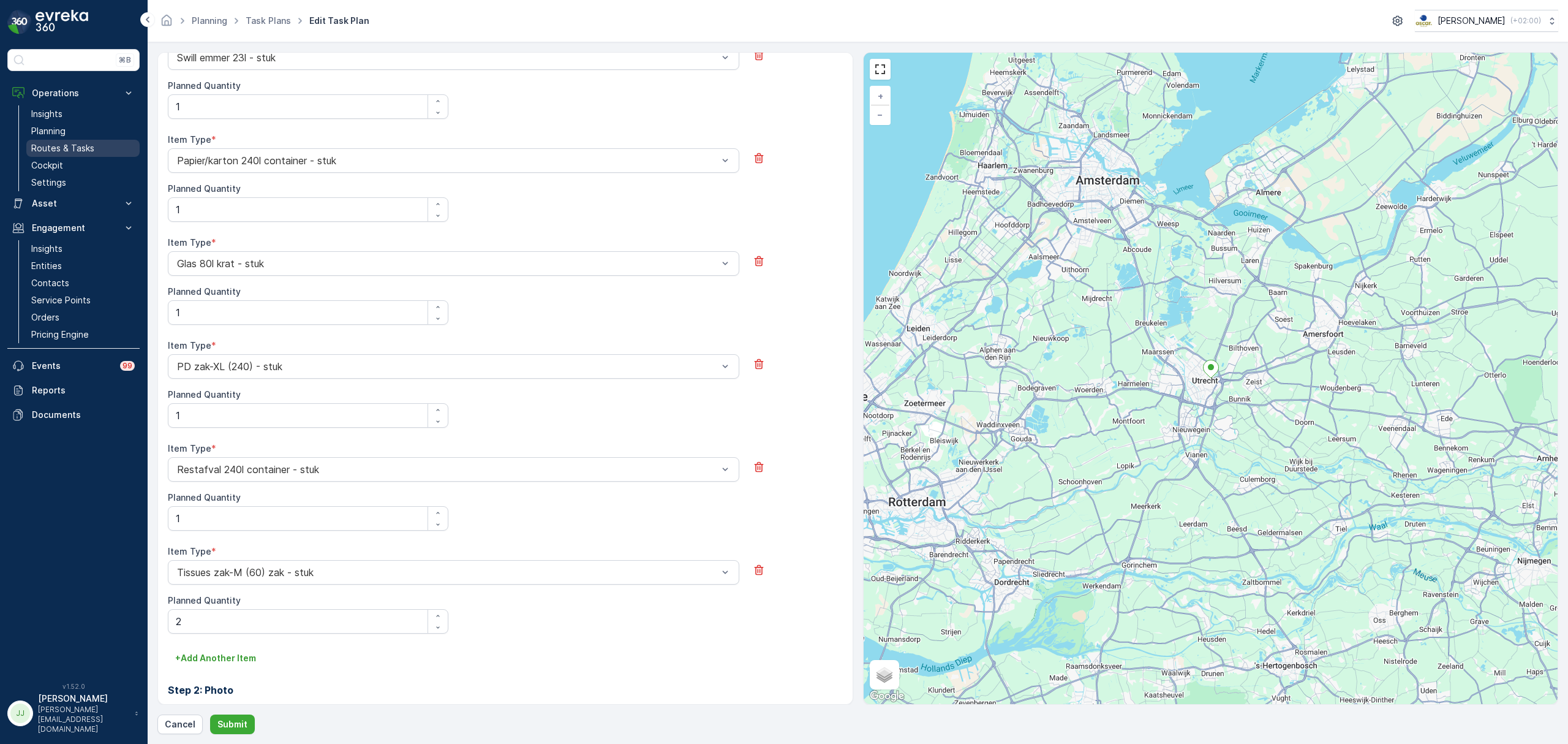
click at [83, 146] on p "Routes & Tasks" at bounding box center [63, 148] width 63 height 12
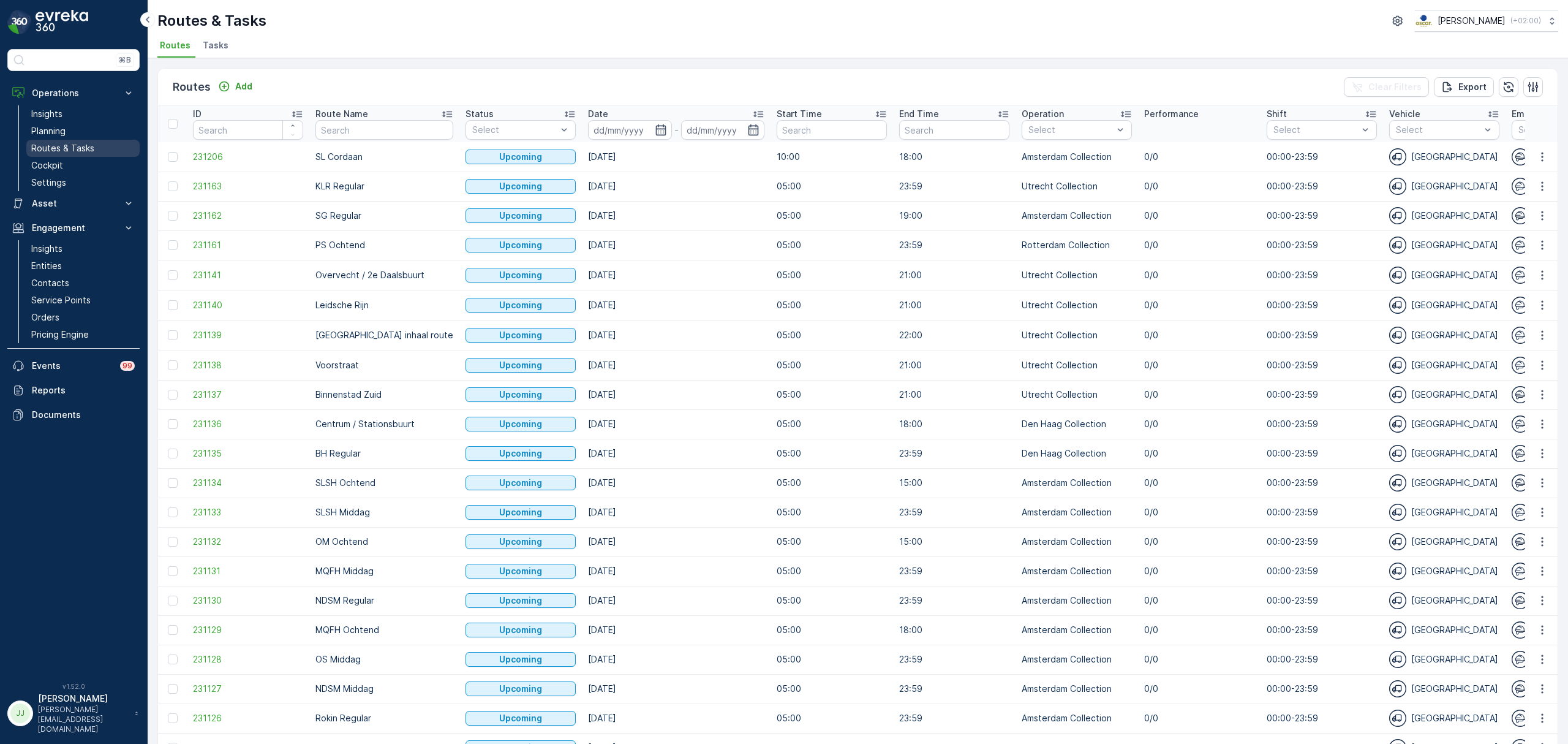
click at [79, 144] on p "Routes & Tasks" at bounding box center [63, 148] width 63 height 12
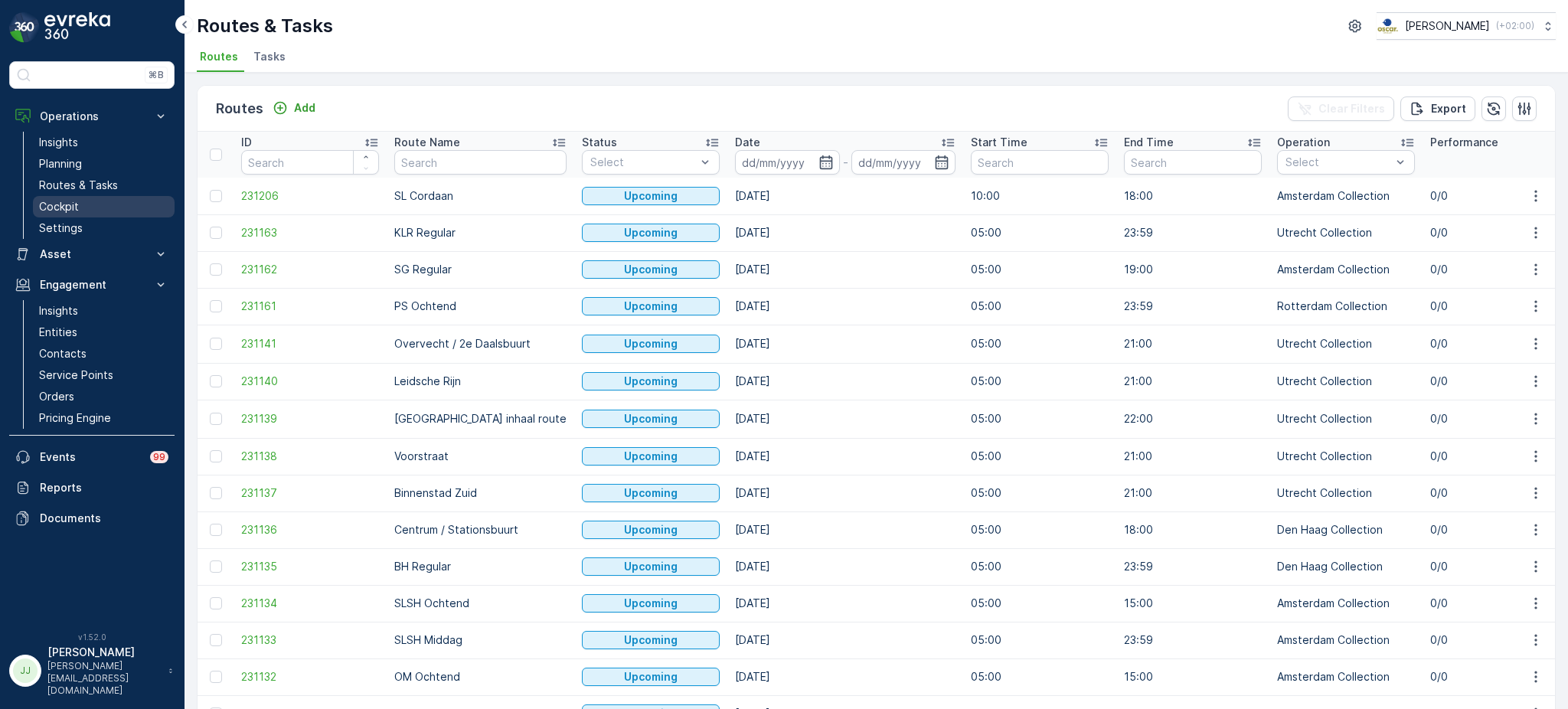
click at [94, 197] on link "Cockpit" at bounding box center [104, 207] width 142 height 22
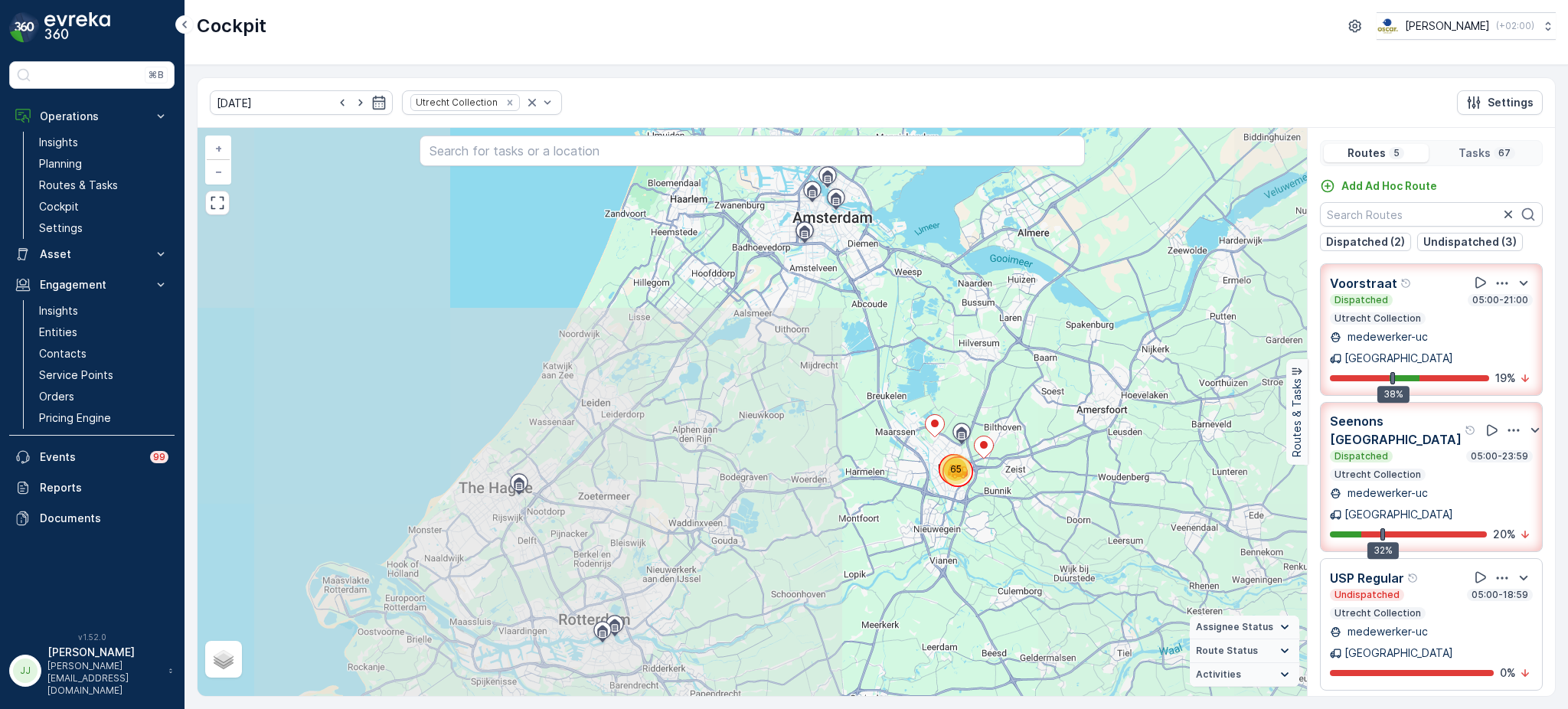
click at [502, 102] on div "Remove Utrecht Collection" at bounding box center [510, 102] width 16 height 12
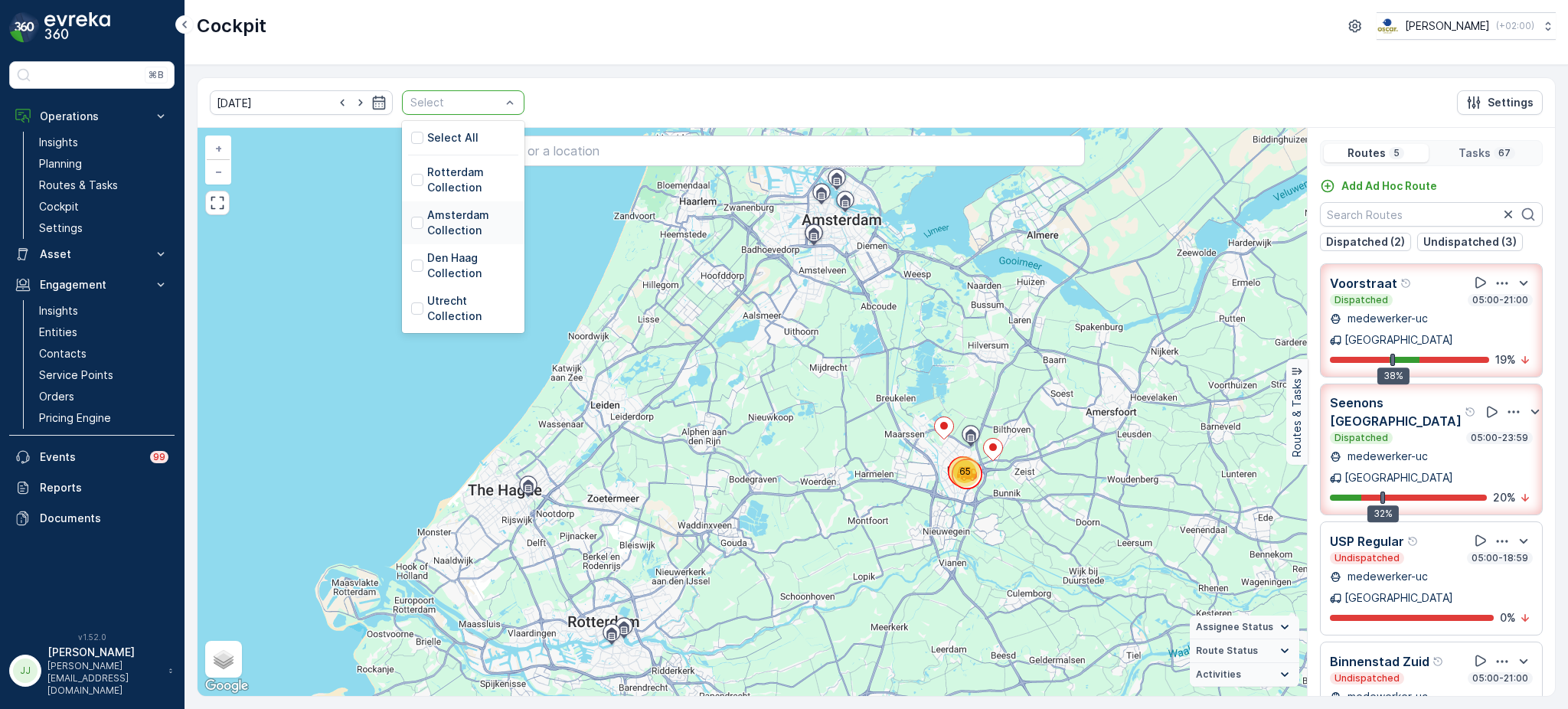
click at [434, 221] on p "Amsterdam Collection" at bounding box center [471, 223] width 88 height 31
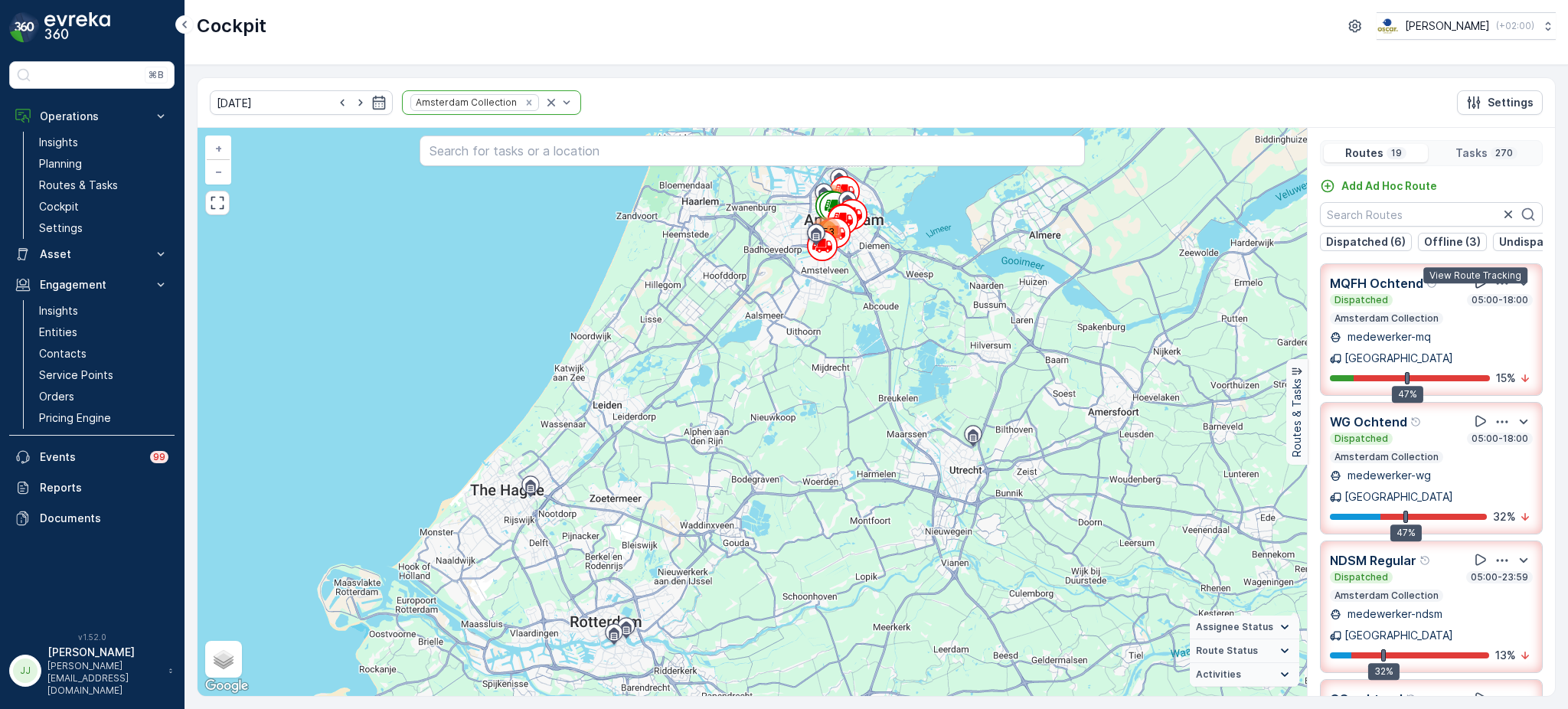
click at [1473, 290] on icon at bounding box center [1481, 282] width 15 height 15
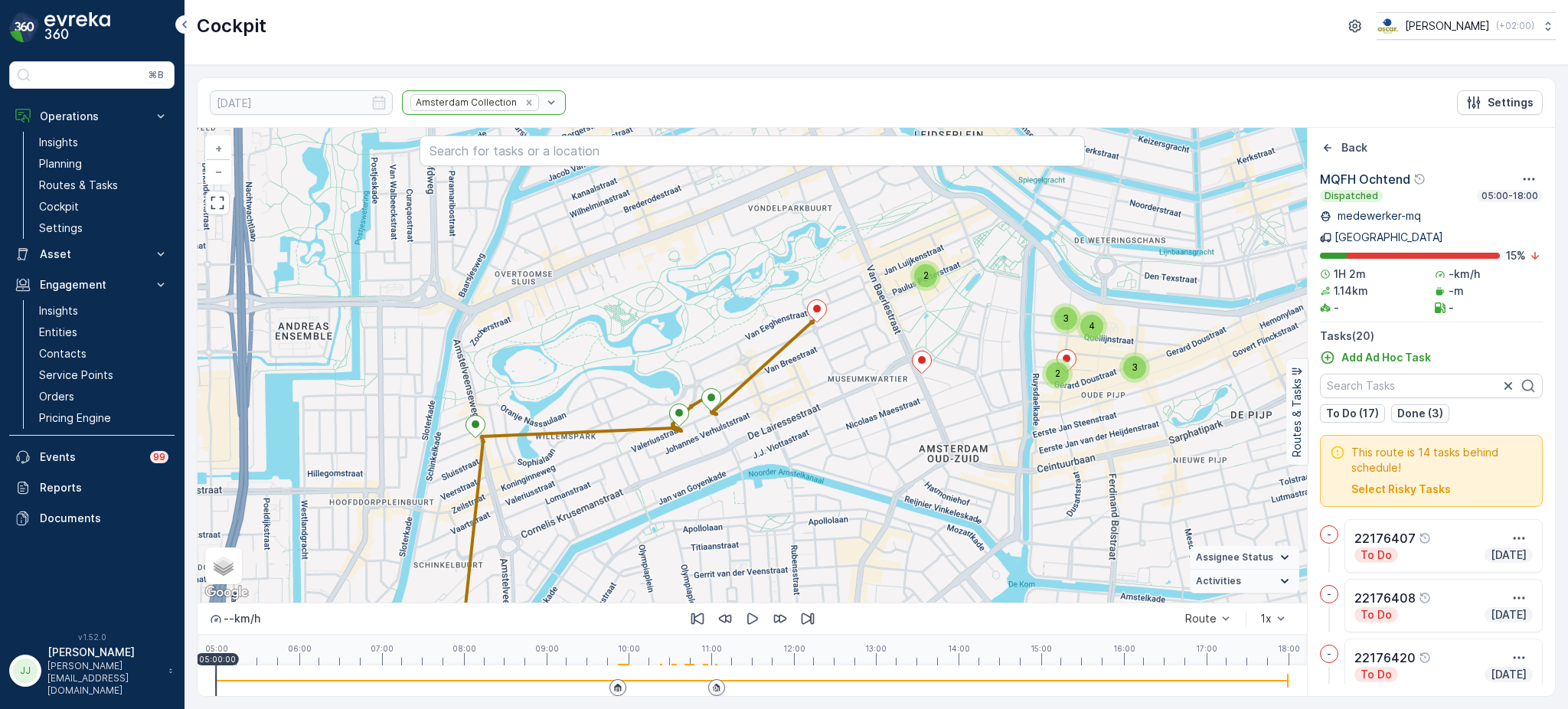
drag, startPoint x: 675, startPoint y: 430, endPoint x: 728, endPoint y: 373, distance: 77.8
click at [728, 373] on div "2 2 4 3 3 + − Satellite Roadmap Terrain Hybrid Leaflet Keyboard shortcuts Map D…" at bounding box center [752, 364] width 1109 height 474
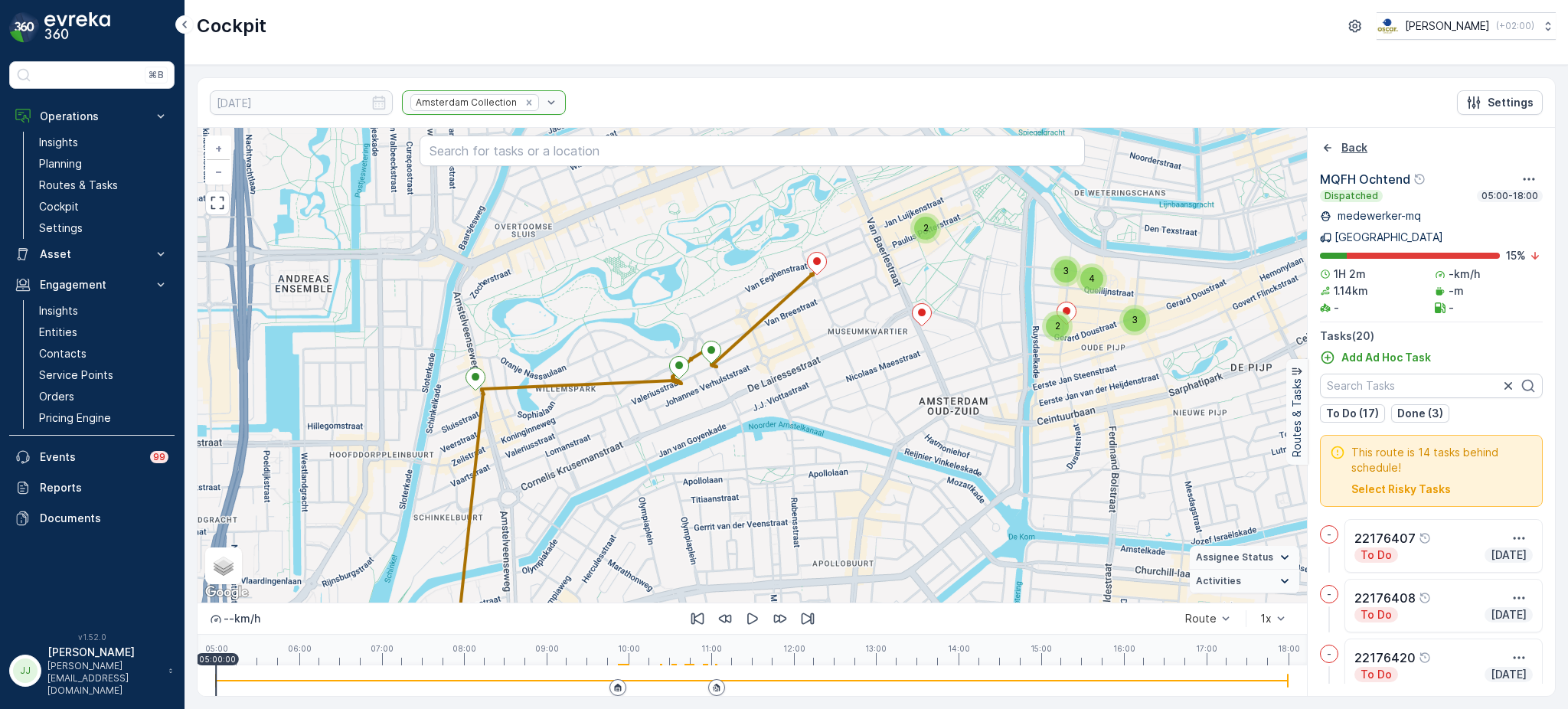
click at [1326, 147] on icon "Back" at bounding box center [1328, 147] width 7 height 7
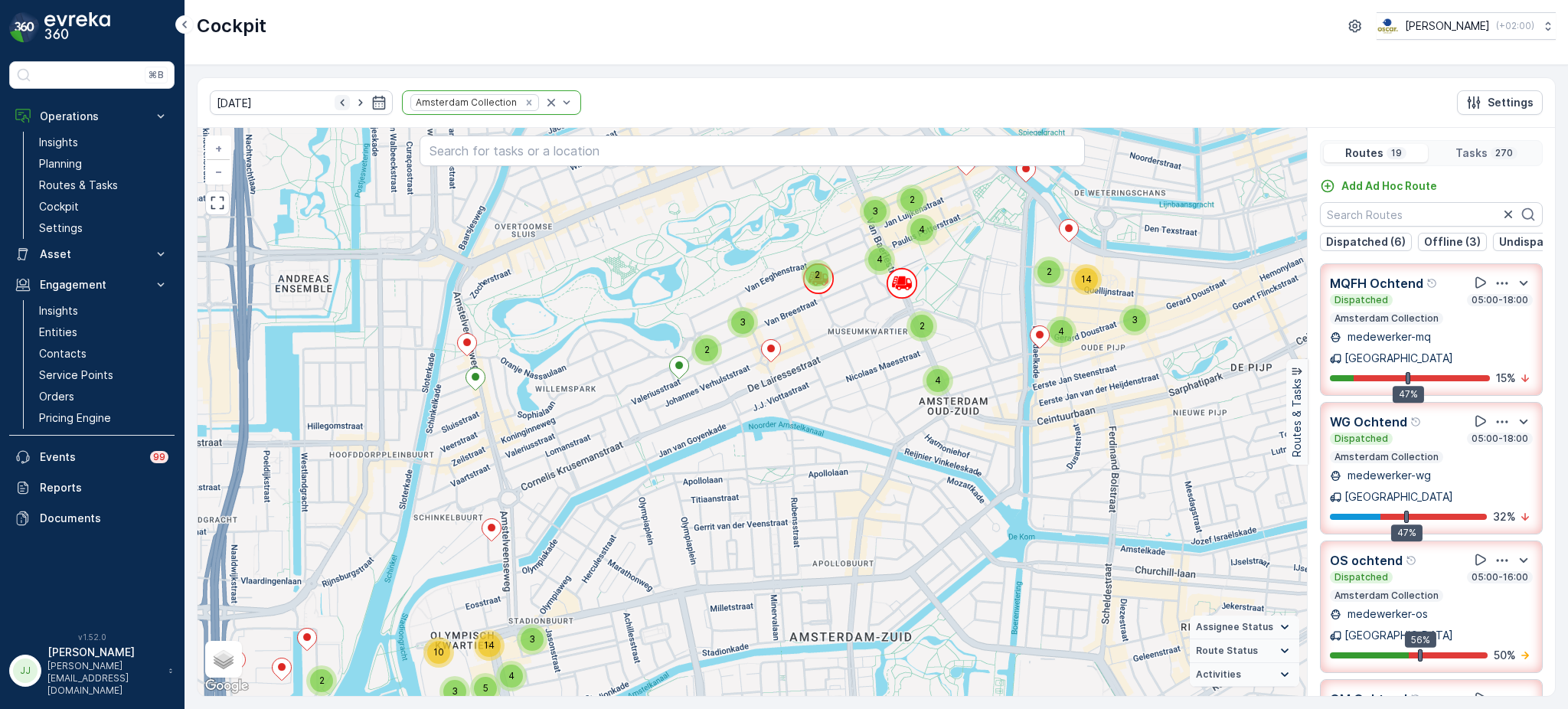
click at [334, 105] on icon "button" at bounding box center [341, 102] width 15 height 15
type input "[DATE]"
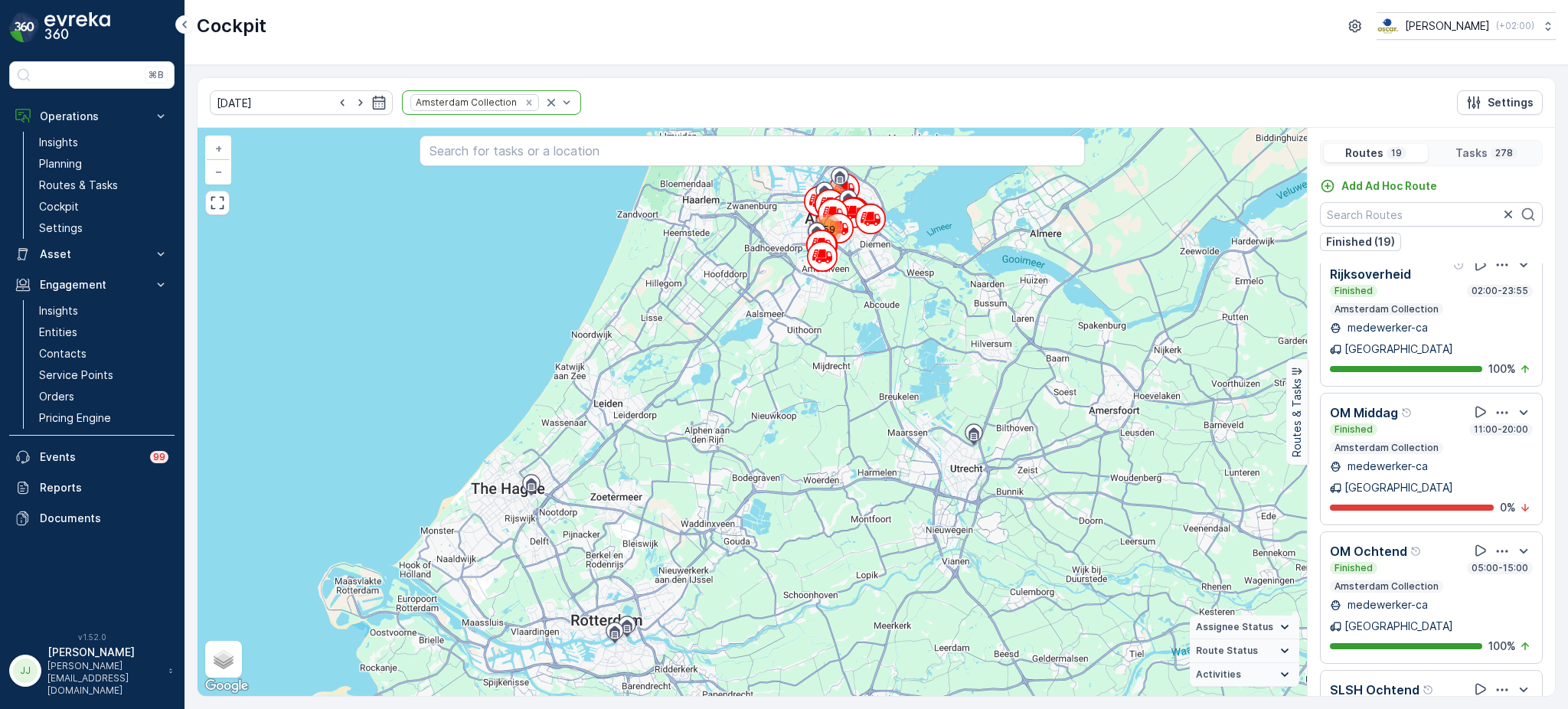
scroll to position [825, 0]
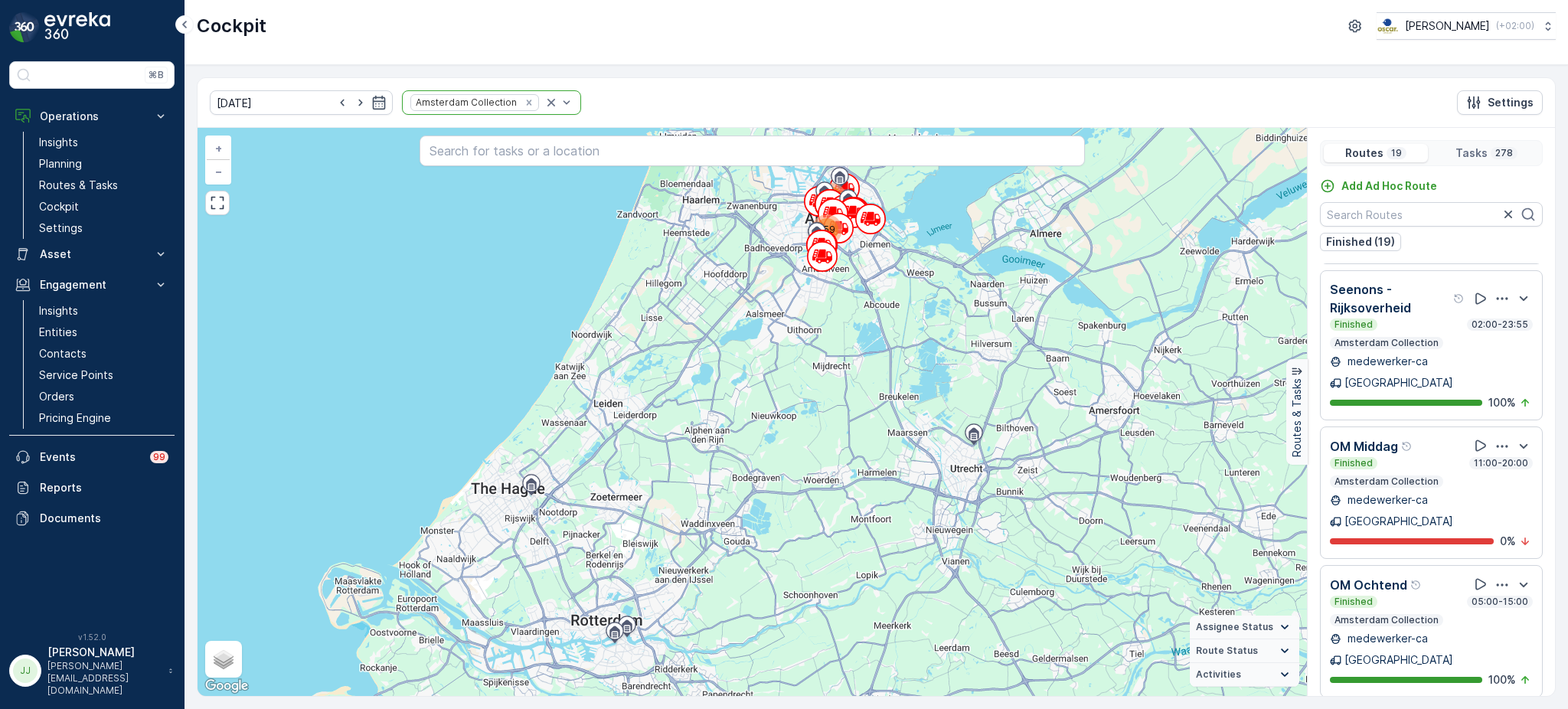
click at [1494, 439] on icon "button" at bounding box center [1502, 446] width 15 height 15
click at [1479, 481] on span "See More Details" at bounding box center [1502, 488] width 89 height 15
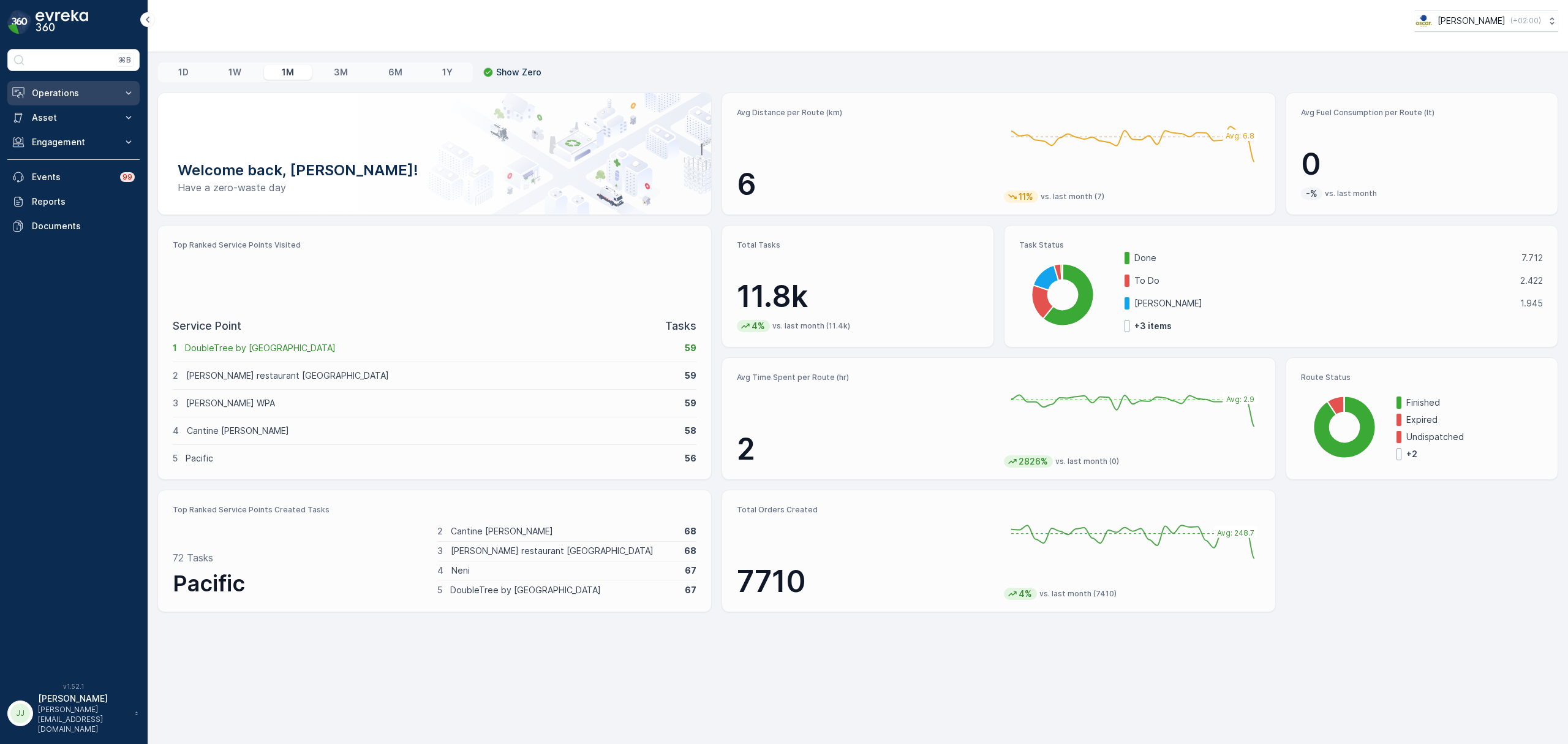
click at [90, 90] on p "Operations" at bounding box center [74, 93] width 83 height 12
click at [71, 150] on p "Routes & Tasks" at bounding box center [63, 148] width 63 height 12
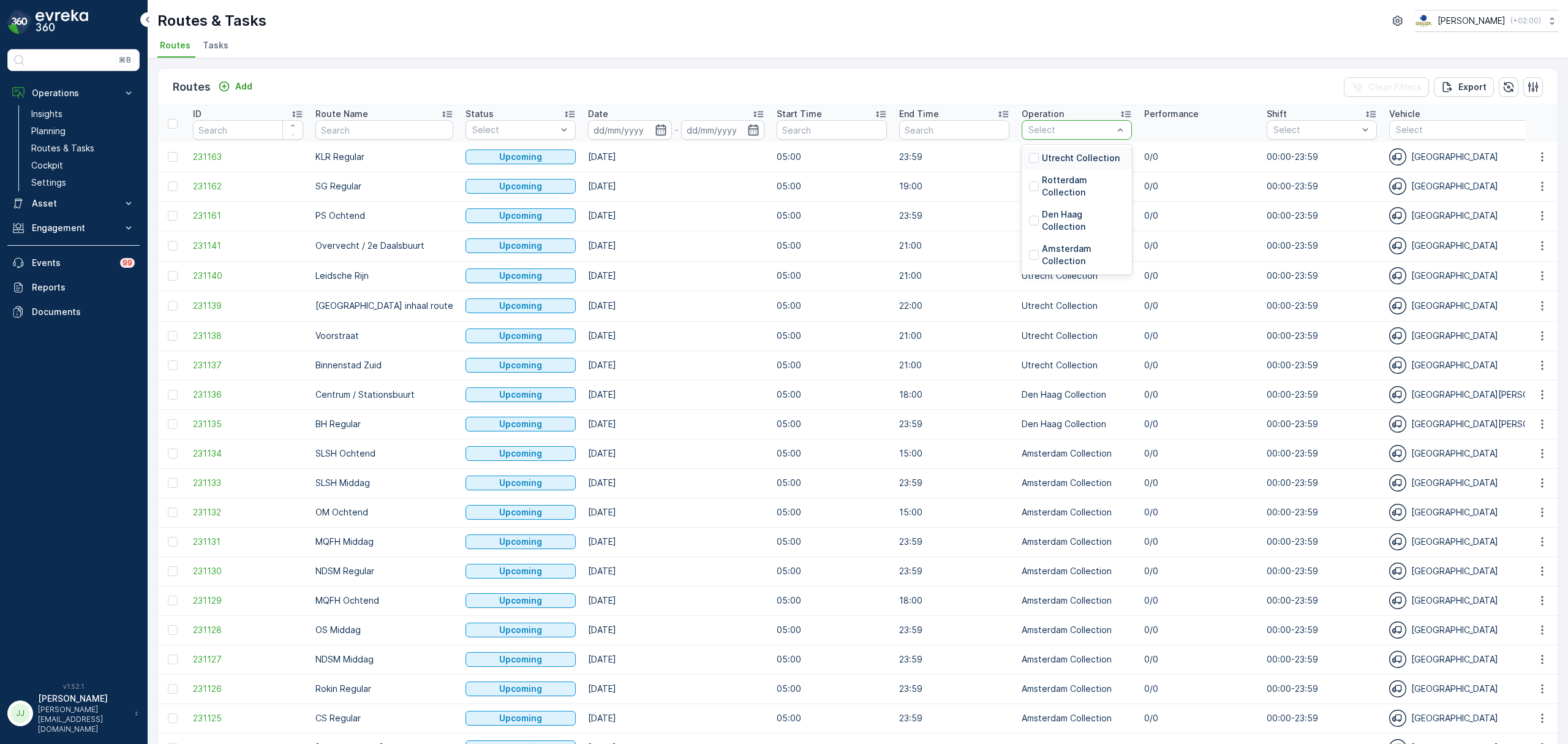
click at [1045, 158] on p "Utrecht Collection" at bounding box center [1080, 158] width 78 height 12
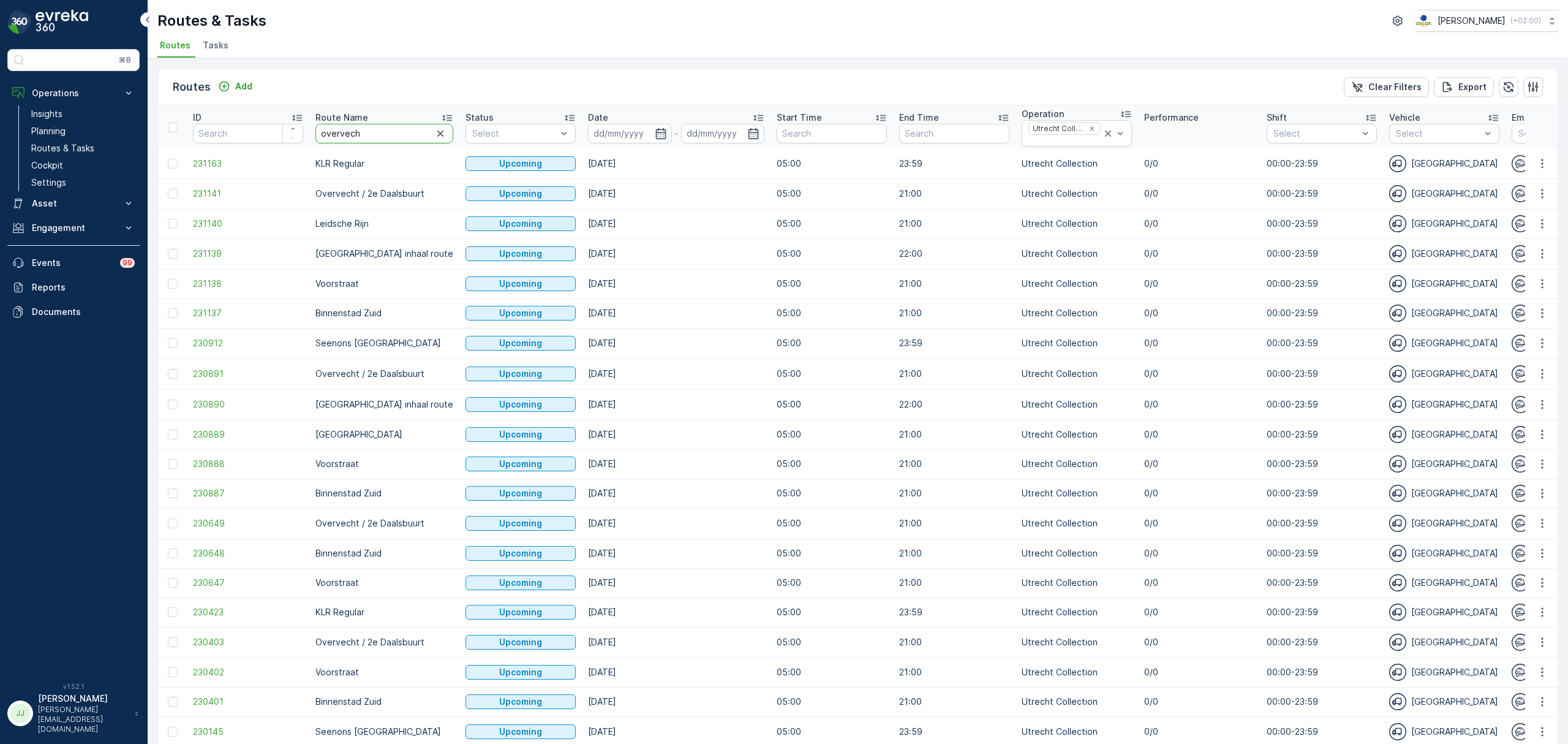
type input "overvecht"
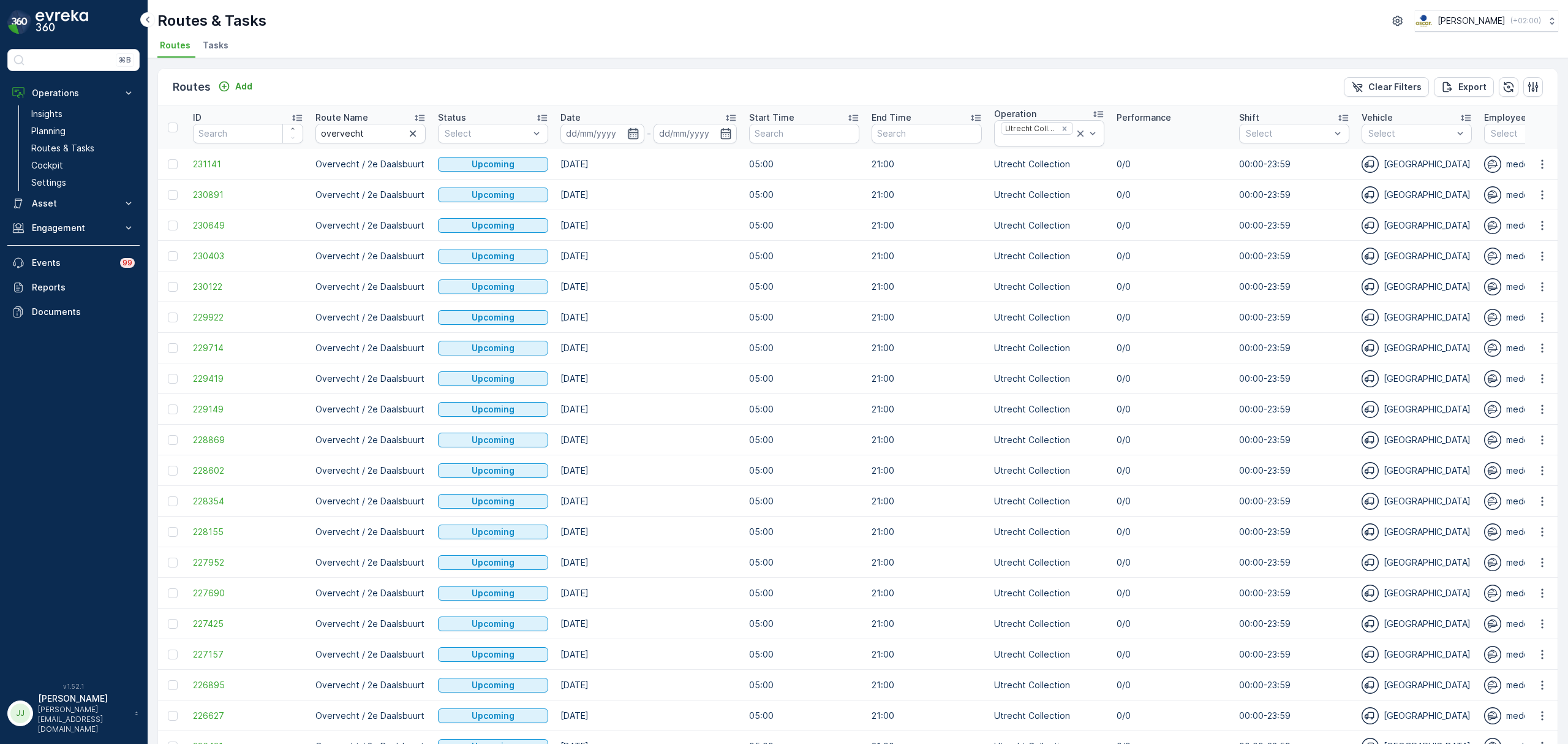
click at [629, 136] on icon "button" at bounding box center [633, 133] width 12 height 12
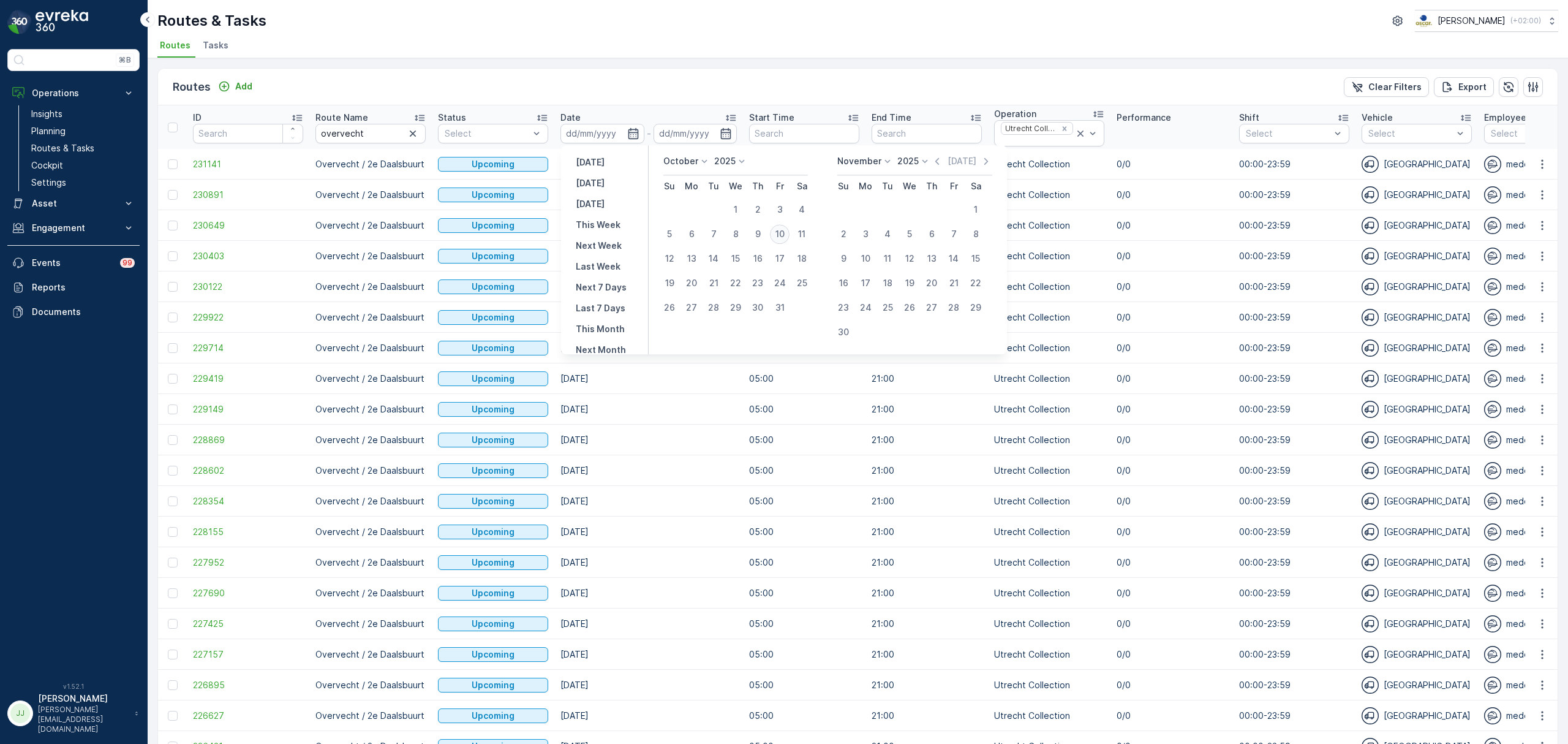
click at [783, 231] on div "10" at bounding box center [779, 234] width 20 height 20
type input "[DATE]"
click at [783, 231] on div "10" at bounding box center [779, 234] width 20 height 20
type input "[DATE]"
click at [787, 233] on div "10" at bounding box center [779, 234] width 20 height 20
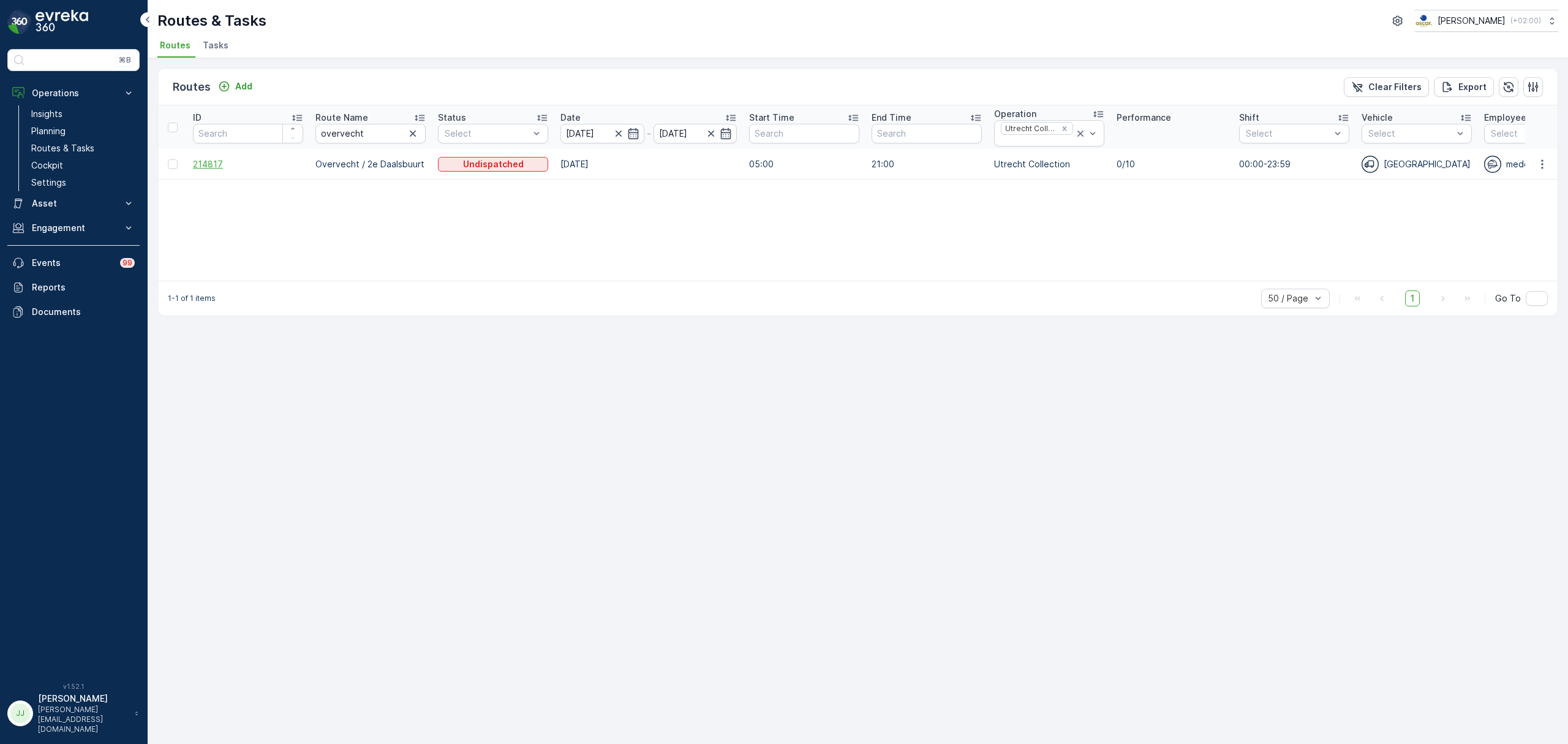
click at [221, 168] on span "214817" at bounding box center [248, 164] width 110 height 12
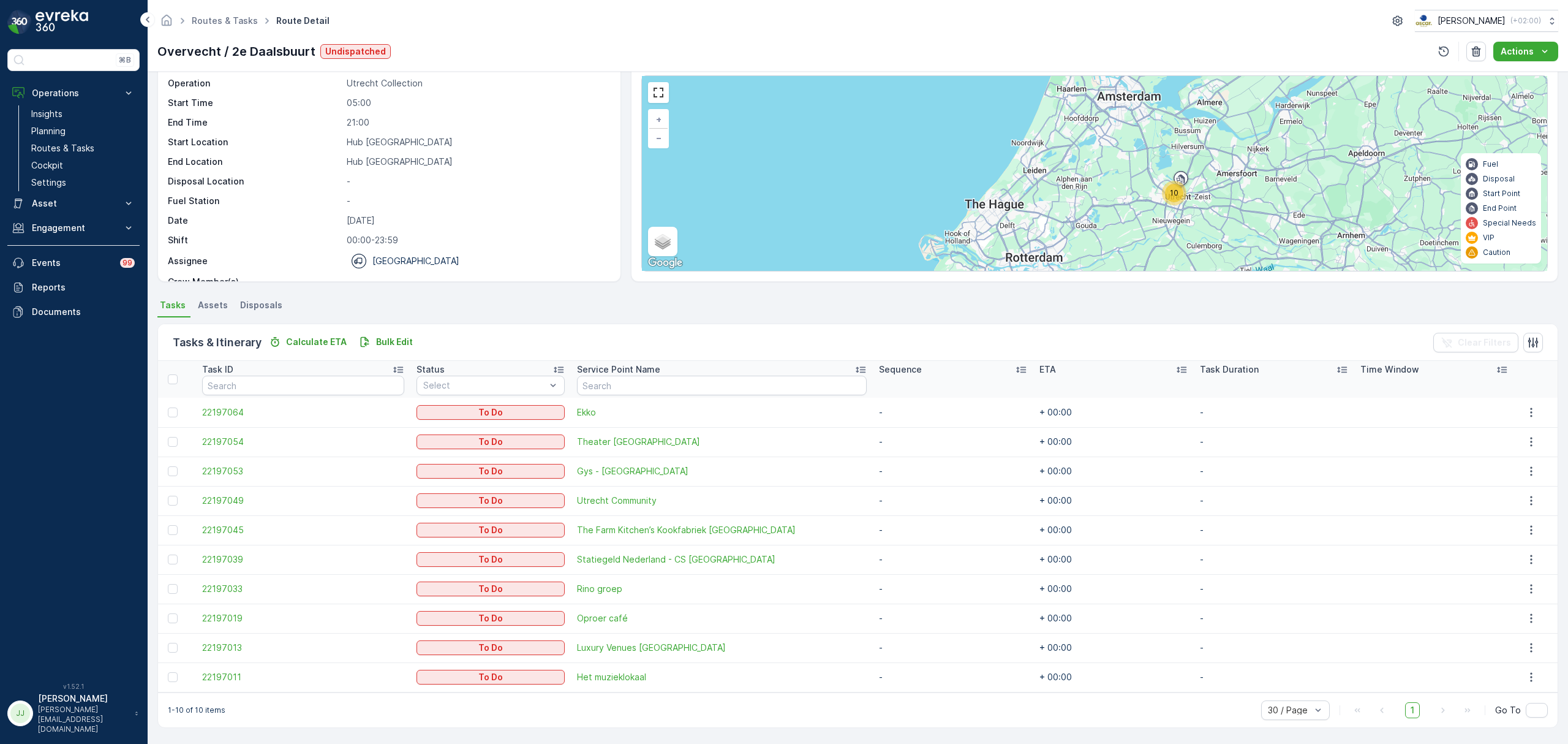
scroll to position [44, 0]
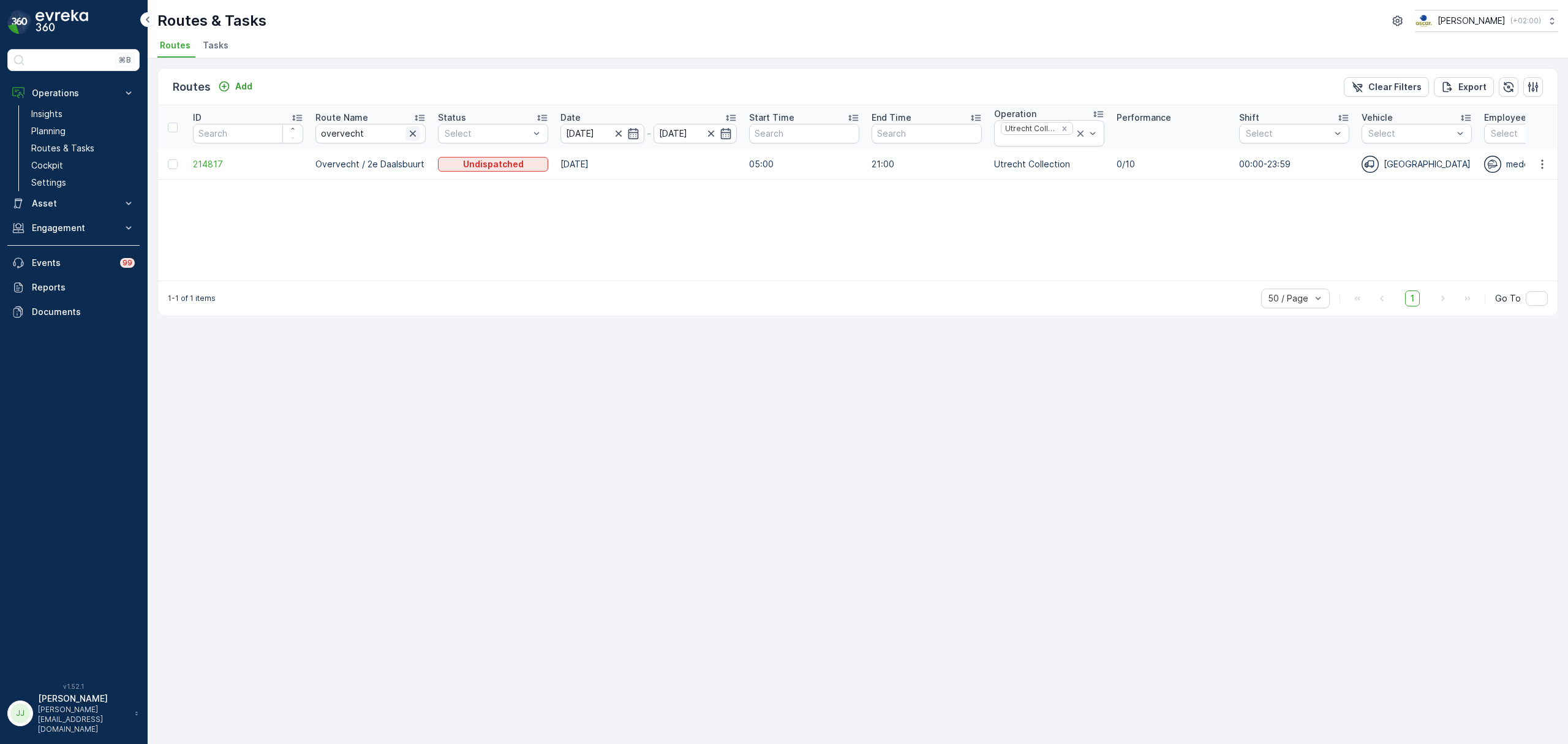
click at [413, 135] on icon "button" at bounding box center [413, 133] width 6 height 6
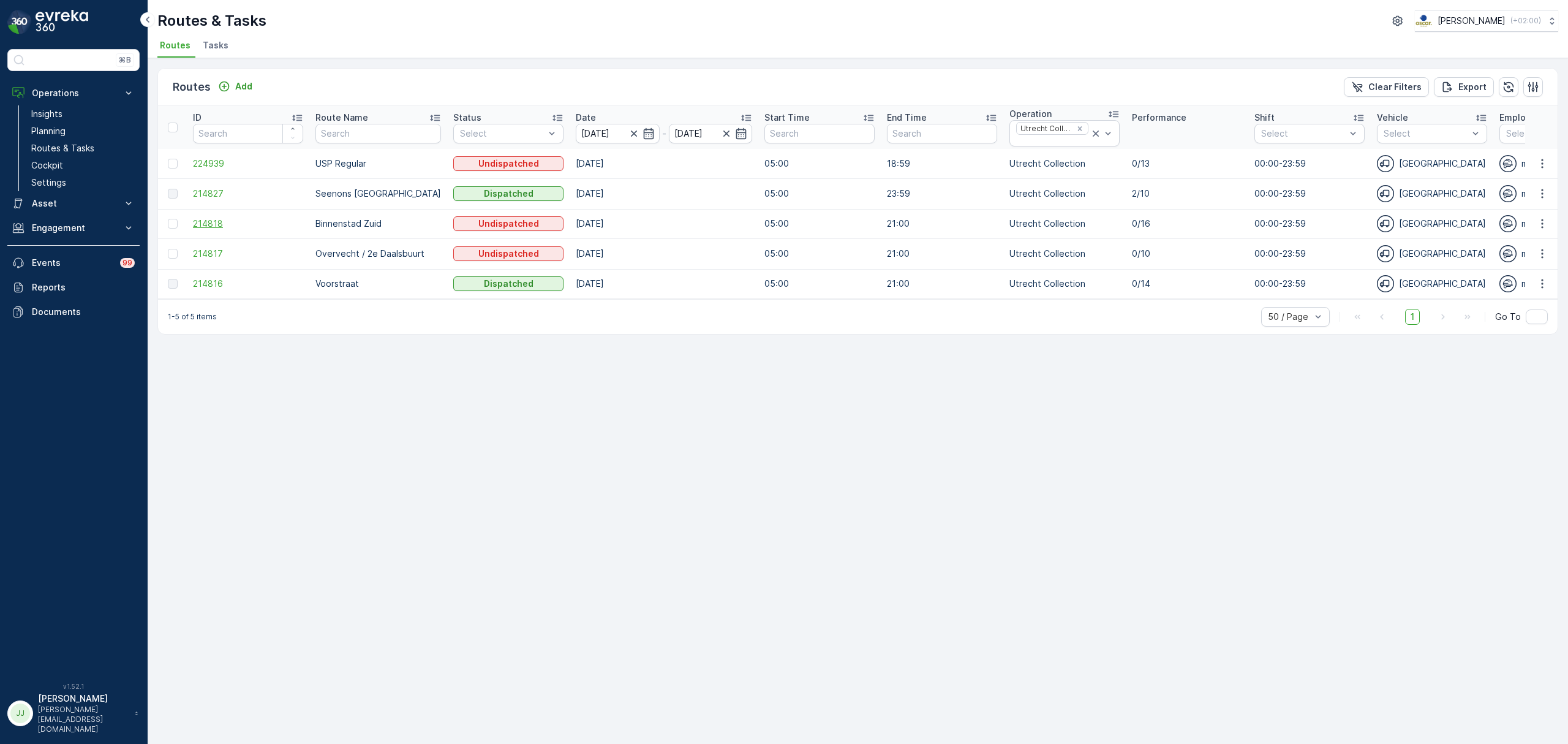
click at [210, 225] on span "214818" at bounding box center [248, 224] width 110 height 12
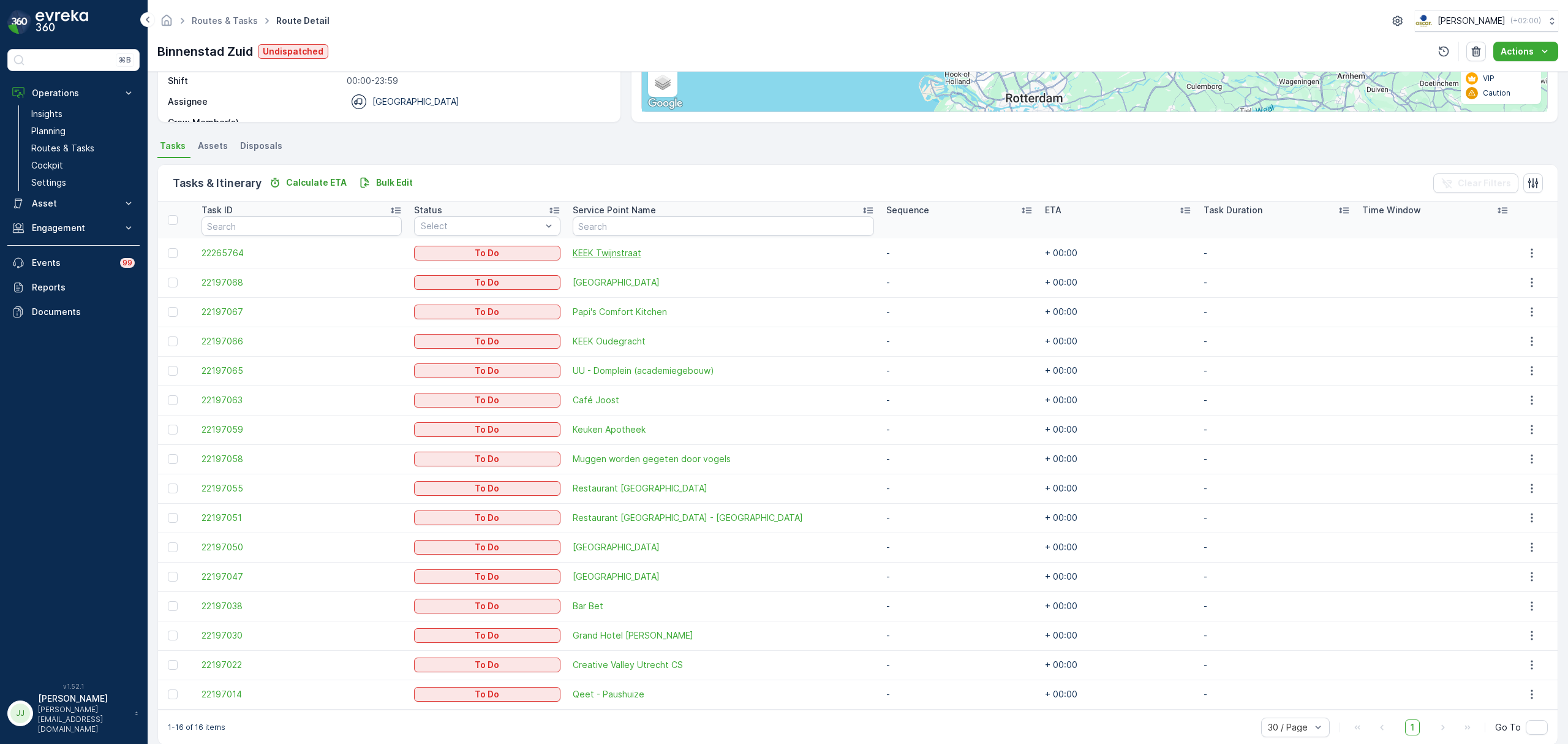
scroll to position [222, 0]
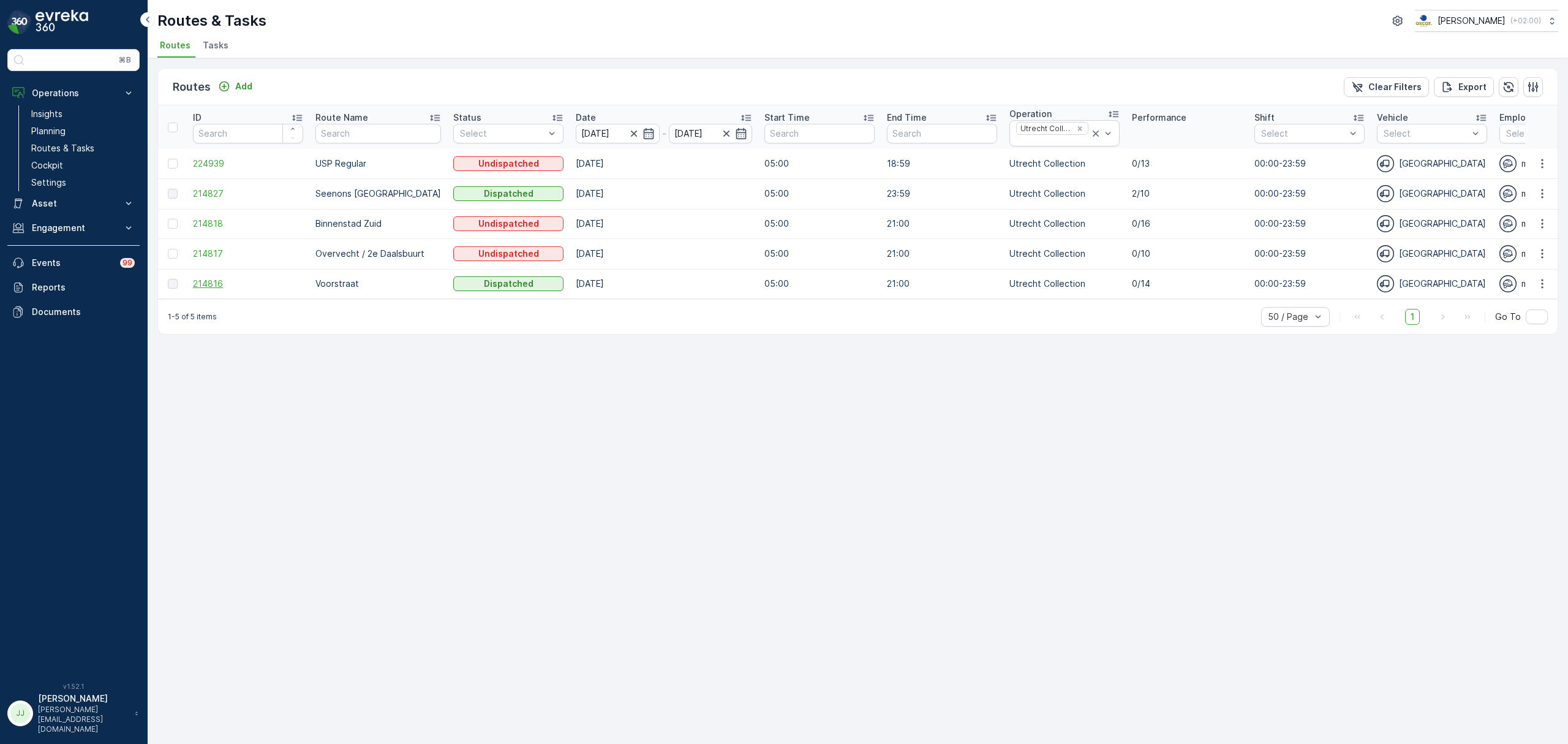
click at [212, 289] on span "214816" at bounding box center [248, 283] width 110 height 12
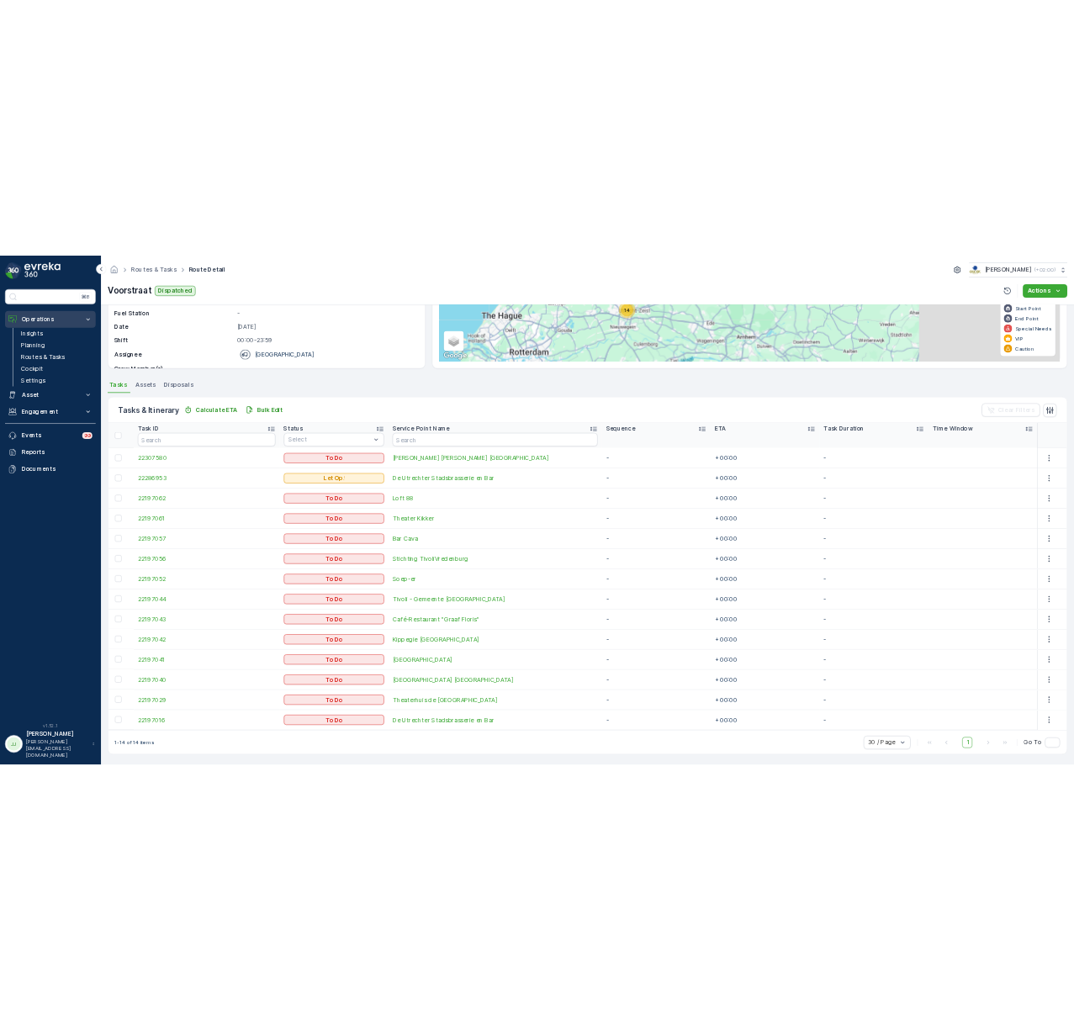
scroll to position [235, 0]
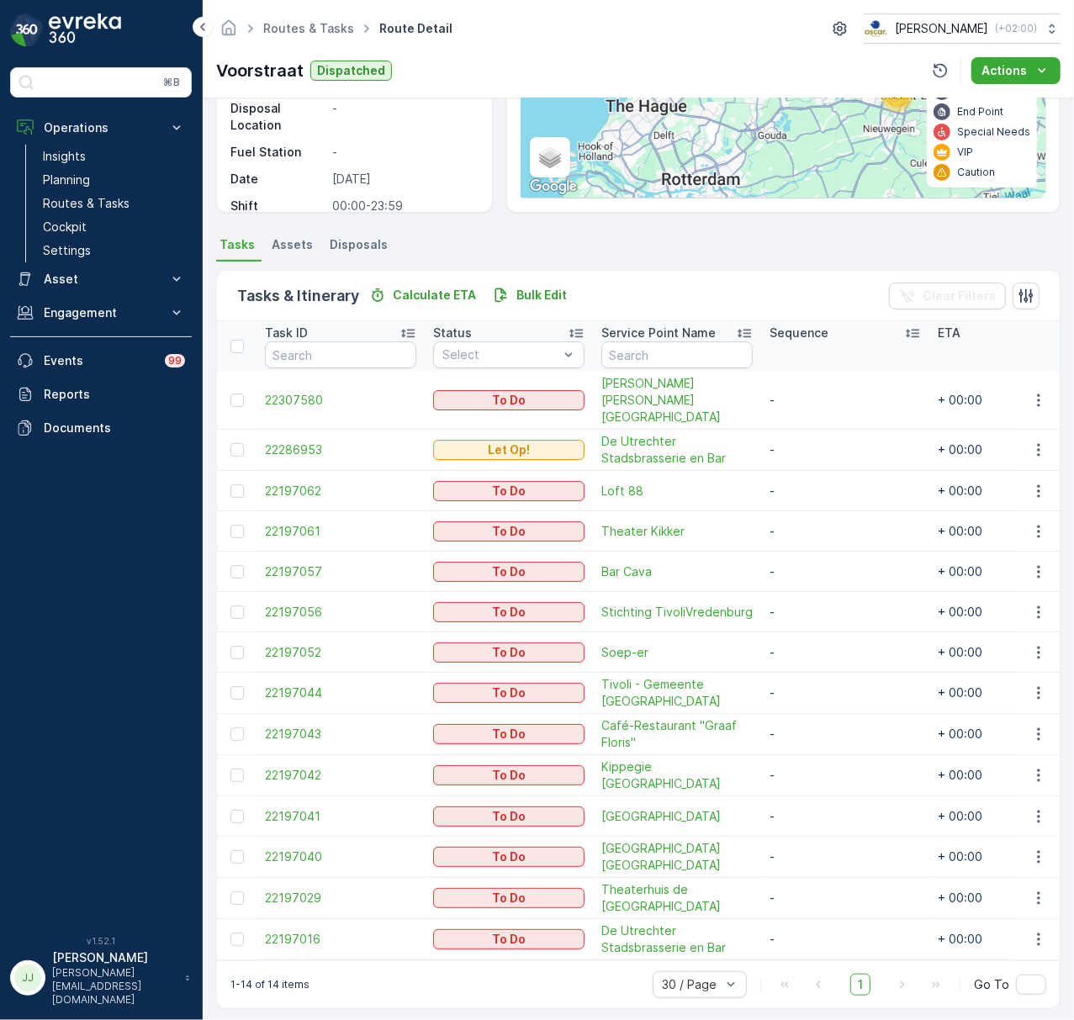
click at [511, 49] on div "Routes & Tasks Route Detail Oscar Circulair ( +02:00 ) Voorstraat Dispatched Ac…" at bounding box center [638, 49] width 871 height 98
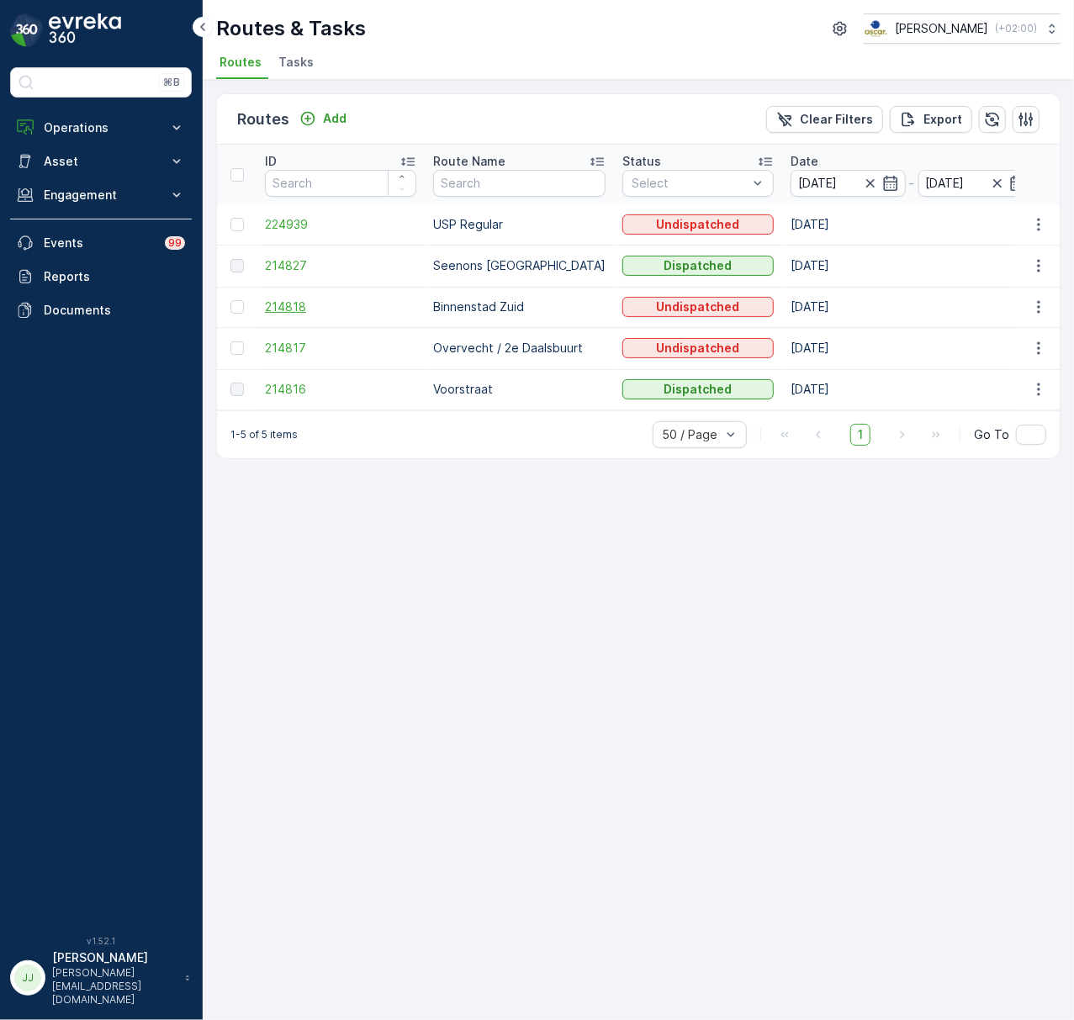
click at [273, 314] on span "214818" at bounding box center [340, 307] width 151 height 17
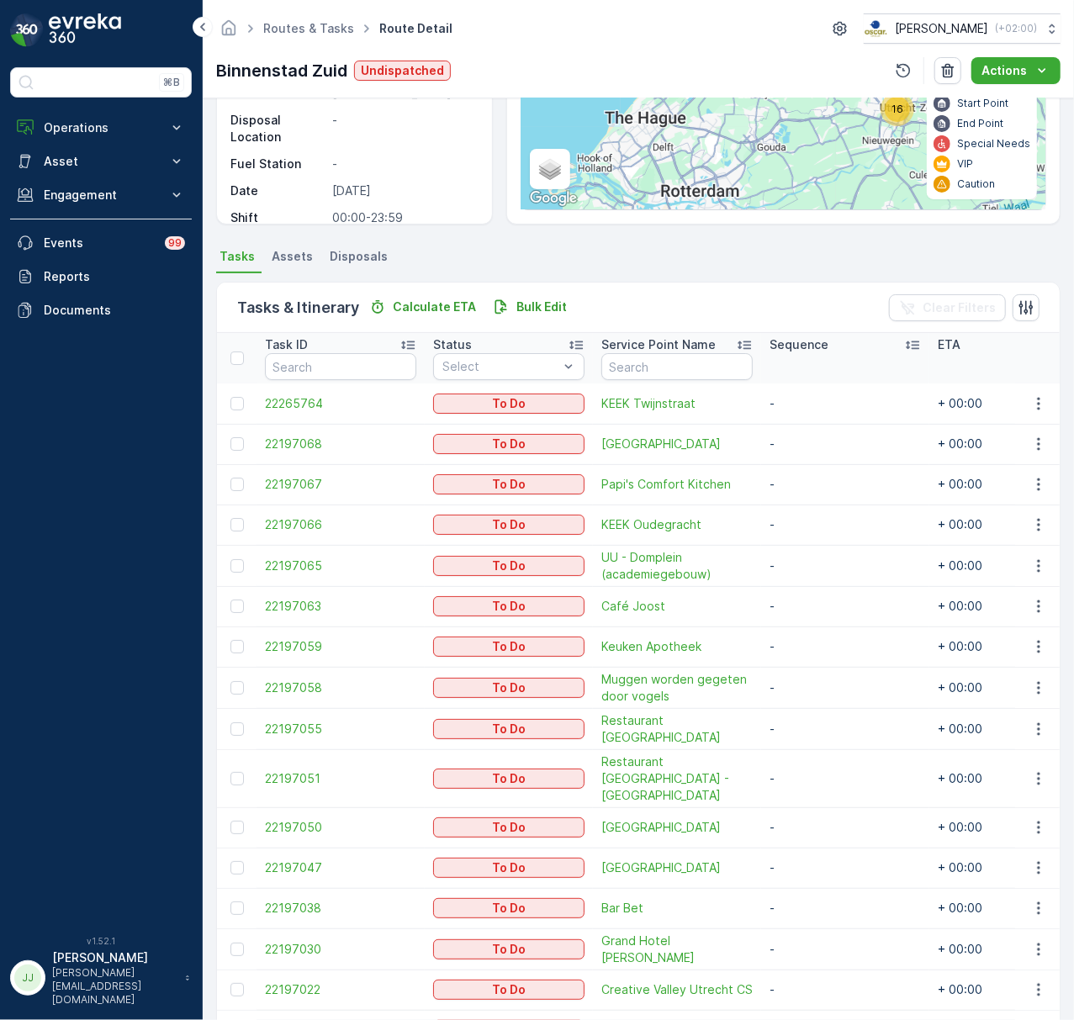
scroll to position [316, 0]
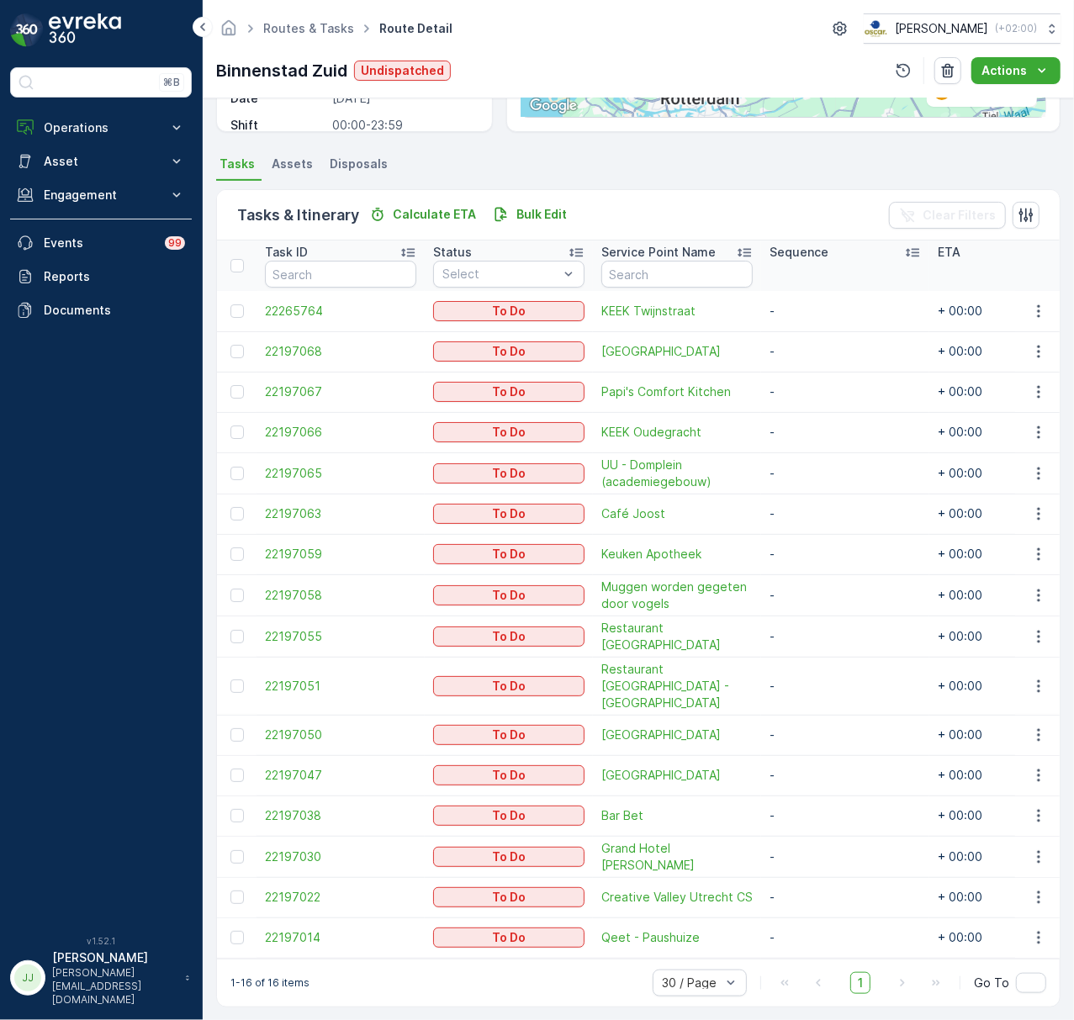
click at [660, 929] on span "Qeet - Paushuize" at bounding box center [676, 937] width 151 height 17
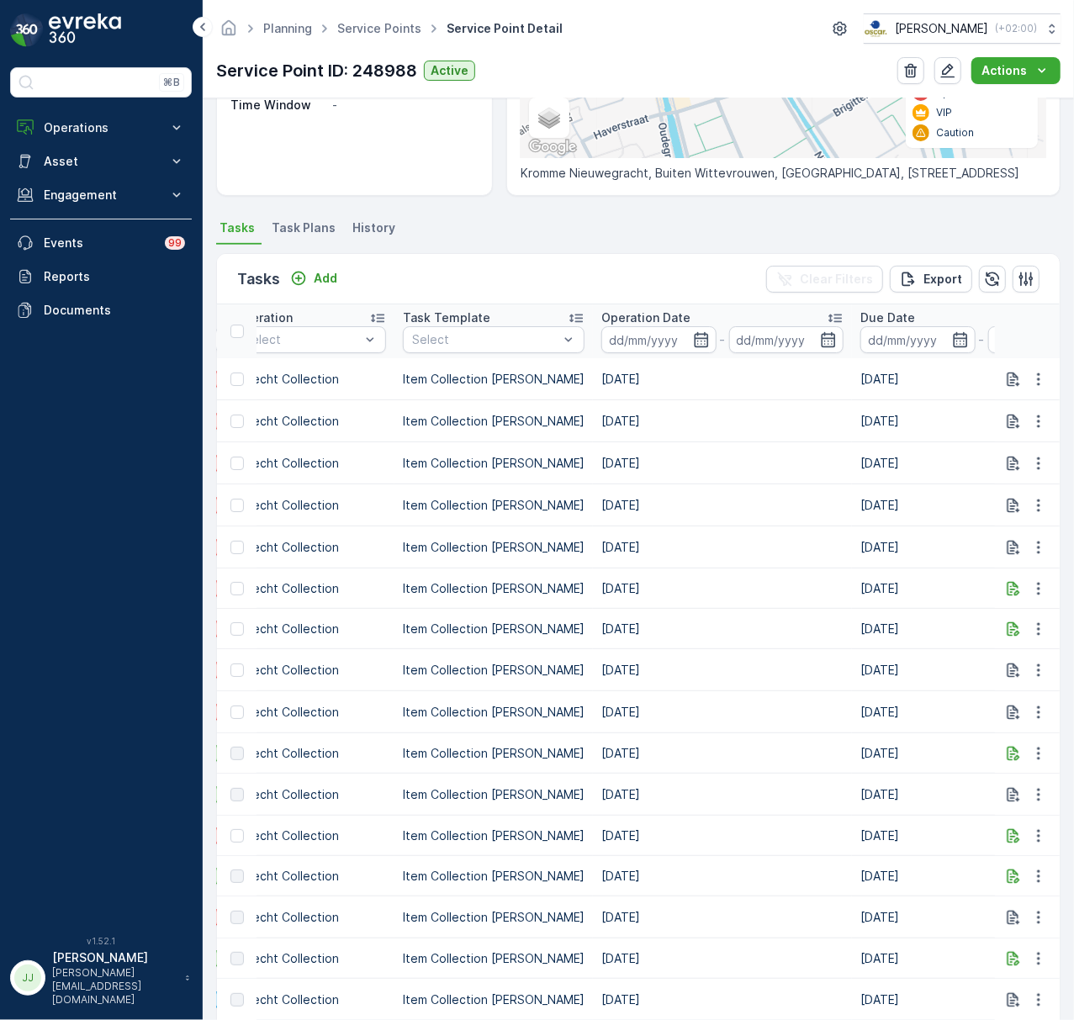
scroll to position [0, 336]
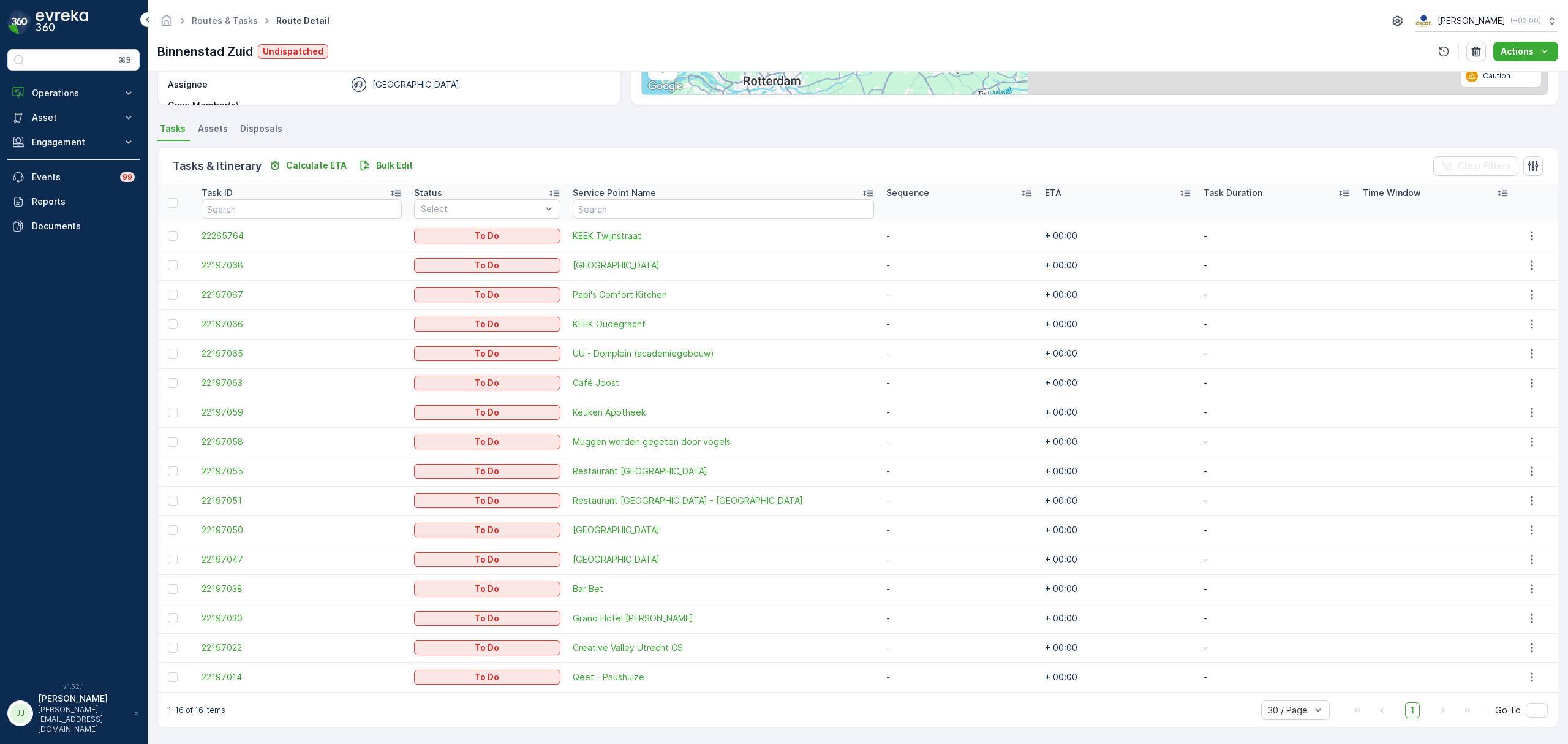
scroll to position [218, 0]
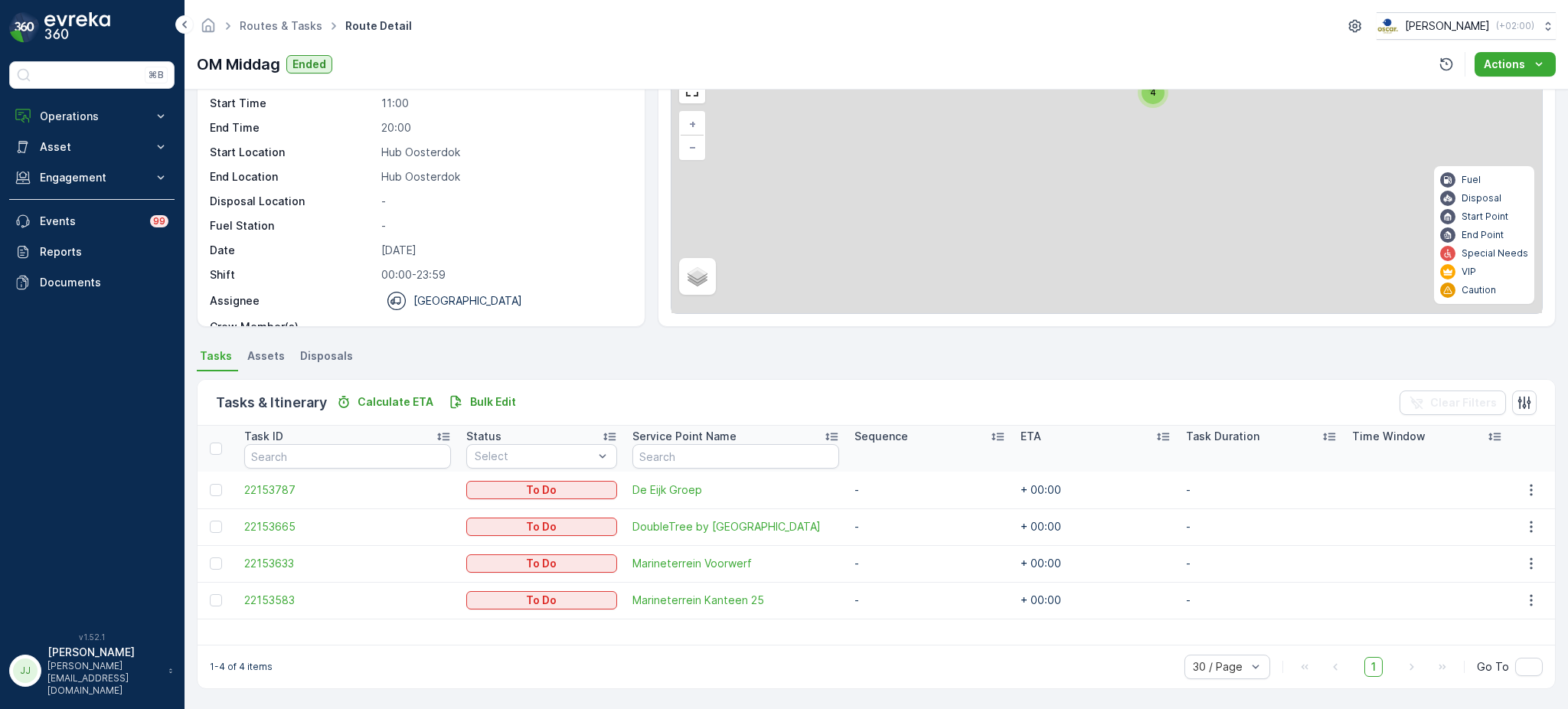
scroll to position [78, 0]
